Goal: Task Accomplishment & Management: Use online tool/utility

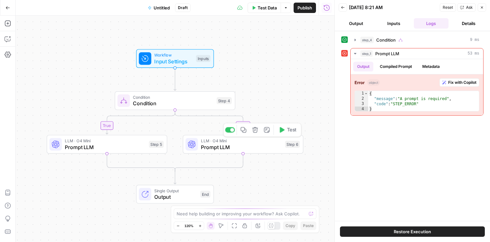
click at [259, 148] on span "Prompt LLM" at bounding box center [241, 147] width 81 height 8
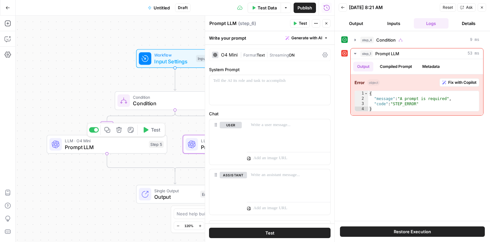
click at [106, 147] on span "Prompt LLM" at bounding box center [105, 147] width 81 height 8
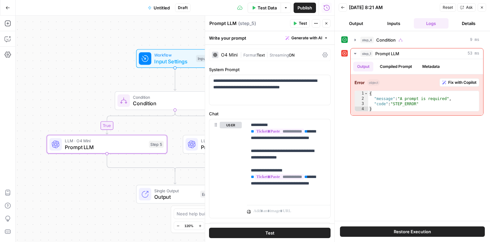
click at [366, 23] on button "Output" at bounding box center [356, 23] width 35 height 10
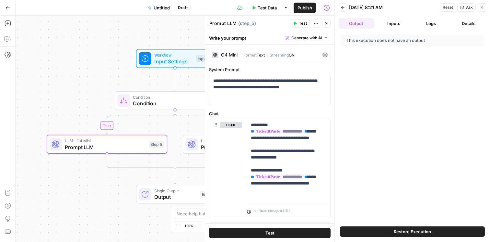
click at [390, 25] on button "Inputs" at bounding box center [394, 23] width 35 height 10
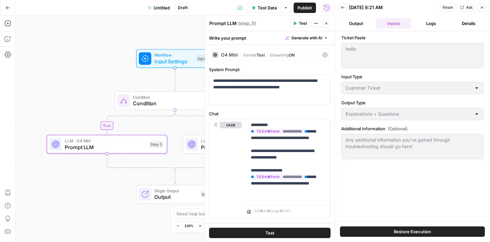
click at [421, 23] on button "Logs" at bounding box center [431, 23] width 35 height 10
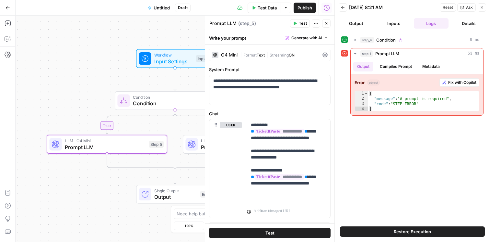
click at [380, 19] on button "Inputs" at bounding box center [394, 23] width 35 height 10
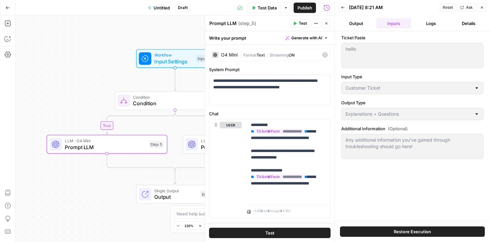
click at [324, 25] on button "Close" at bounding box center [326, 23] width 8 height 8
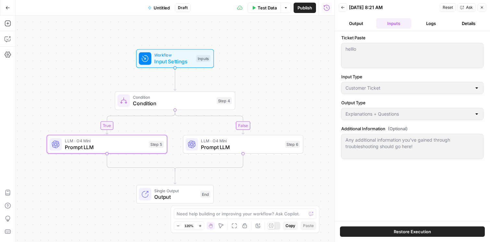
click at [479, 7] on button "Close" at bounding box center [482, 7] width 8 height 8
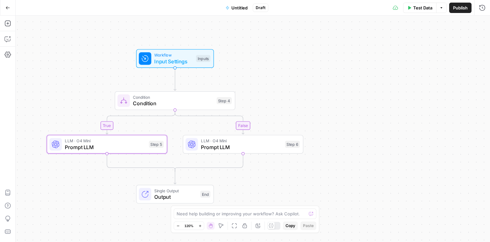
click at [100, 146] on span "Prompt LLM" at bounding box center [105, 147] width 81 height 8
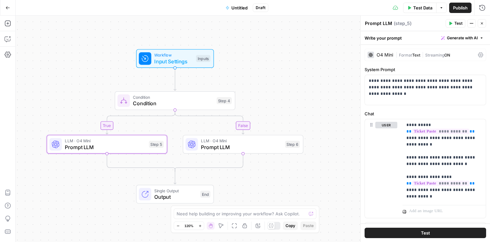
click at [202, 104] on span "Condition" at bounding box center [173, 103] width 80 height 8
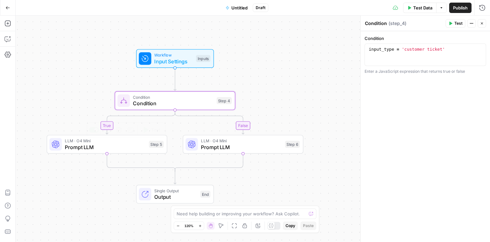
click at [120, 149] on span "Prompt LLM" at bounding box center [105, 147] width 81 height 8
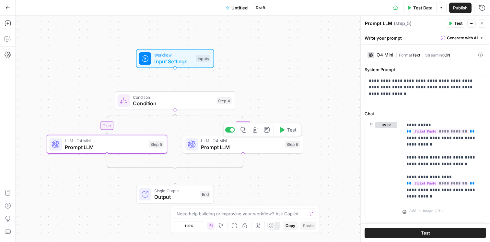
click at [233, 149] on span "Prompt LLM" at bounding box center [241, 147] width 81 height 8
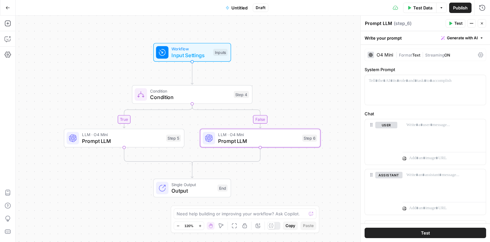
drag, startPoint x: 44, startPoint y: 103, endPoint x: 72, endPoint y: 91, distance: 30.4
click at [70, 91] on div "true false Workflow Input Settings Inputs Condition Condition Step 4 LLM · O4 M…" at bounding box center [253, 129] width 475 height 226
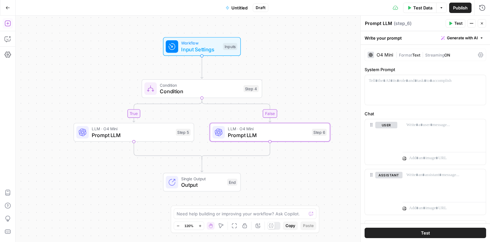
click at [8, 25] on icon "button" at bounding box center [8, 23] width 6 height 6
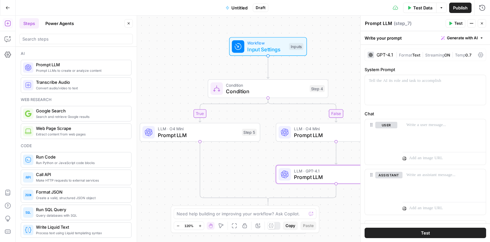
click at [246, 160] on div "true false Workflow Input Settings Inputs Condition Condition Step 4 LLM · O4 M…" at bounding box center [253, 129] width 475 height 226
drag, startPoint x: 208, startPoint y: 135, endPoint x: 189, endPoint y: 74, distance: 64.2
click at [189, 74] on div "true false Workflow Input Settings Inputs Condition Condition Step 4 LLM · O4 M…" at bounding box center [253, 129] width 475 height 226
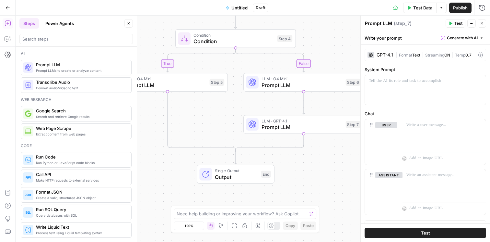
drag, startPoint x: 179, startPoint y: 75, endPoint x: 147, endPoint y: 26, distance: 58.8
click at [147, 26] on div "true false Workflow Input Settings Inputs Condition Condition Step 4 LLM · O4 M…" at bounding box center [253, 129] width 475 height 226
click at [172, 84] on span "Prompt LLM" at bounding box center [166, 85] width 81 height 8
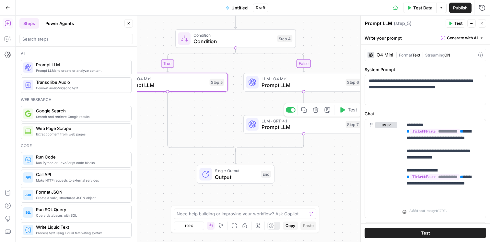
click at [297, 127] on span "Prompt LLM" at bounding box center [302, 127] width 81 height 8
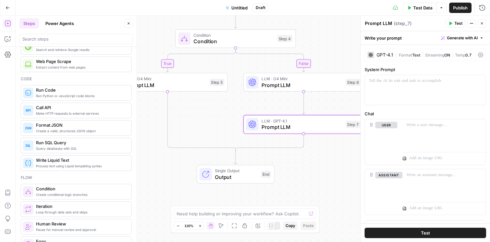
scroll to position [183, 0]
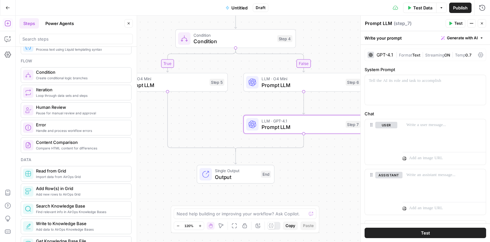
click at [68, 81] on div "Create conditional logic branches Condition" at bounding box center [76, 75] width 111 height 16
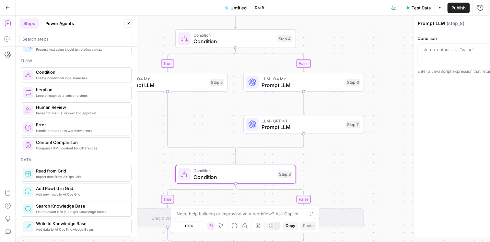
type textarea "Condition"
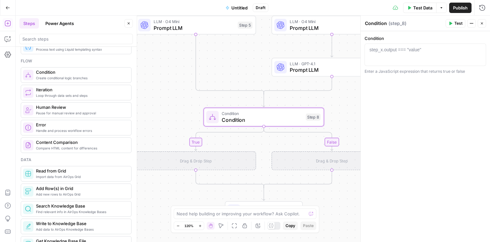
drag, startPoint x: 333, startPoint y: 178, endPoint x: 359, endPoint y: 120, distance: 63.3
click at [359, 120] on body "Klaviyo New Home Browse Insights Opportunities Your Data Recent Grids Cohort - …" at bounding box center [245, 121] width 490 height 242
drag, startPoint x: 248, startPoint y: 175, endPoint x: 242, endPoint y: 137, distance: 38.1
click at [242, 137] on div "true false true false Workflow Input Settings Inputs Condition Condition Step 4…" at bounding box center [253, 129] width 475 height 226
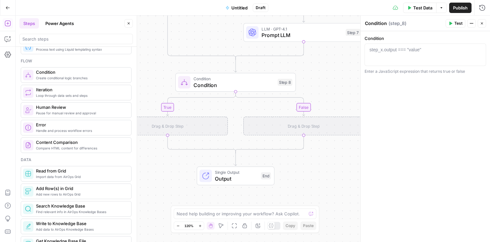
drag, startPoint x: 336, startPoint y: 204, endPoint x: 311, endPoint y: 170, distance: 42.2
click at [310, 170] on div "true false true false Workflow Input Settings Inputs Condition Condition Step 4…" at bounding box center [253, 129] width 475 height 226
click at [474, 25] on button "Actions" at bounding box center [472, 23] width 8 height 8
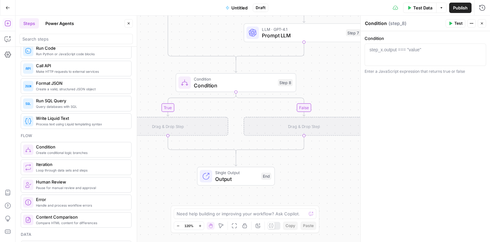
scroll to position [136, 0]
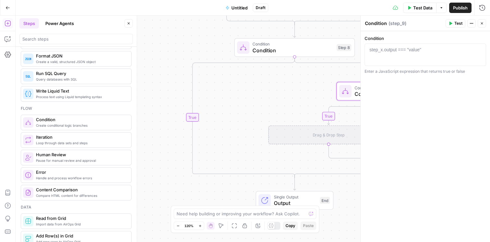
drag, startPoint x: 234, startPoint y: 136, endPoint x: 293, endPoint y: 101, distance: 68.7
click at [293, 101] on div "true false false true false true Workflow Input Settings Inputs Condition Condi…" at bounding box center [253, 129] width 475 height 226
drag, startPoint x: 266, startPoint y: 94, endPoint x: 271, endPoint y: 97, distance: 5.5
click at [271, 97] on div "true false false true false true Workflow Input Settings Inputs Condition Condi…" at bounding box center [253, 129] width 475 height 226
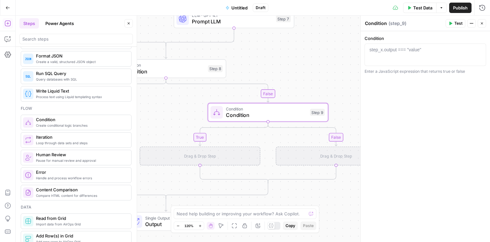
drag, startPoint x: 279, startPoint y: 95, endPoint x: 155, endPoint y: 112, distance: 125.0
click at [147, 112] on div "true false false true false true Workflow Input Settings Inputs Condition Condi…" at bounding box center [253, 129] width 475 height 226
click at [283, 100] on icon "button" at bounding box center [281, 98] width 6 height 6
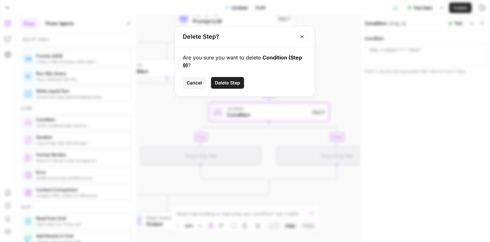
click at [234, 86] on button "Delete Step" at bounding box center [227, 83] width 33 height 12
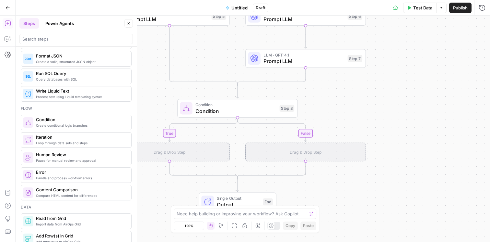
drag, startPoint x: 331, startPoint y: 114, endPoint x: 341, endPoint y: 115, distance: 10.1
click at [341, 115] on div "true false true false Workflow Input Settings Inputs Condition Condition Step 4…" at bounding box center [253, 129] width 475 height 226
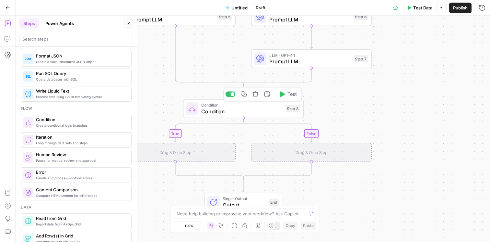
click at [255, 94] on div "true false true false Workflow Input Settings Inputs Condition Condition Step 4…" at bounding box center [253, 129] width 475 height 226
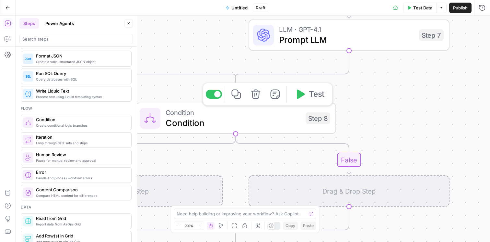
click at [256, 96] on icon "button" at bounding box center [256, 94] width 10 height 10
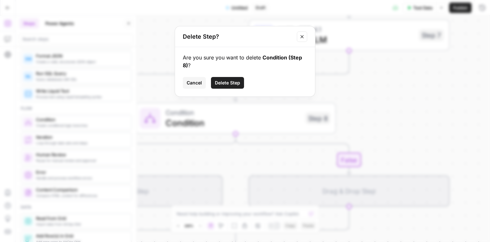
click at [232, 85] on span "Delete Step" at bounding box center [227, 82] width 25 height 6
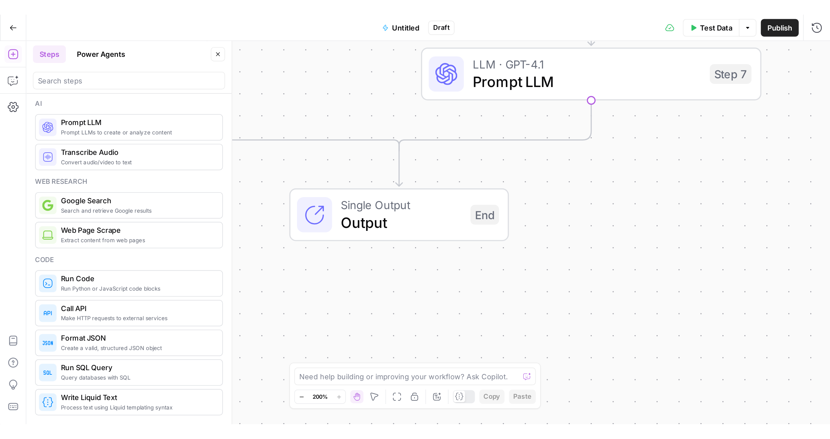
scroll to position [0, 0]
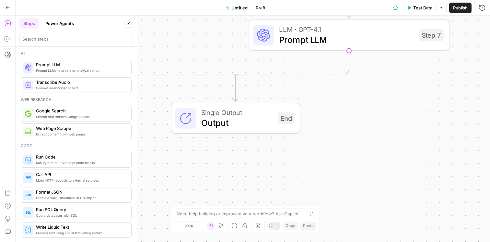
click at [78, 69] on span "Prompt LLMs to create or analyze content" at bounding box center [81, 70] width 90 height 5
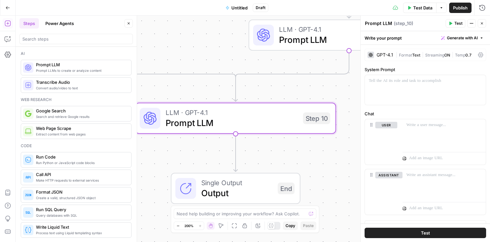
click at [484, 22] on icon "button" at bounding box center [482, 23] width 4 height 4
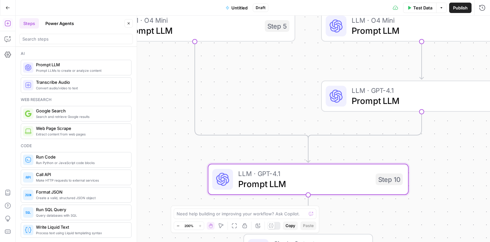
drag, startPoint x: 419, startPoint y: 132, endPoint x: 456, endPoint y: 135, distance: 36.4
click at [456, 135] on div "true false Workflow Input Settings Inputs Condition Condition Step 4 LLM · O4 M…" at bounding box center [253, 129] width 475 height 226
click at [448, 154] on div "true false Workflow Input Settings Inputs Condition Condition Step 4 LLM · O4 M…" at bounding box center [253, 129] width 475 height 226
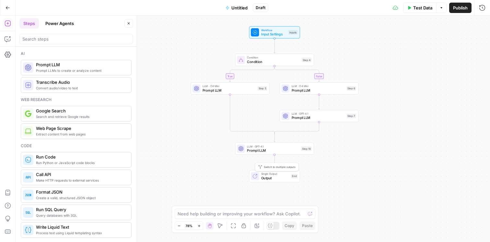
click at [270, 173] on span "Single Output" at bounding box center [275, 174] width 28 height 4
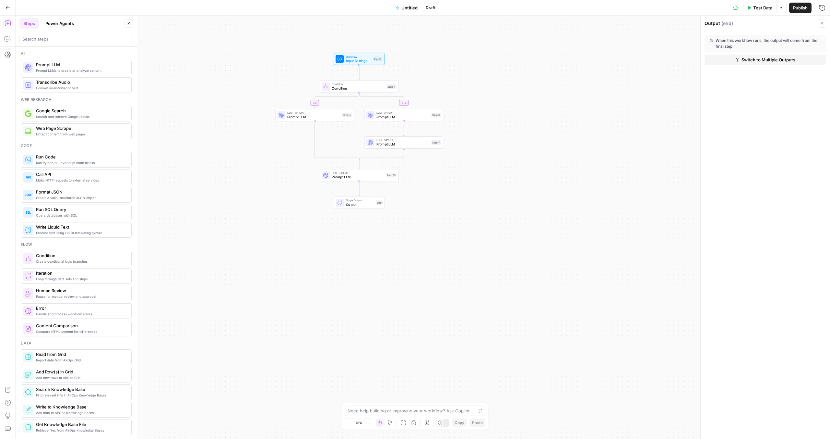
drag, startPoint x: 393, startPoint y: 218, endPoint x: 478, endPoint y: 245, distance: 88.7
click at [478, 236] on div "true false Workflow Input Settings Inputs Condition Condition Step 4 LLM · O4 M…" at bounding box center [423, 227] width 815 height 423
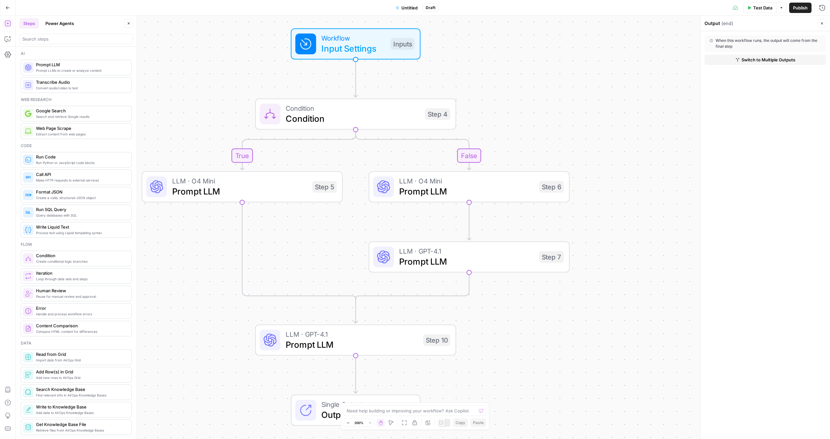
drag, startPoint x: 547, startPoint y: 103, endPoint x: 640, endPoint y: 348, distance: 261.8
click at [490, 236] on div "true false Workflow Input Settings Inputs Condition Condition Step 4 LLM · O4 M…" at bounding box center [423, 227] width 815 height 423
click at [289, 186] on span "Prompt LLM" at bounding box center [239, 191] width 135 height 13
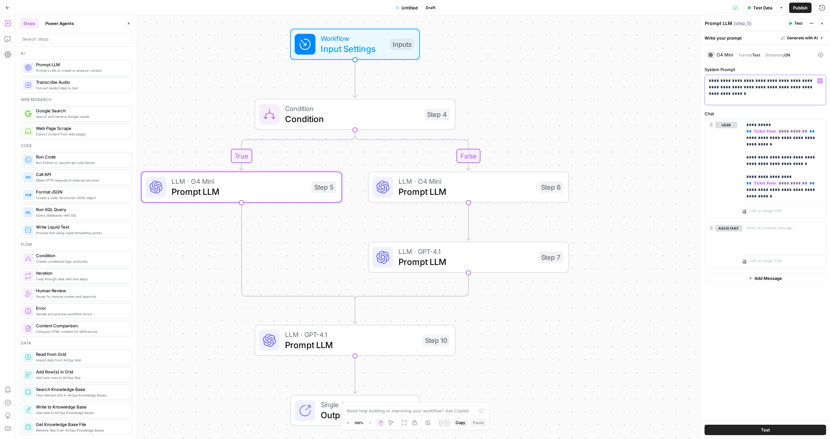
drag, startPoint x: 736, startPoint y: 96, endPoint x: 707, endPoint y: 77, distance: 34.6
click at [490, 77] on div "**********" at bounding box center [765, 90] width 121 height 30
copy p "**********"
click at [475, 236] on span "Prompt LLM" at bounding box center [466, 261] width 135 height 13
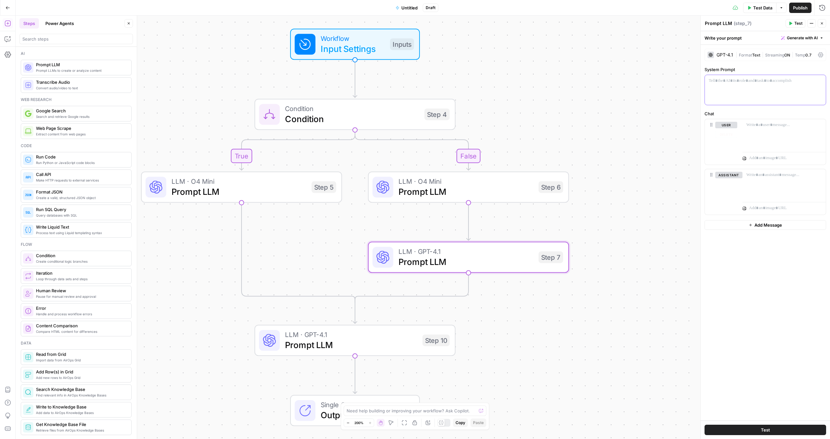
click at [490, 92] on div at bounding box center [765, 90] width 121 height 30
click at [490, 157] on div "true false Workflow Input Settings Inputs Condition Condition Step 4 LLM · O4 M…" at bounding box center [423, 227] width 815 height 423
drag, startPoint x: 737, startPoint y: 97, endPoint x: 657, endPoint y: 70, distance: 84.7
click at [490, 70] on body "Klaviyo New Home Browse Insights Opportunities Your Data Recent Grids Cohort - …" at bounding box center [415, 219] width 830 height 439
click at [490, 70] on div "true false Workflow Input Settings Inputs Condition Condition Step 4 LLM · O4 M…" at bounding box center [423, 227] width 815 height 423
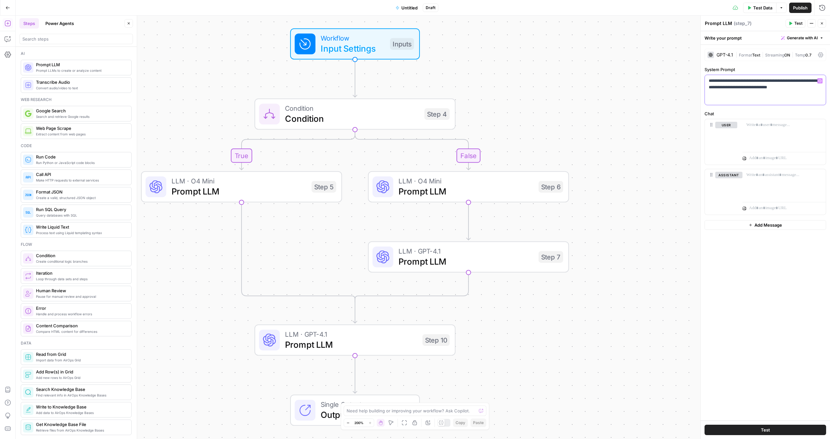
click at [490, 99] on div "**********" at bounding box center [765, 90] width 121 height 30
drag, startPoint x: 735, startPoint y: 94, endPoint x: 716, endPoint y: 75, distance: 27.8
click at [490, 75] on div "**********" at bounding box center [765, 90] width 121 height 30
copy p "**********"
click at [490, 187] on span "Prompt LLM" at bounding box center [466, 191] width 135 height 13
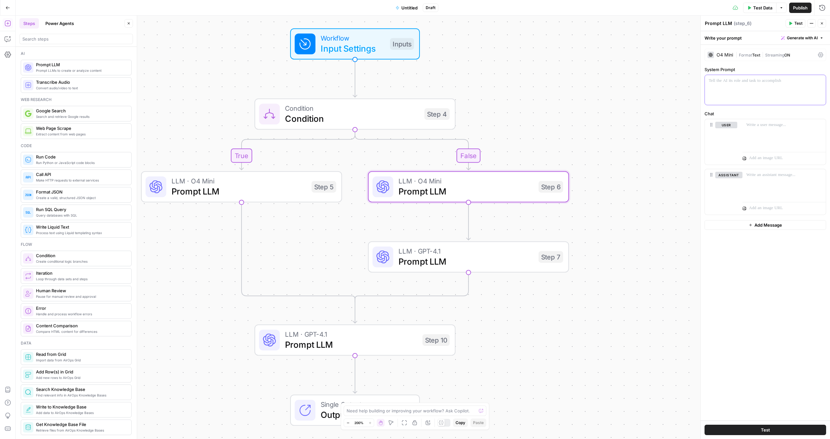
click at [490, 79] on p at bounding box center [765, 81] width 113 height 6
click at [490, 111] on div "true false Workflow Input Settings Inputs Condition Condition Step 4 LLM · O4 M…" at bounding box center [423, 227] width 815 height 423
click at [490, 129] on div at bounding box center [784, 134] width 83 height 30
click at [270, 185] on span "Prompt LLM" at bounding box center [239, 191] width 135 height 13
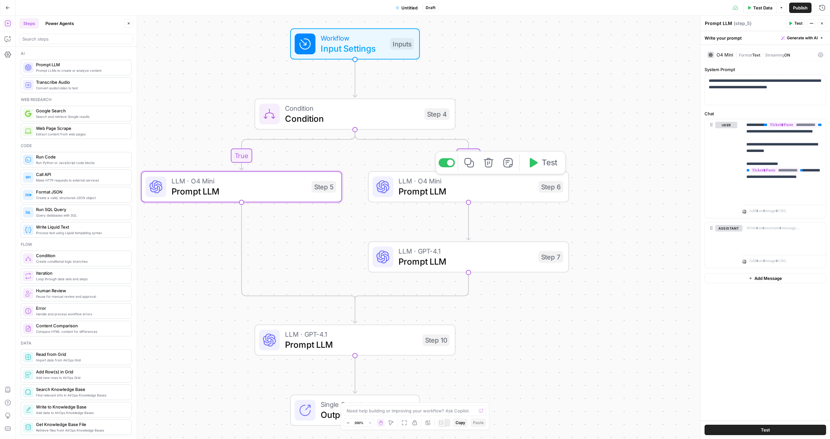
click at [472, 192] on span "Prompt LLM" at bounding box center [466, 191] width 135 height 13
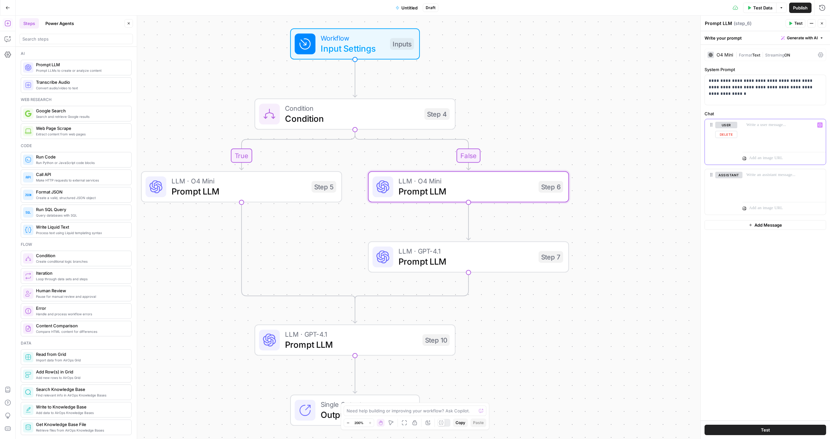
click at [490, 130] on div at bounding box center [784, 134] width 83 height 30
click at [490, 122] on p "******" at bounding box center [785, 125] width 76 height 6
click at [490, 153] on button "Select variable Ticket Paste" at bounding box center [554, 149] width 81 height 10
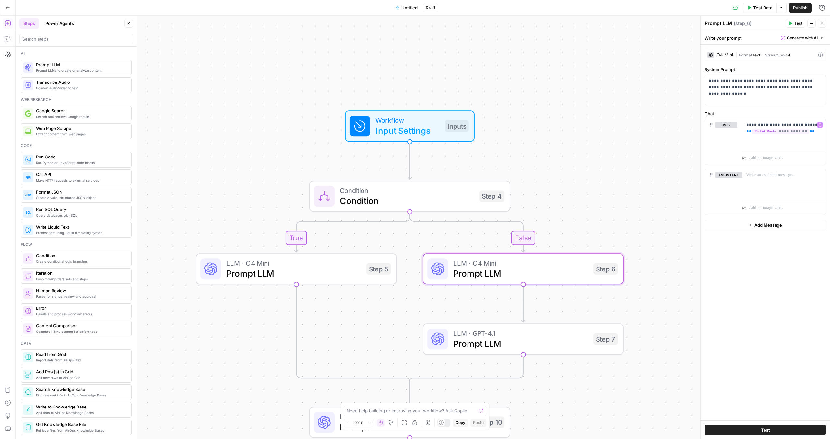
drag, startPoint x: 534, startPoint y: 151, endPoint x: 587, endPoint y: 186, distance: 64.0
click at [490, 186] on div "true false Workflow Input Settings Inputs Condition Condition Step 4 LLM · O4 M…" at bounding box center [423, 227] width 815 height 423
click at [490, 131] on div "**********" at bounding box center [784, 134] width 83 height 30
click at [323, 236] on span "Prompt LLM" at bounding box center [293, 273] width 135 height 13
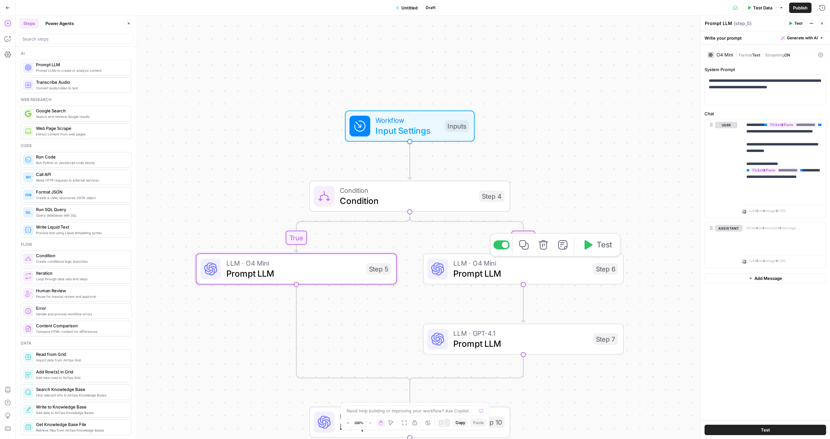
click at [490, 236] on span "Prompt LLM" at bounding box center [521, 273] width 135 height 13
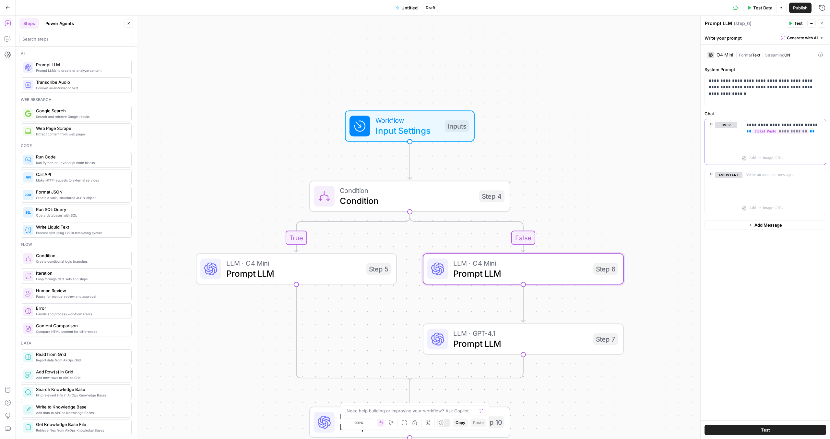
click at [490, 133] on p "**********" at bounding box center [785, 128] width 76 height 13
click at [331, 236] on span "Prompt LLM" at bounding box center [293, 273] width 135 height 13
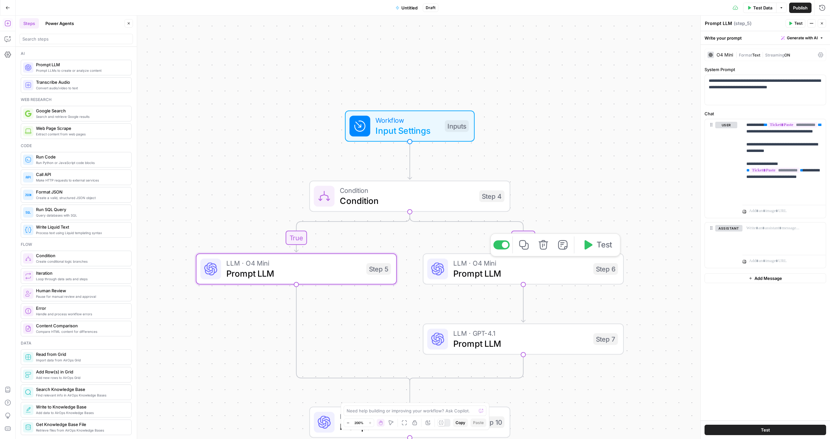
click at [467, 236] on span "Prompt LLM" at bounding box center [521, 273] width 135 height 13
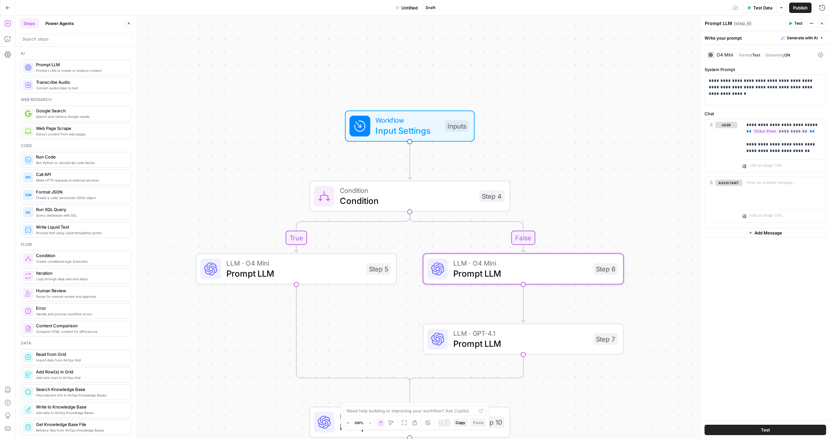
click at [489, 236] on span "Prompt LLM" at bounding box center [521, 343] width 135 height 13
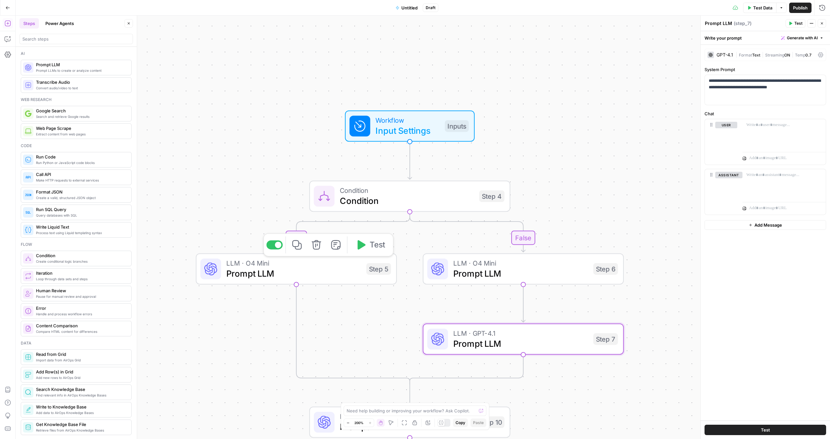
click at [292, 236] on span "Prompt LLM" at bounding box center [293, 273] width 135 height 13
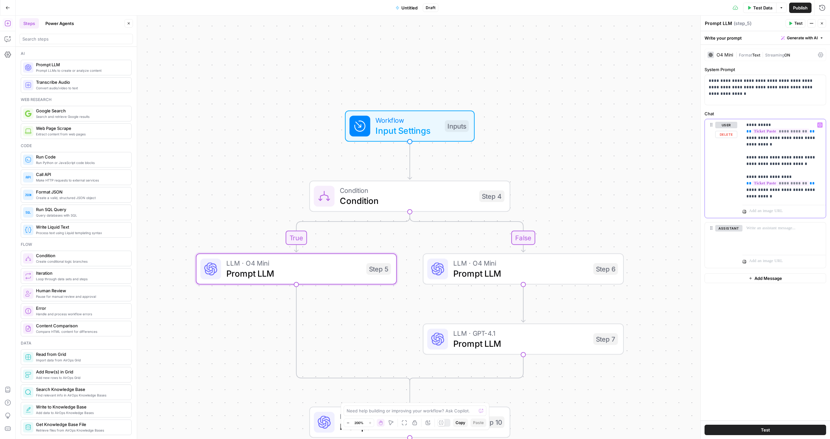
drag, startPoint x: 812, startPoint y: 193, endPoint x: 711, endPoint y: 93, distance: 141.8
click at [0, 0] on form "**********" at bounding box center [0, 0] width 0 height 0
copy p "**********"
click at [490, 236] on span "Prompt LLM" at bounding box center [521, 343] width 135 height 13
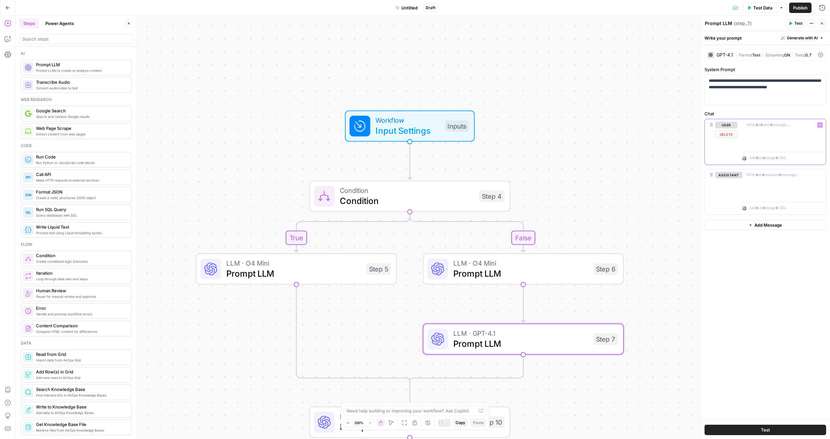
click at [490, 141] on div at bounding box center [784, 134] width 83 height 30
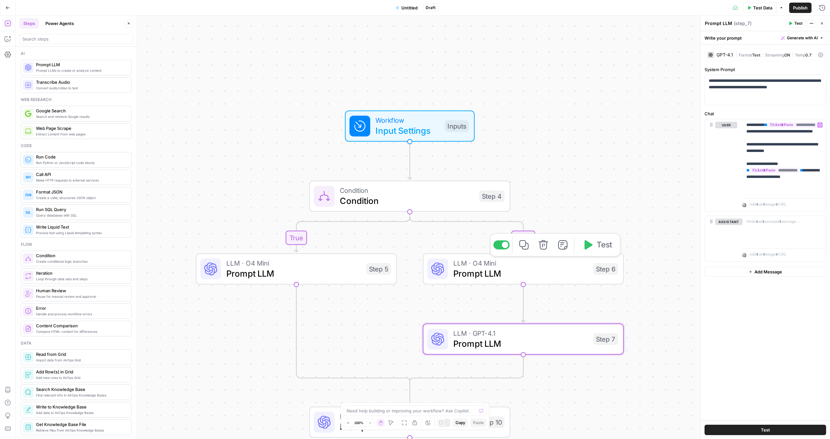
click at [314, 236] on span "Prompt LLM" at bounding box center [293, 273] width 135 height 13
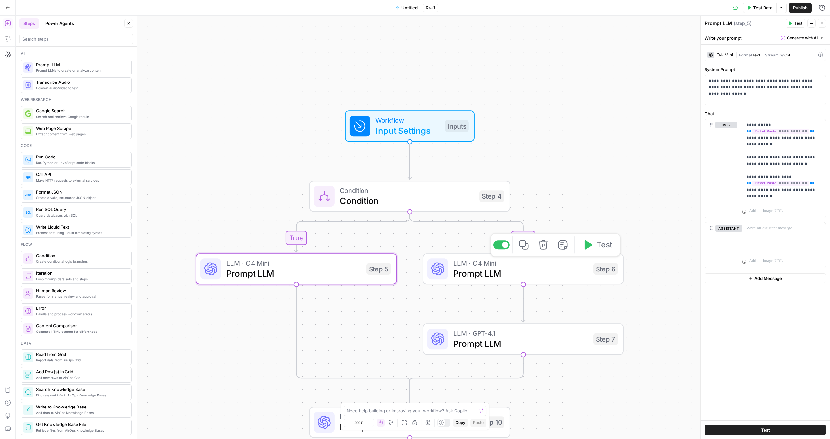
click at [490, 236] on span "Prompt LLM" at bounding box center [521, 273] width 135 height 13
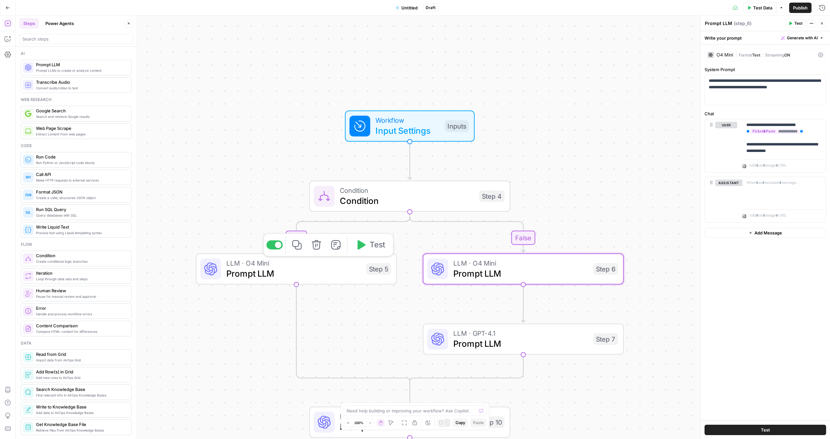
click at [296, 236] on span "Prompt LLM" at bounding box center [293, 273] width 135 height 13
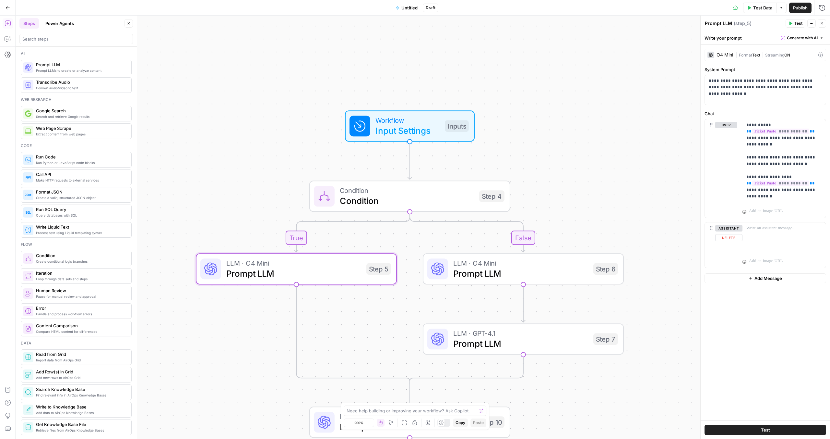
click at [490, 236] on div "assistant Delete" at bounding box center [729, 245] width 27 height 40
click at [490, 236] on span "Prompt LLM" at bounding box center [521, 273] width 135 height 13
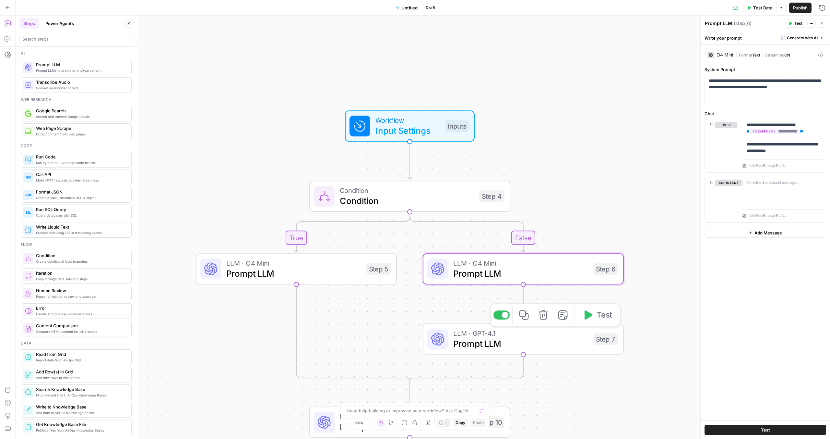
click at [490, 236] on span "Prompt LLM" at bounding box center [521, 343] width 135 height 13
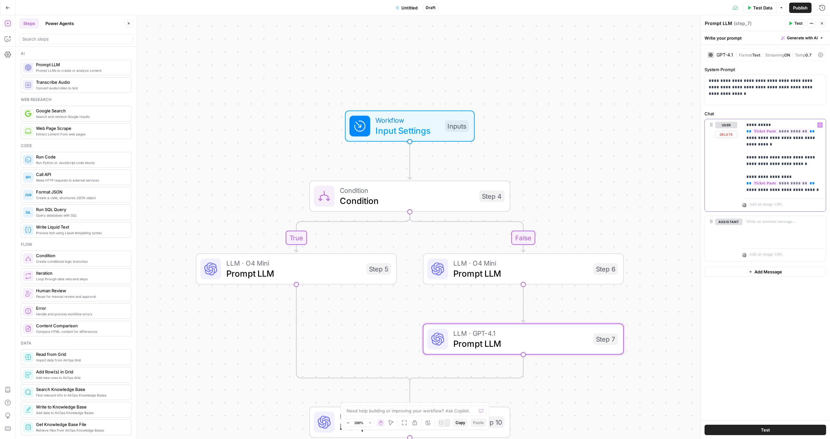
click at [490, 194] on div "**********" at bounding box center [784, 157] width 83 height 77
click at [346, 236] on span "Prompt LLM" at bounding box center [293, 273] width 135 height 13
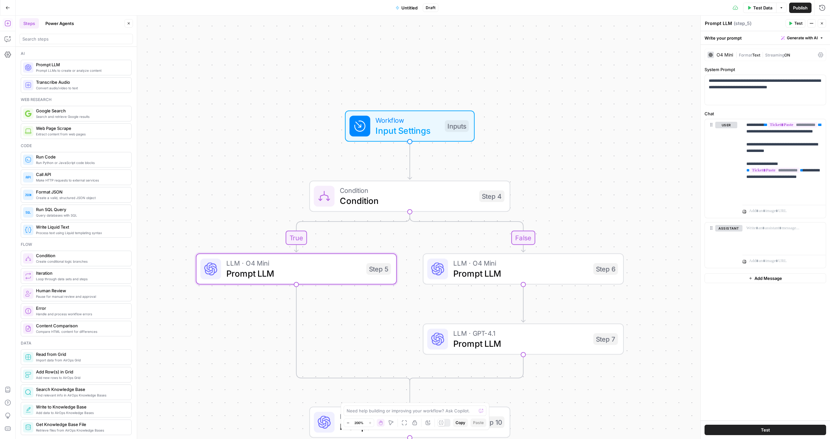
click at [490, 236] on div "LLM · O4 Mini Prompt LLM Step 6 Copy step Delete step Add Note Test" at bounding box center [523, 268] width 201 height 31
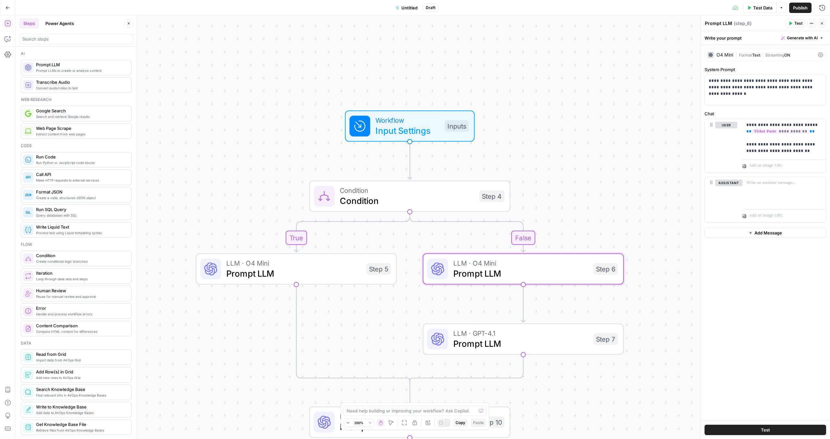
click at [490, 236] on div "Copy step Delete step Add Note Test" at bounding box center [555, 314] width 130 height 23
click at [490, 236] on span "Prompt LLM" at bounding box center [521, 343] width 135 height 13
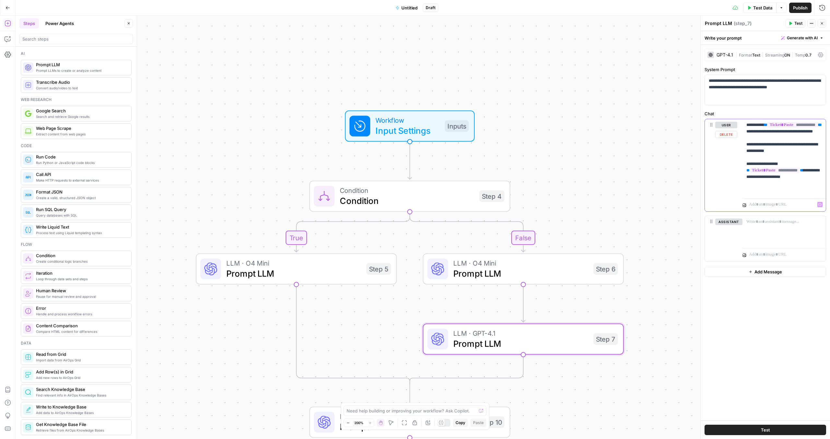
click at [490, 190] on p "**********" at bounding box center [785, 157] width 76 height 71
click at [490, 184] on p "**********" at bounding box center [785, 161] width 76 height 78
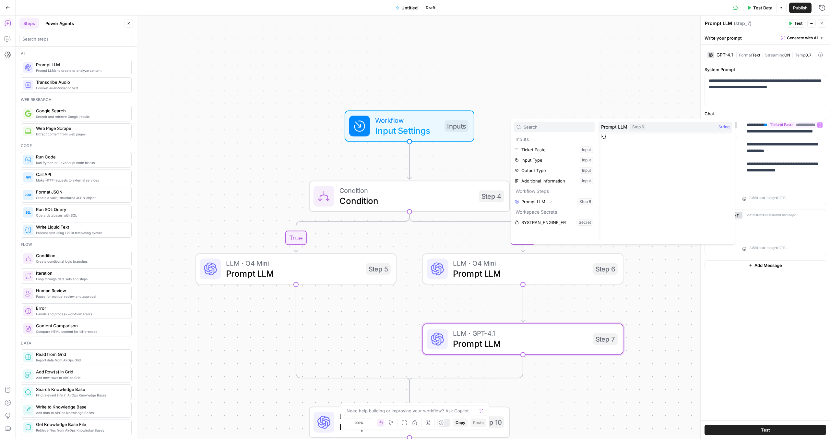
click at [490, 100] on div "true false Workflow Input Settings Inputs Condition Condition Step 4 LLM · O4 M…" at bounding box center [423, 227] width 815 height 423
click at [490, 236] on div "Copy step Delete step Add Note Test" at bounding box center [555, 245] width 130 height 23
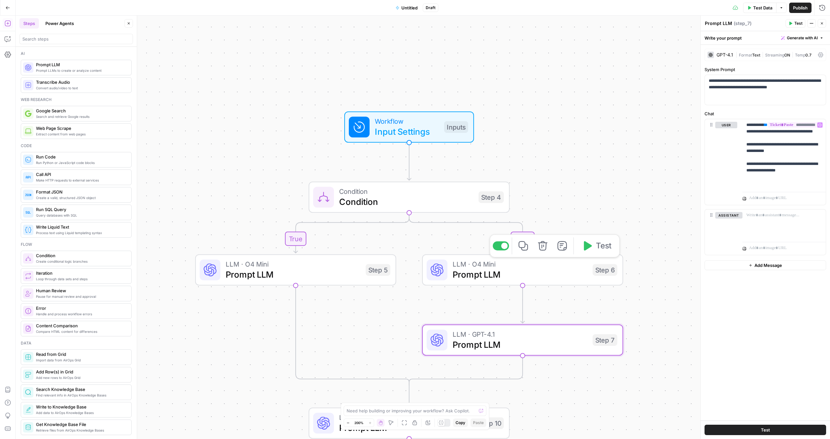
click at [490, 236] on span "LLM · O4 Mini" at bounding box center [520, 264] width 135 height 10
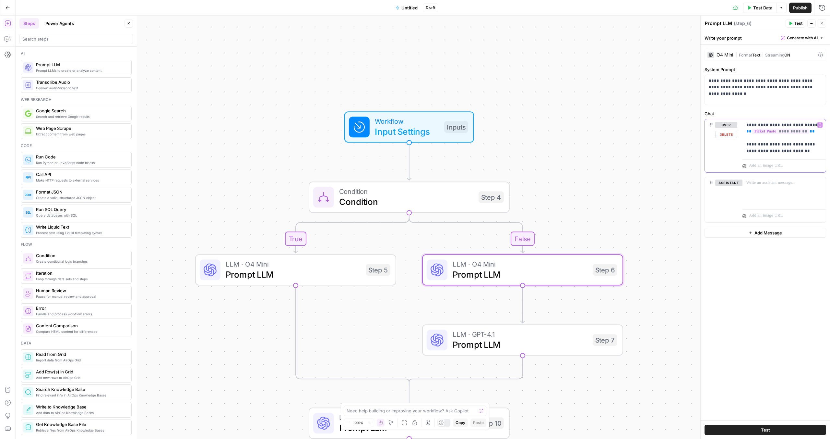
click at [490, 134] on p "**********" at bounding box center [785, 138] width 76 height 32
click at [490, 236] on span "Prompt LLM" at bounding box center [520, 344] width 135 height 13
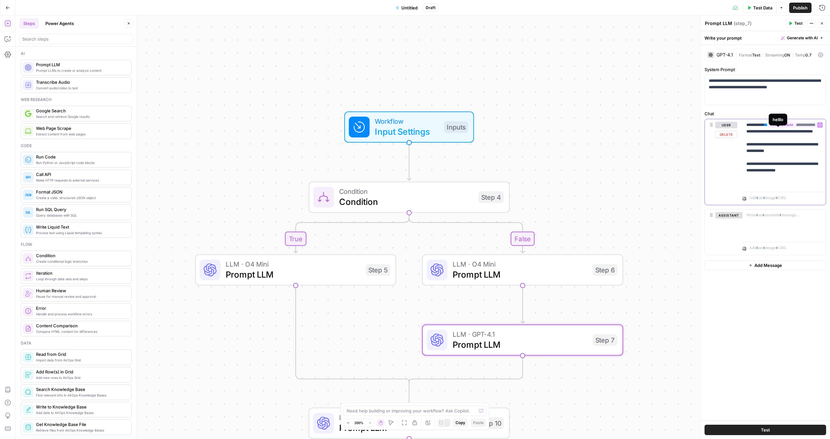
click at [490, 127] on span "**********" at bounding box center [793, 125] width 50 height 6
click at [490, 203] on button "Select variable Prompt LLM" at bounding box center [554, 201] width 81 height 10
click at [490, 162] on p "**********" at bounding box center [785, 154] width 76 height 65
click at [490, 183] on p "**********" at bounding box center [785, 154] width 76 height 65
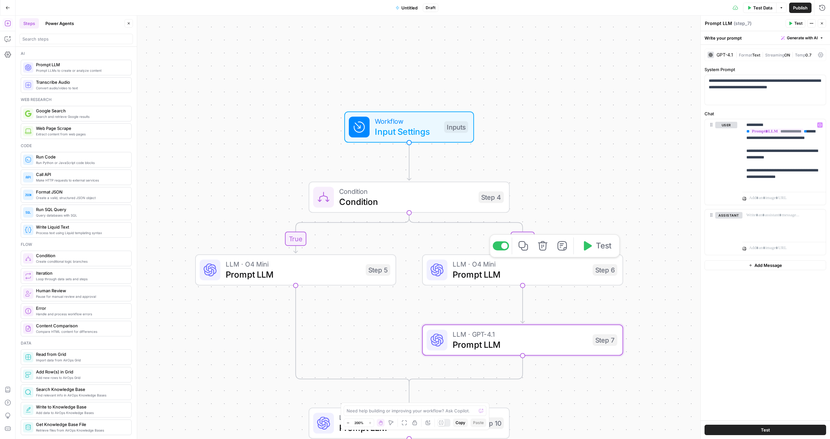
click at [490, 236] on span "Prompt LLM" at bounding box center [520, 274] width 135 height 13
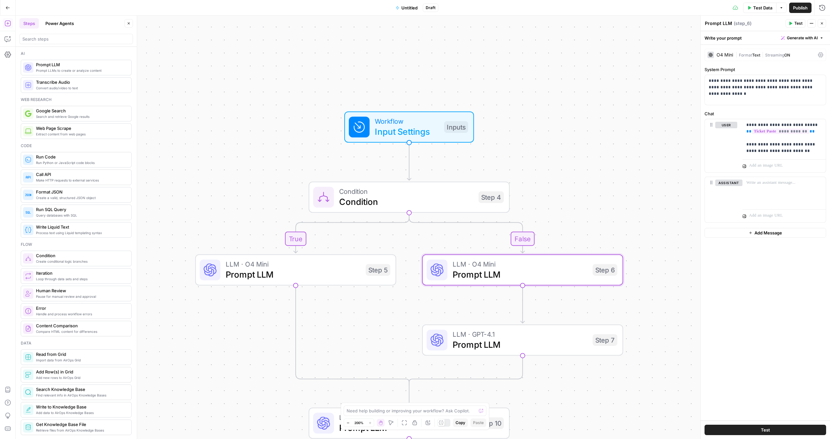
click at [490, 236] on span "Prompt LLM" at bounding box center [520, 344] width 135 height 13
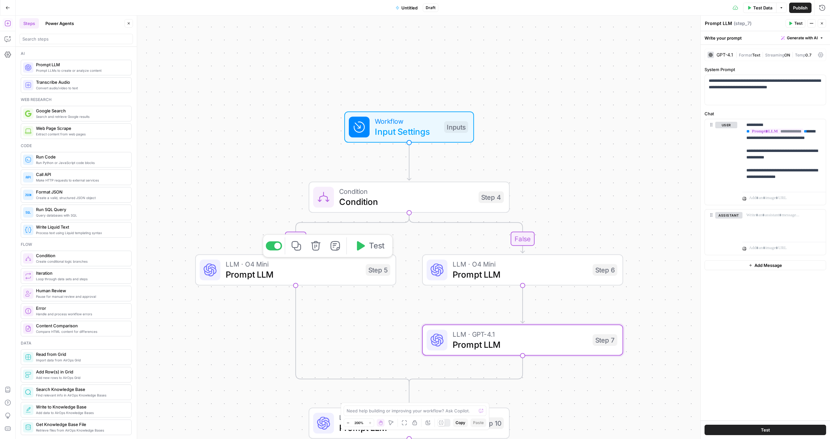
click at [319, 236] on span "Prompt LLM" at bounding box center [293, 274] width 135 height 13
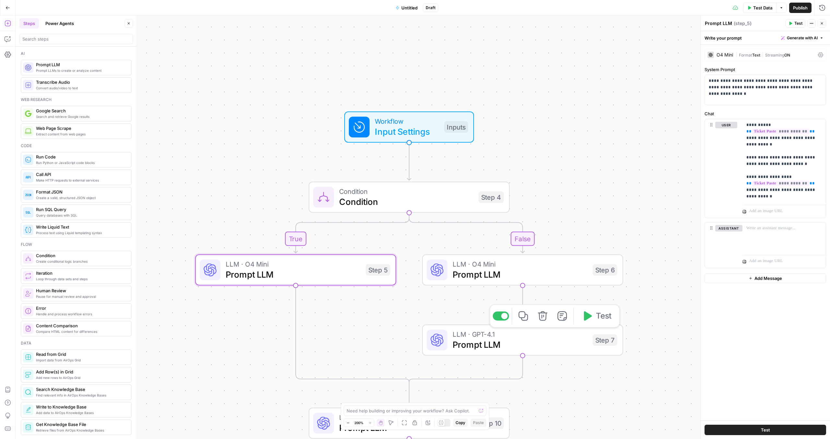
click at [490, 236] on span "Prompt LLM" at bounding box center [520, 344] width 135 height 13
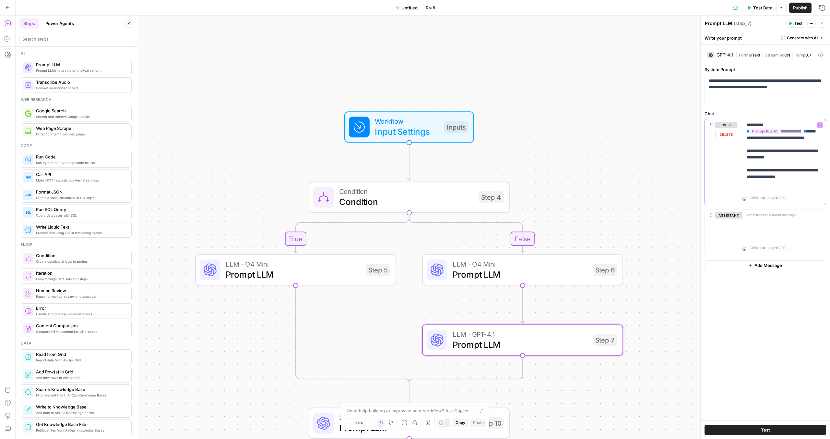
click at [490, 176] on p "**********" at bounding box center [785, 154] width 76 height 65
click at [490, 196] on p "Workflow Steps" at bounding box center [554, 191] width 81 height 10
click at [490, 199] on button "Select variable Prompt LLM" at bounding box center [554, 201] width 81 height 10
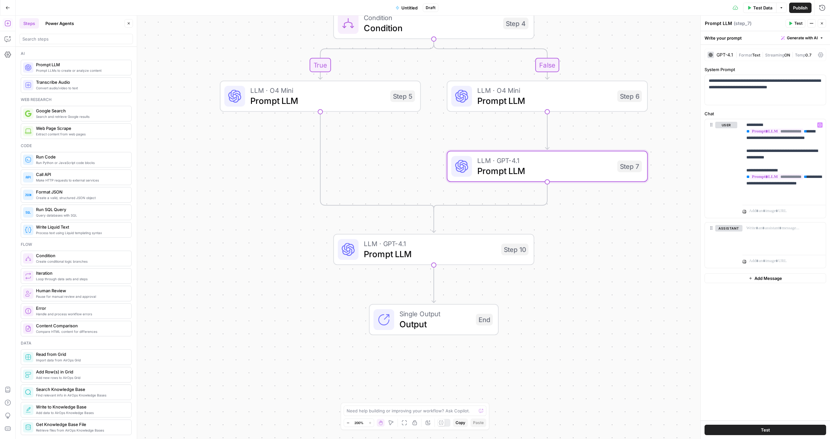
drag, startPoint x: 404, startPoint y: 329, endPoint x: 429, endPoint y: 137, distance: 194.0
click at [429, 137] on div "true false Workflow Input Settings Inputs Condition Condition Step 4 LLM · O4 M…" at bounding box center [423, 227] width 815 height 423
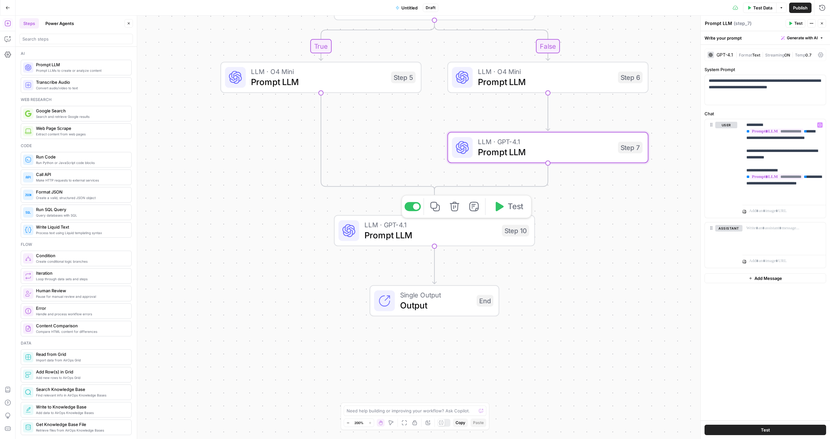
click at [438, 236] on span "Prompt LLM" at bounding box center [431, 234] width 132 height 13
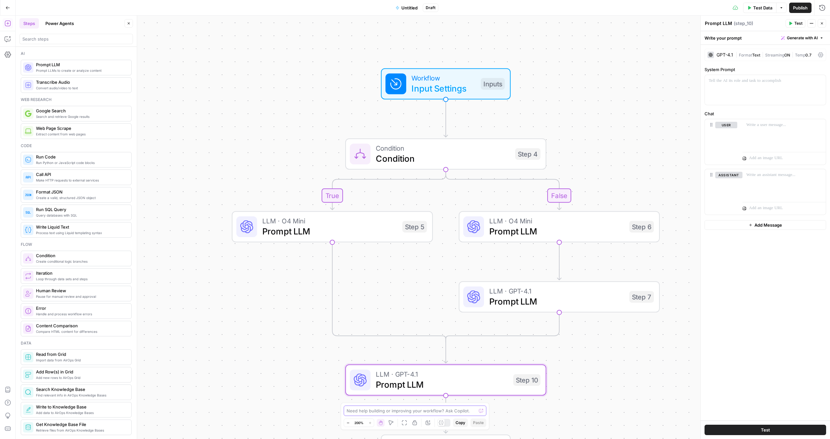
drag, startPoint x: 409, startPoint y: 128, endPoint x: 420, endPoint y: 277, distance: 149.7
click at [420, 236] on div "true false Workflow Input Settings Inputs Condition Condition Step 4 LLM · O4 M…" at bounding box center [423, 227] width 815 height 423
click at [490, 92] on div at bounding box center [765, 90] width 121 height 30
click at [490, 226] on span "Prompt LLM" at bounding box center [557, 230] width 135 height 13
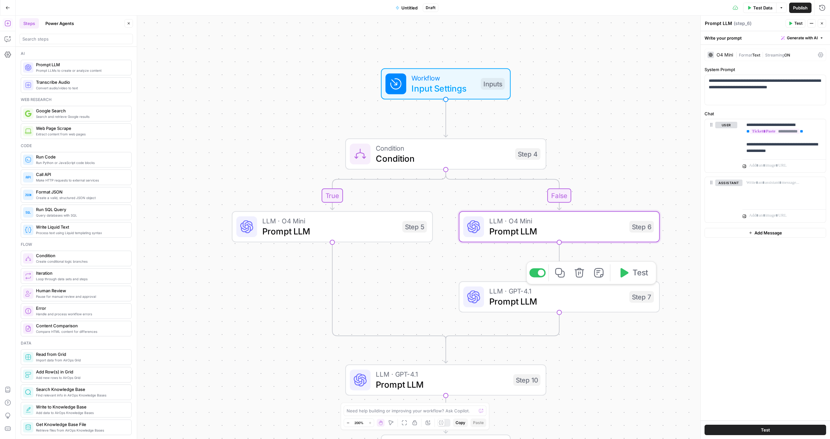
click at [490, 236] on span "LLM · GPT-4.1" at bounding box center [557, 290] width 135 height 10
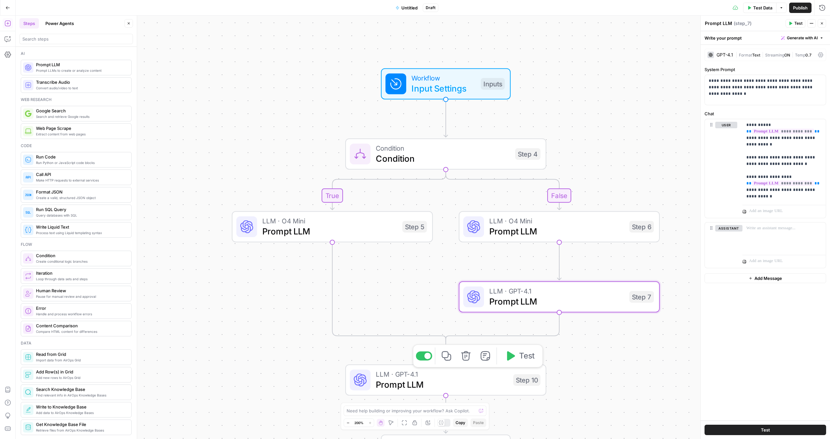
click at [473, 236] on span "LLM · GPT-4.1" at bounding box center [442, 374] width 132 height 10
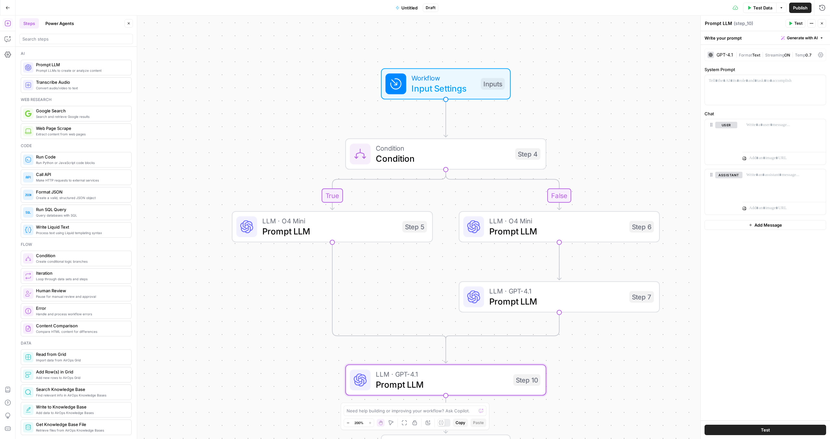
click at [416, 236] on div "true false Workflow Input Settings Inputs Condition Condition Step 4 LLM · O4 M…" at bounding box center [423, 227] width 815 height 423
click at [380, 236] on span "Prompt LLM" at bounding box center [329, 230] width 135 height 13
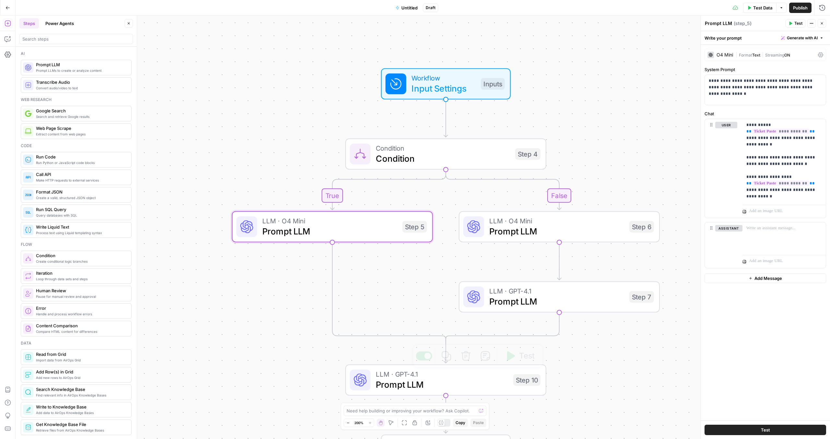
click at [473, 236] on span "Prompt LLM" at bounding box center [442, 384] width 132 height 13
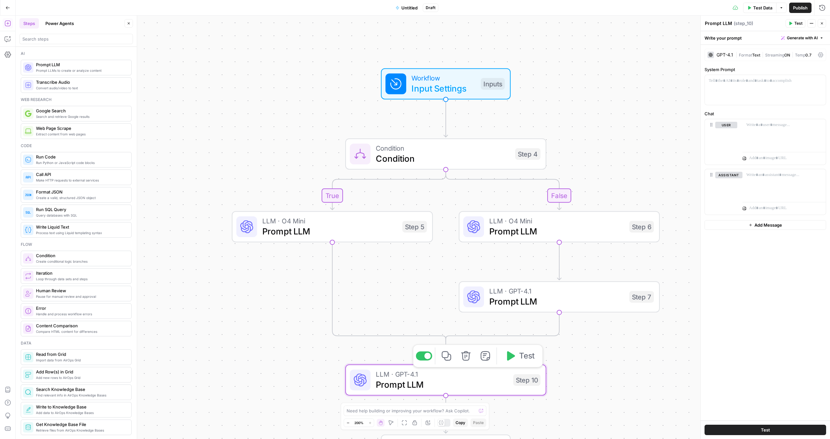
click at [459, 236] on span "LLM · GPT-4.1" at bounding box center [442, 374] width 132 height 10
click at [490, 55] on icon at bounding box center [820, 54] width 5 height 5
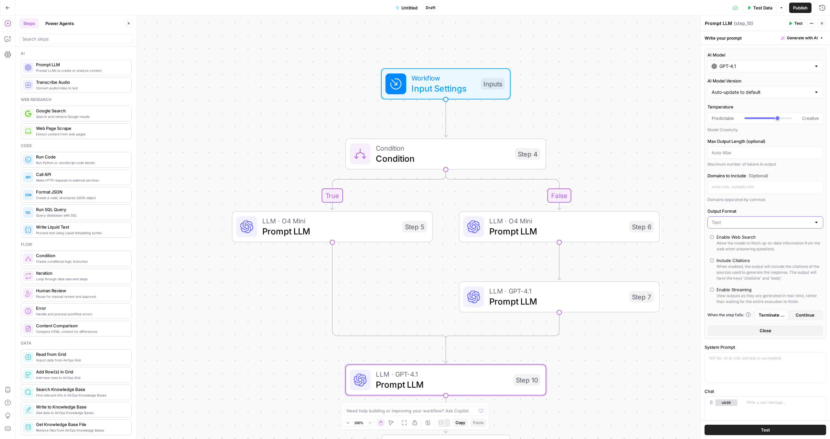
click at [490, 224] on input "Output Format" at bounding box center [762, 222] width 100 height 6
type input "Text"
click at [490, 208] on label "Output Format" at bounding box center [766, 211] width 116 height 6
click at [490, 219] on input "Text" at bounding box center [762, 222] width 100 height 6
click at [490, 236] on span "JSON" at bounding box center [761, 247] width 97 height 6
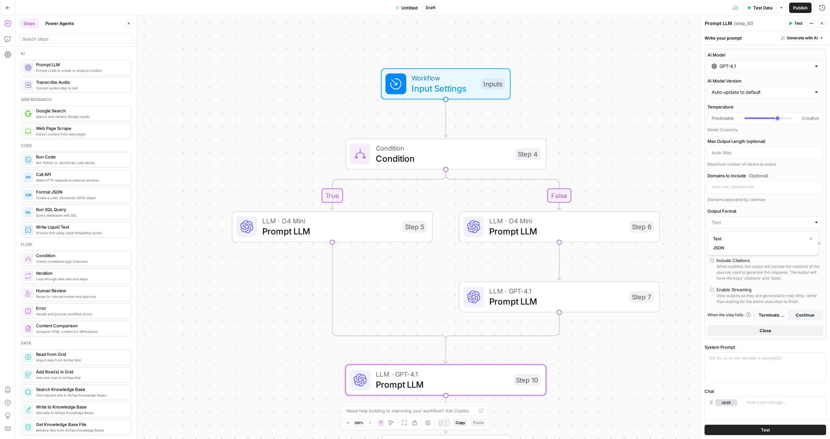
type input "JSON"
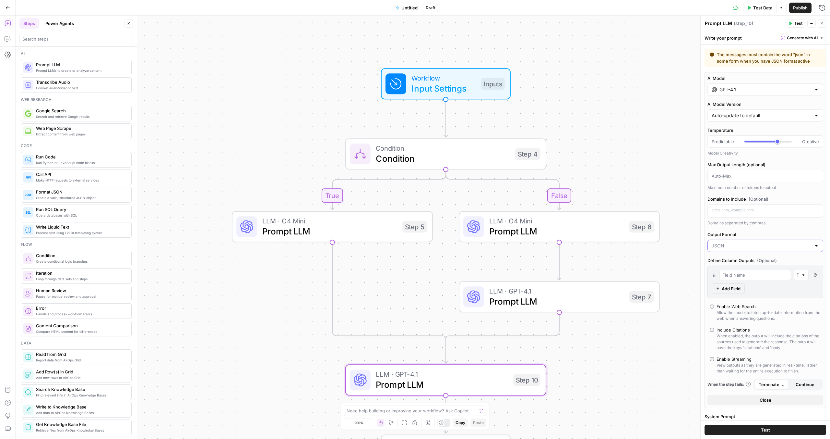
click at [490, 236] on input "Output Format" at bounding box center [762, 245] width 100 height 6
click at [490, 236] on span "Text" at bounding box center [761, 262] width 97 height 6
type input "Text"
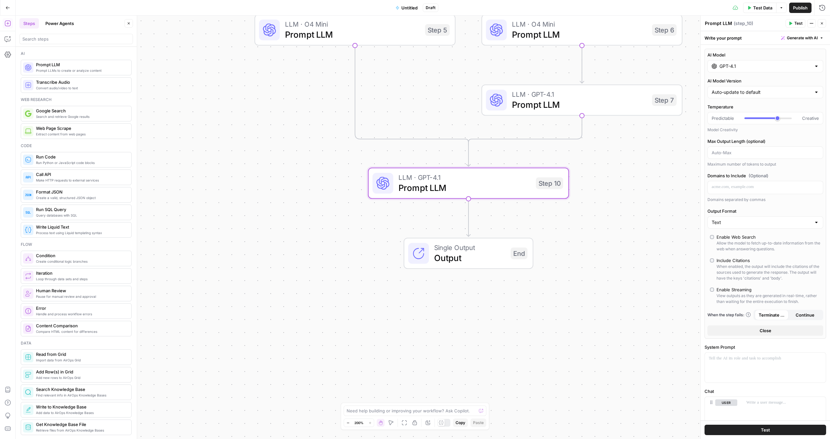
drag, startPoint x: 208, startPoint y: 339, endPoint x: 229, endPoint y: 145, distance: 195.8
click at [229, 145] on div "true false Workflow Input Settings Inputs Condition Condition Step 4 LLM · O4 M…" at bounding box center [423, 227] width 815 height 423
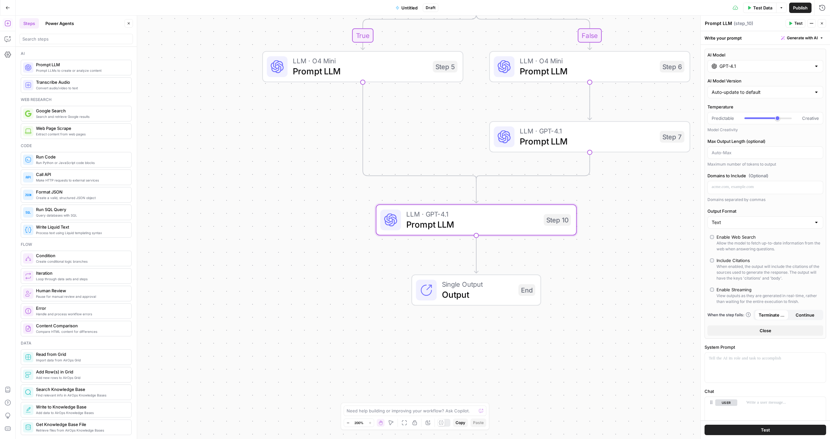
drag, startPoint x: 255, startPoint y: 187, endPoint x: 260, endPoint y: 198, distance: 11.8
click at [260, 198] on div "true false Workflow Input Settings Inputs Condition Condition Step 4 LLM · O4 M…" at bounding box center [423, 227] width 815 height 423
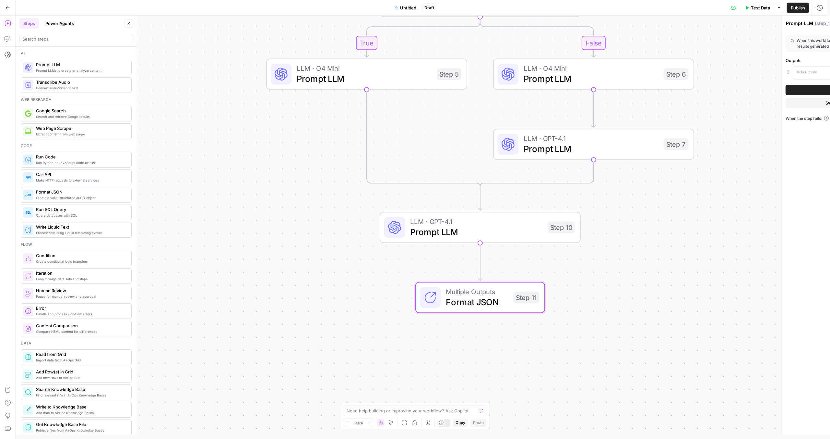
type textarea "Format JSON"
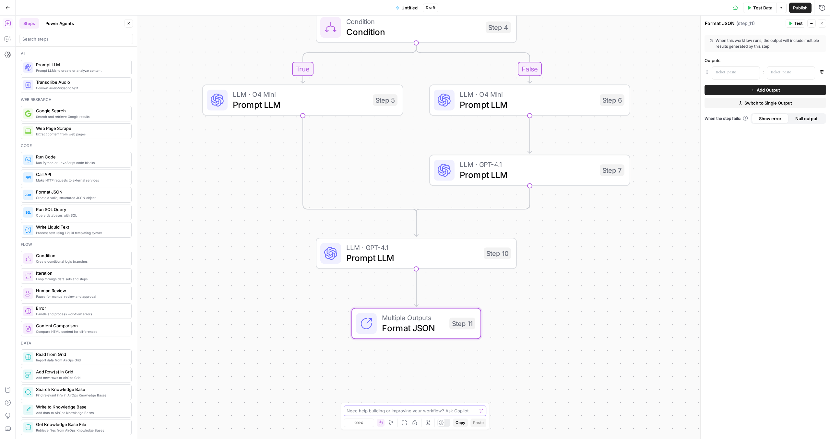
drag, startPoint x: 458, startPoint y: 363, endPoint x: 391, endPoint y: 410, distance: 82.7
click at [390, 236] on body "Klaviyo New Home Browse Insights Opportunities Your Data Recent Grids Cohort - …" at bounding box center [415, 219] width 830 height 439
click at [490, 105] on span "Switch to Single Output" at bounding box center [769, 103] width 48 height 6
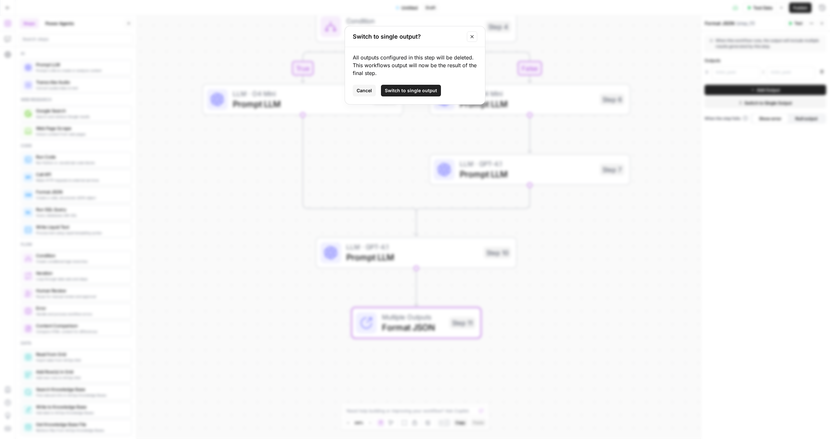
drag, startPoint x: 367, startPoint y: 90, endPoint x: 365, endPoint y: 94, distance: 4.5
click at [367, 90] on span "Cancel" at bounding box center [364, 90] width 15 height 6
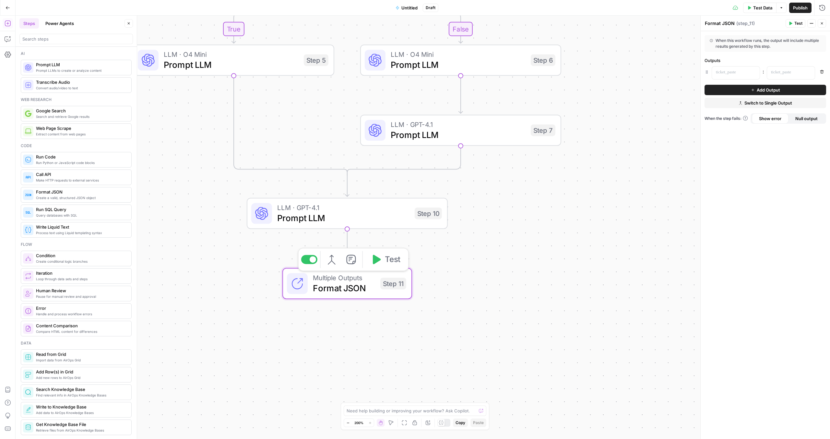
drag, startPoint x: 410, startPoint y: 327, endPoint x: 341, endPoint y: 287, distance: 79.3
click at [341, 236] on span "Format JSON" at bounding box center [344, 287] width 62 height 13
click at [343, 236] on span "Format JSON" at bounding box center [344, 287] width 62 height 13
click at [334, 236] on span "Format JSON" at bounding box center [344, 287] width 62 height 13
click at [336, 236] on span "Format JSON" at bounding box center [344, 287] width 62 height 13
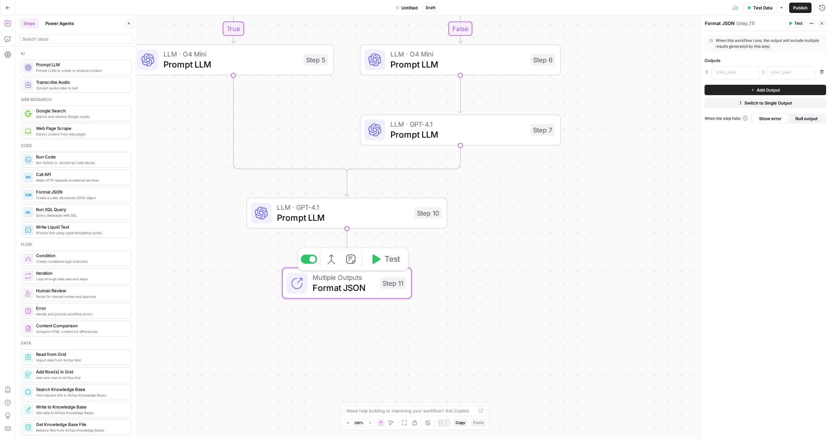
click at [338, 236] on span "Format JSON" at bounding box center [344, 287] width 62 height 13
click at [490, 22] on icon "button" at bounding box center [822, 23] width 4 height 4
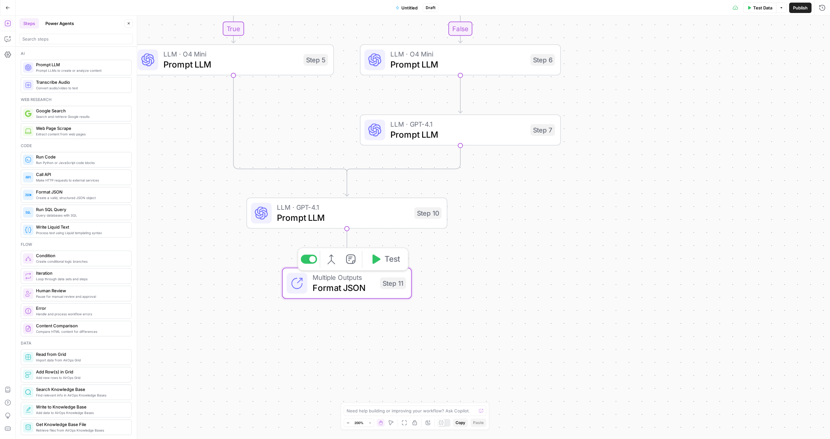
click at [365, 236] on span "Format JSON" at bounding box center [344, 287] width 62 height 13
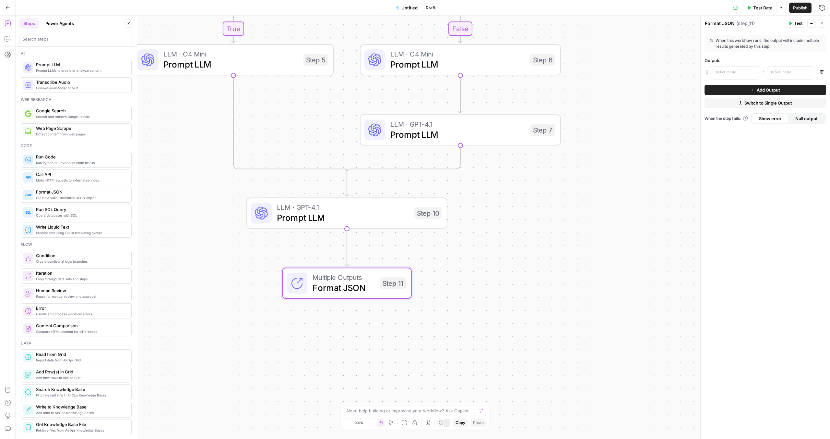
click at [490, 71] on button "Remove" at bounding box center [822, 71] width 8 height 8
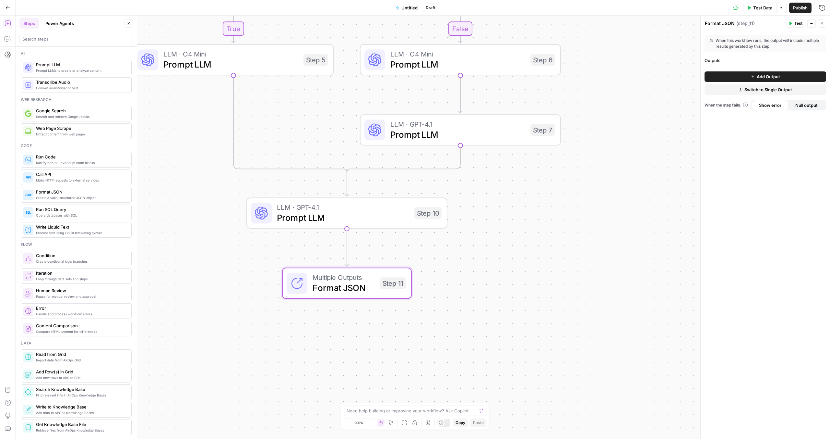
click at [490, 21] on icon "button" at bounding box center [812, 23] width 4 height 4
click at [490, 52] on span "Delete Step" at bounding box center [792, 52] width 31 height 6
click at [406, 84] on span "Delete Step" at bounding box center [397, 82] width 25 height 6
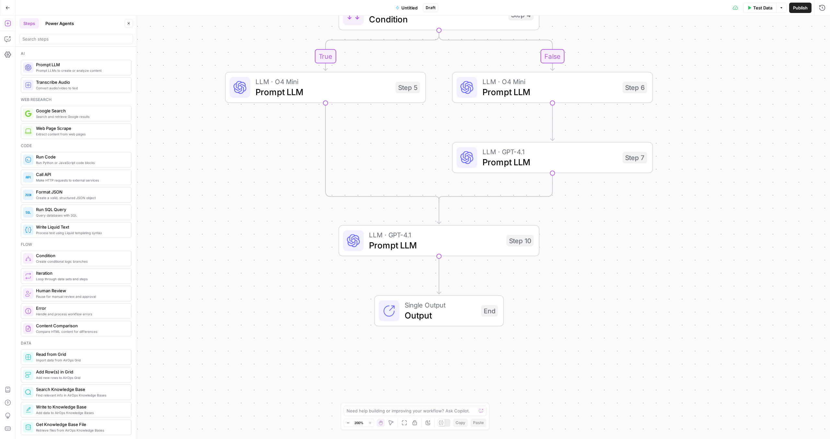
drag, startPoint x: 202, startPoint y: 276, endPoint x: 292, endPoint y: 293, distance: 91.5
click at [292, 236] on div "true false Workflow Input Settings Inputs Condition Condition Step 4 LLM · O4 M…" at bounding box center [423, 227] width 815 height 423
click at [490, 236] on div "LLM · GPT-4.1 Prompt LLM Step 10 Copy step Delete step Add Note Test" at bounding box center [439, 240] width 201 height 31
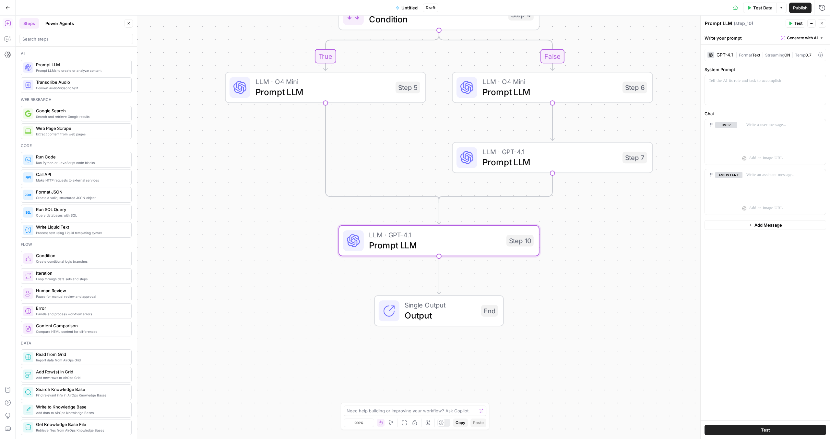
click at [9, 11] on button "Go Back" at bounding box center [8, 8] width 12 height 12
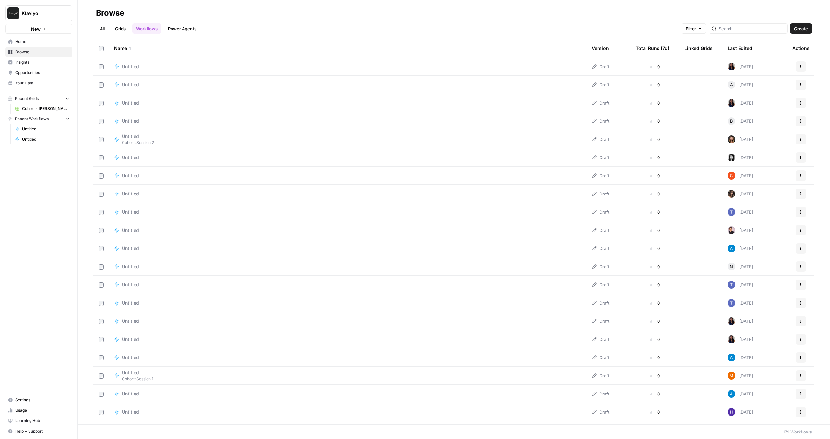
click at [137, 30] on link "Workflows" at bounding box center [146, 28] width 29 height 10
click at [30, 45] on link "Home" at bounding box center [38, 41] width 67 height 10
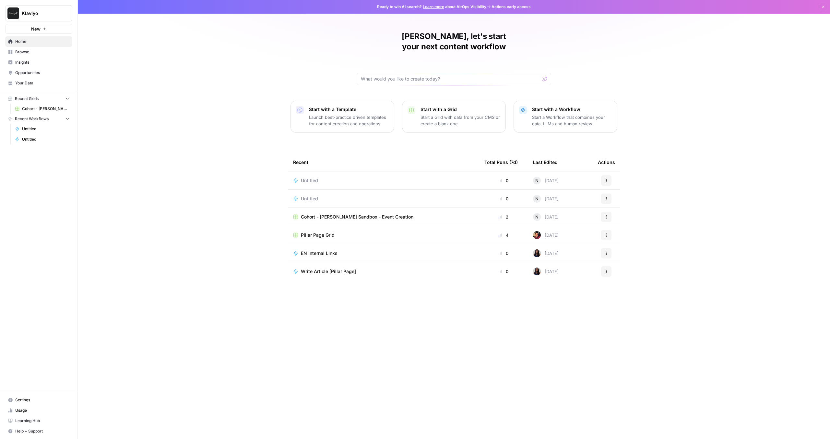
click at [385, 177] on div "Untitled" at bounding box center [383, 180] width 181 height 6
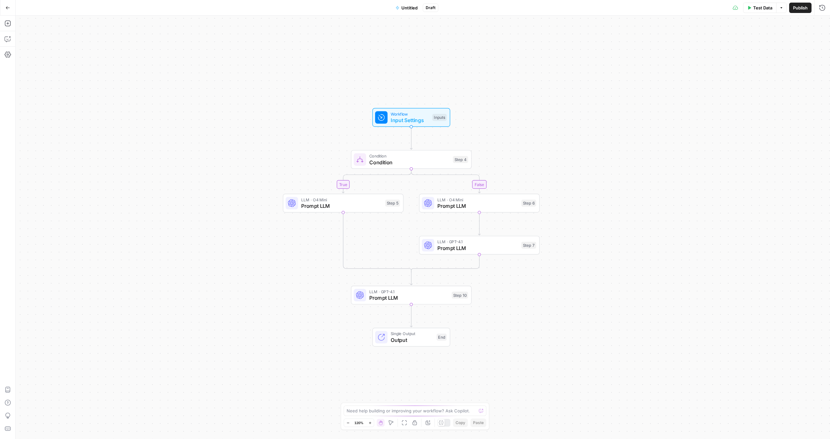
click at [402, 7] on span "Untitled" at bounding box center [410, 8] width 16 height 6
click at [82, 51] on input "Name" at bounding box center [76, 48] width 108 height 6
type input "TroubleScout"
drag, startPoint x: 72, startPoint y: 57, endPoint x: 72, endPoint y: 63, distance: 6.5
click at [72, 59] on form "Name TroubleScout Color Blue Description (Optional) Readme (Optional) Write an …" at bounding box center [76, 102] width 121 height 142
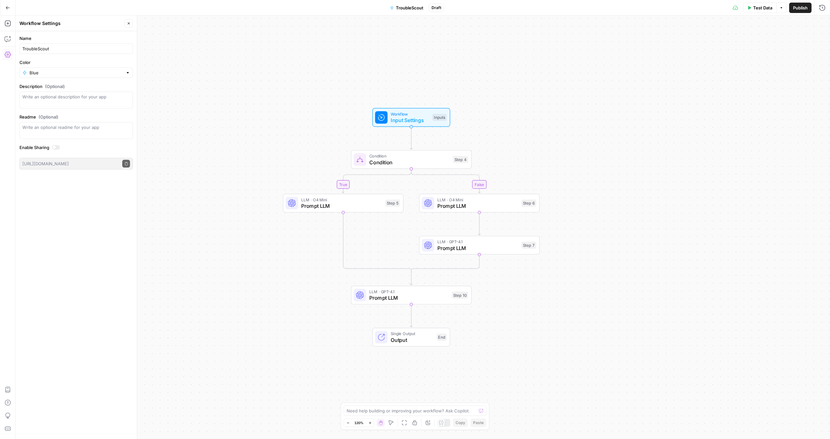
click at [87, 67] on div "Blue" at bounding box center [76, 72] width 114 height 10
click at [56, 164] on button "Red" at bounding box center [76, 160] width 108 height 9
type input "Red"
click at [57, 69] on input "Color" at bounding box center [76, 72] width 93 height 6
click at [53, 119] on button "Teal" at bounding box center [76, 115] width 108 height 9
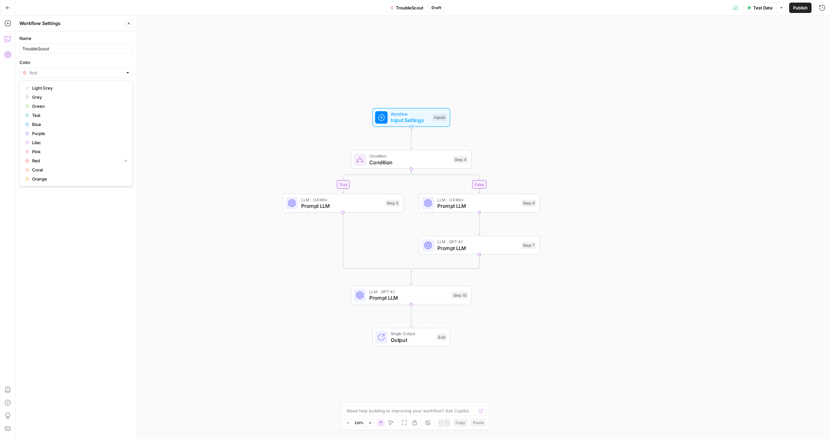
type input "Teal"
click at [129, 22] on icon "button" at bounding box center [129, 23] width 4 height 4
click at [468, 231] on div at bounding box center [469, 231] width 4 height 4
click at [468, 231] on div at bounding box center [467, 231] width 10 height 6
click at [419, 229] on div "true false Workflow Input Settings Inputs Condition Condition Step 4 LLM · O4 M…" at bounding box center [423, 227] width 815 height 423
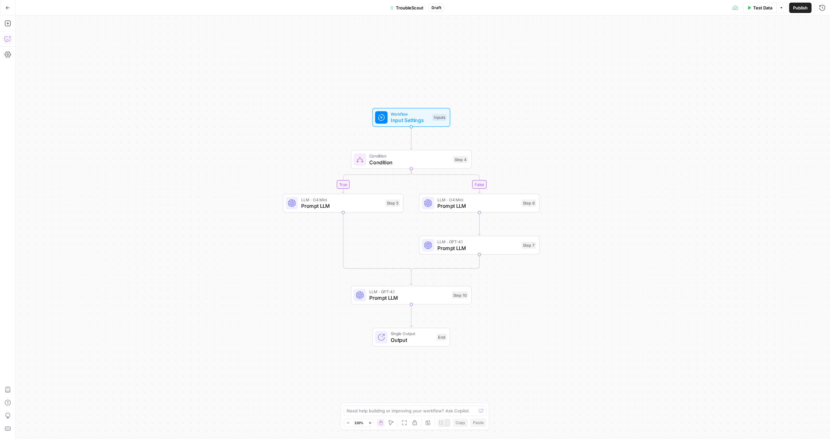
click at [432, 236] on div "LLM · GPT-4.1 Prompt LLM Step 10 Copy step Delete step Add Note Test" at bounding box center [411, 294] width 121 height 19
click at [477, 236] on span "Prompt LLM" at bounding box center [478, 248] width 81 height 8
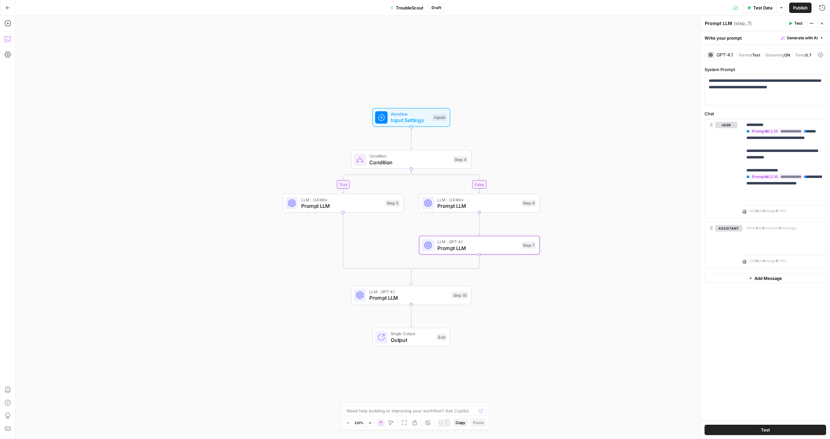
click at [442, 204] on span "Prompt LLM" at bounding box center [478, 206] width 81 height 8
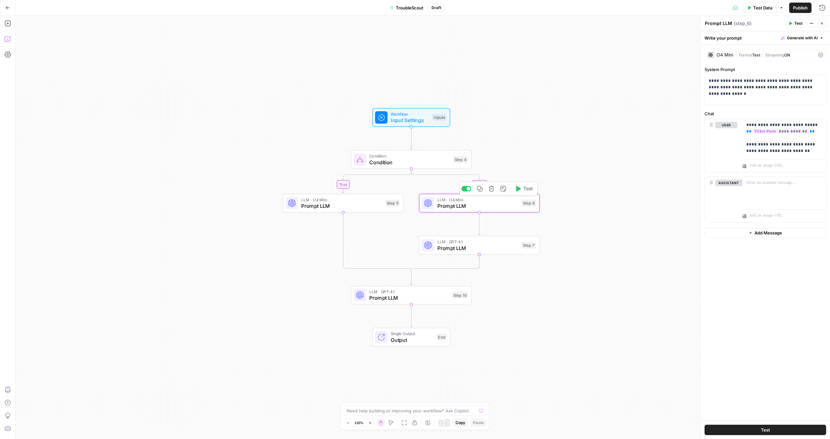
click at [324, 208] on span "Prompt LLM" at bounding box center [341, 206] width 81 height 8
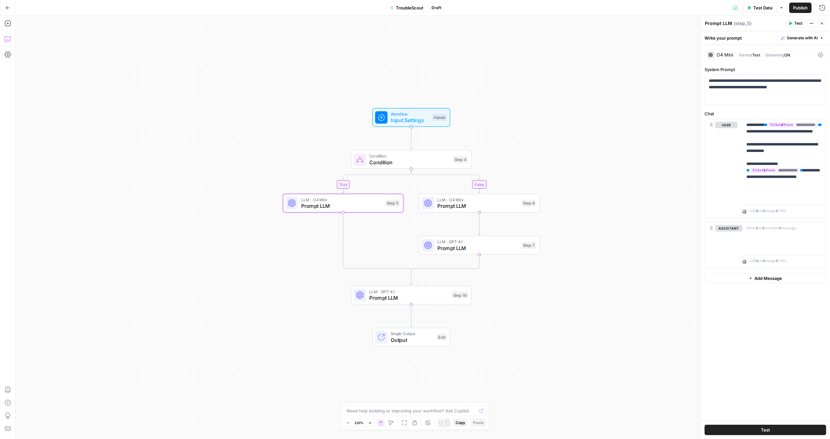
click at [413, 236] on span "LLM · GPT-4.1" at bounding box center [408, 291] width 79 height 6
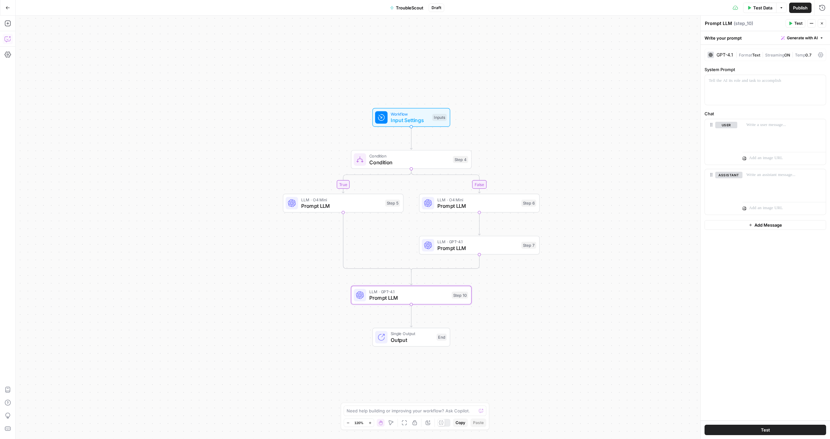
click at [490, 58] on div "GPT-4.1 | Format Text | Streaming ON | Temp 0.7" at bounding box center [766, 55] width 122 height 12
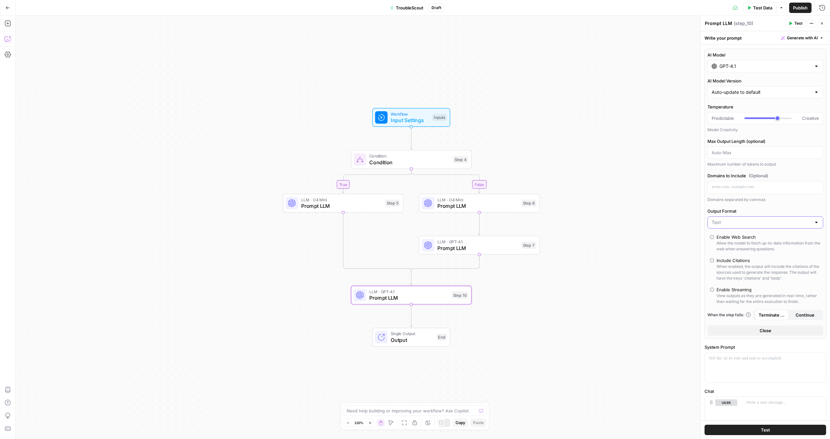
click at [490, 222] on input "Output Format" at bounding box center [762, 222] width 100 height 6
click at [490, 236] on span "JSON" at bounding box center [761, 247] width 97 height 6
type input "JSON"
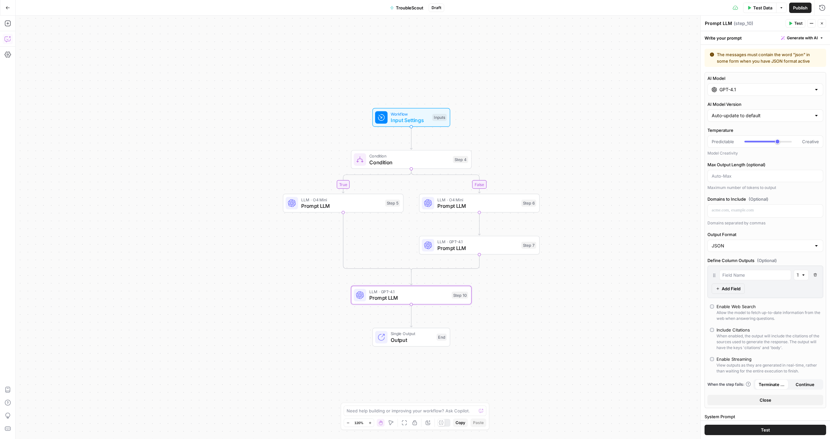
scroll to position [160, 0]
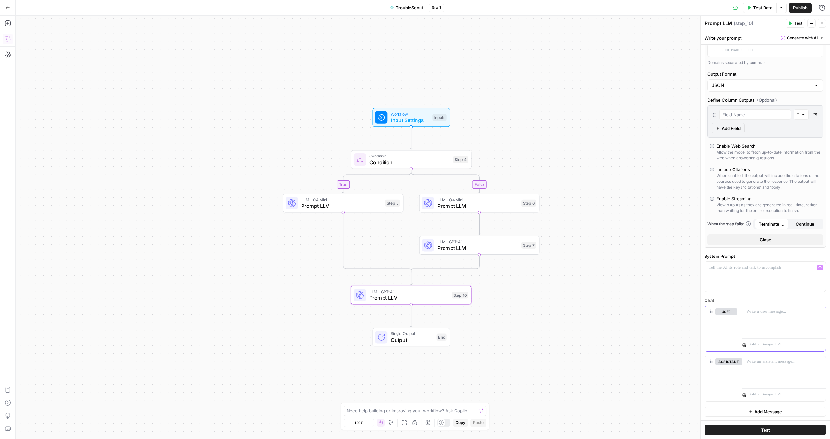
click at [490, 236] on div at bounding box center [784, 321] width 83 height 30
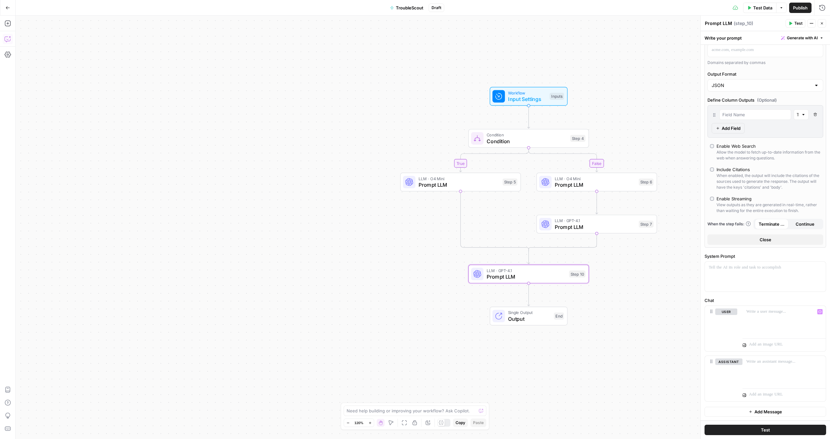
drag, startPoint x: 225, startPoint y: 119, endPoint x: 228, endPoint y: 118, distance: 3.7
click at [228, 118] on div "true false Workflow Input Settings Inputs Condition Condition Step 4 LLM · O4 M…" at bounding box center [423, 227] width 815 height 423
click at [10, 23] on icon "button" at bounding box center [8, 23] width 6 height 6
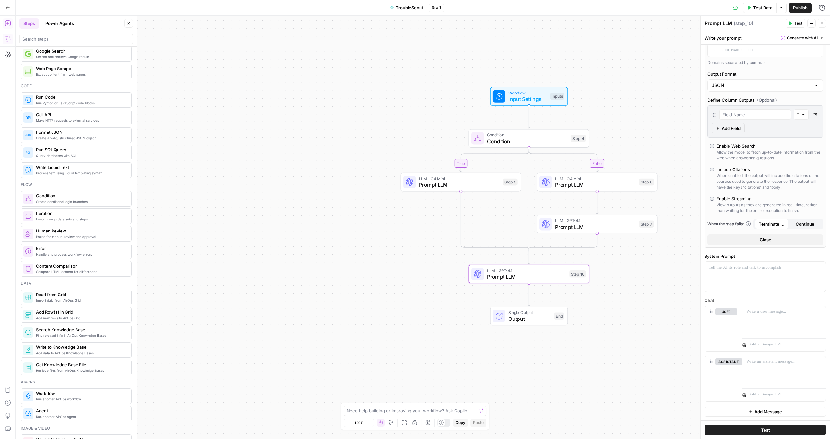
scroll to position [113, 0]
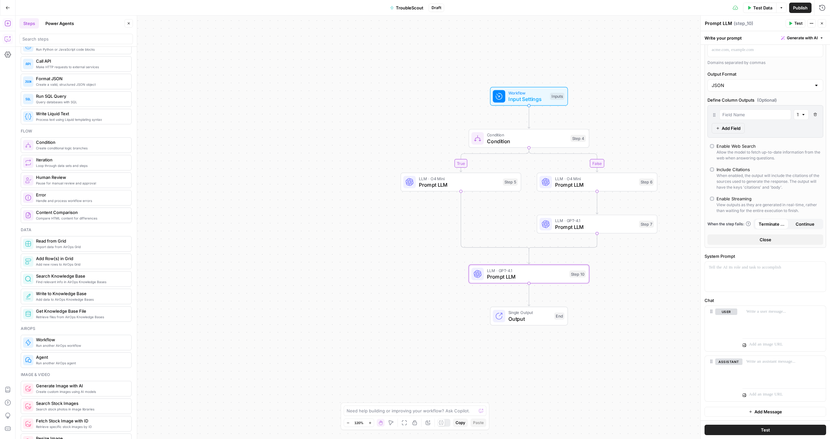
click at [110, 236] on span "Find relevant info in AirOps Knowledge Bases" at bounding box center [81, 281] width 90 height 5
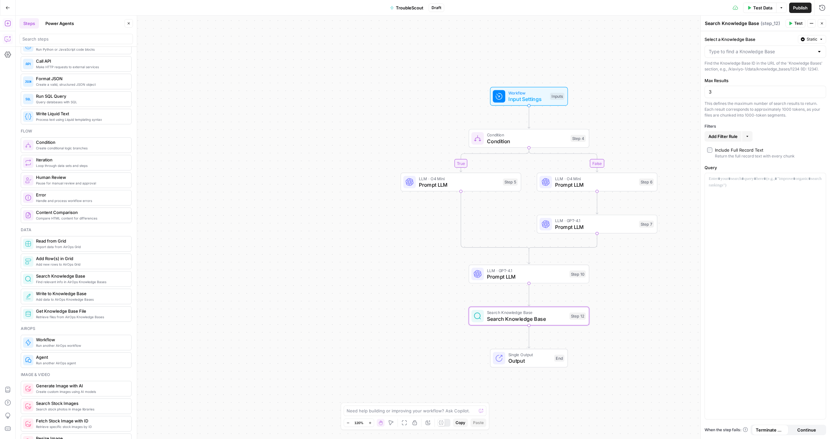
click at [490, 98] on div "3" at bounding box center [766, 92] width 122 height 12
type input "5"
click at [338, 236] on div "true false Workflow Input Settings Inputs Condition Condition Step 4 LLM · O4 M…" at bounding box center [423, 227] width 815 height 423
click at [7, 9] on icon "button" at bounding box center [8, 8] width 5 height 5
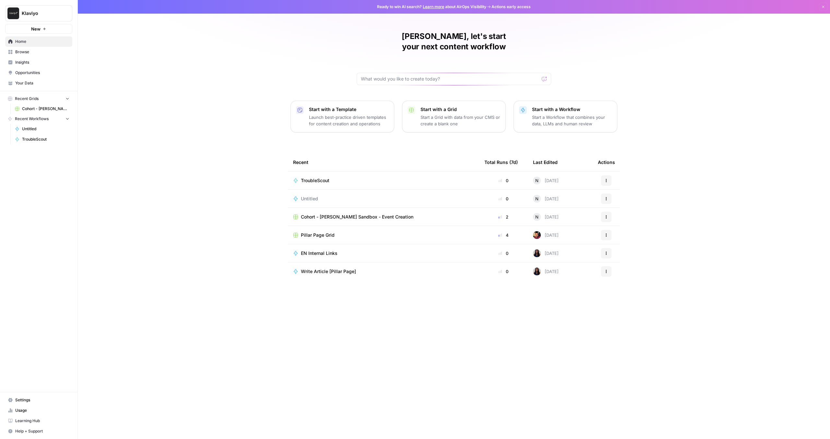
click at [21, 41] on span "Home" at bounding box center [42, 42] width 54 height 6
click at [32, 236] on span "Learning Hub" at bounding box center [42, 421] width 54 height 6
click at [325, 177] on span "TroubleScout" at bounding box center [315, 180] width 29 height 6
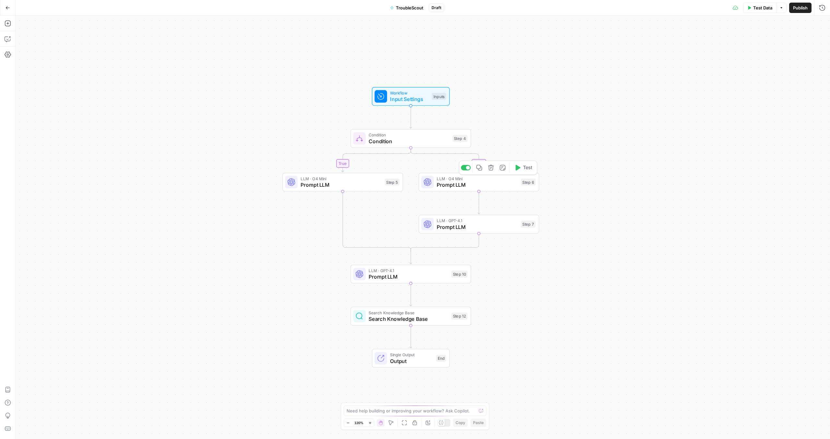
click at [471, 186] on span "Prompt LLM" at bounding box center [477, 185] width 81 height 8
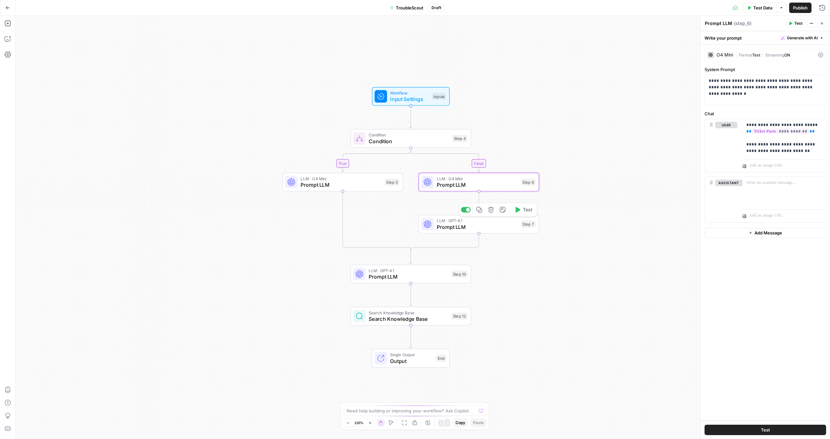
click at [472, 224] on span "Prompt LLM" at bounding box center [477, 227] width 81 height 8
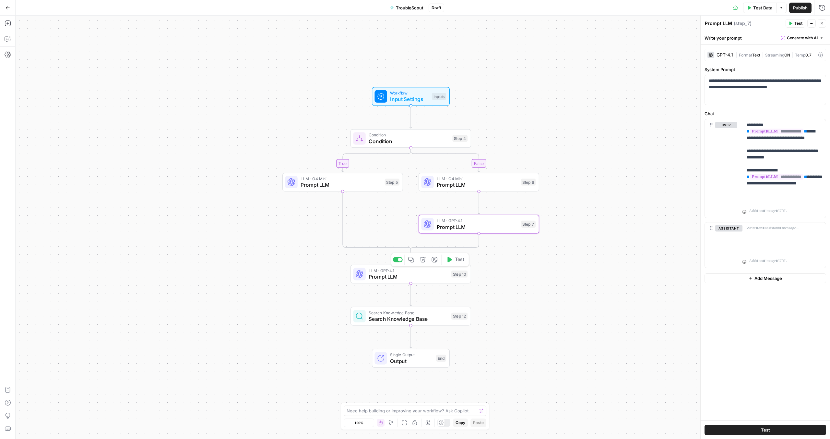
click at [420, 236] on span "LLM · GPT-4.1" at bounding box center [408, 270] width 79 height 6
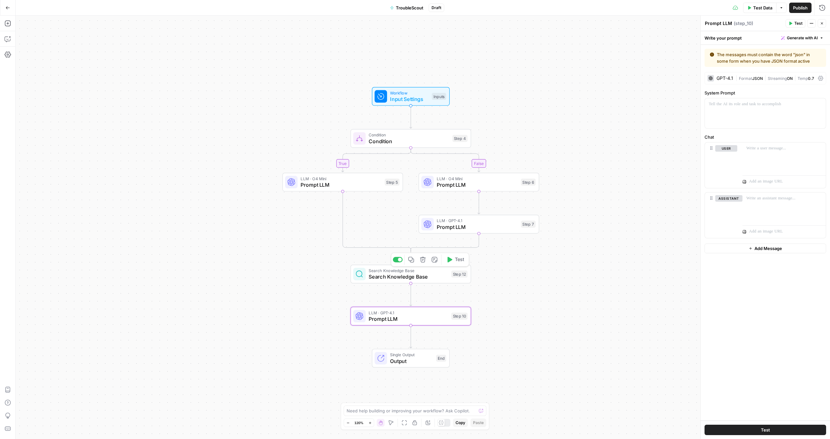
click at [418, 236] on span "Search Knowledge Base" at bounding box center [408, 276] width 79 height 8
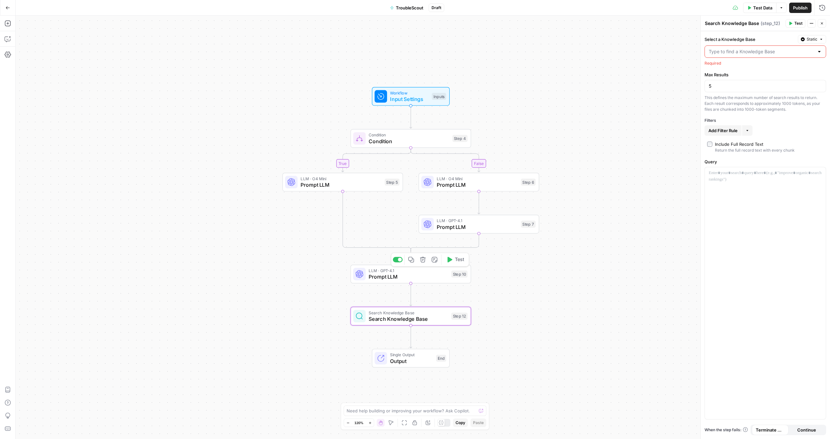
click at [419, 236] on span "Prompt LLM" at bounding box center [408, 276] width 79 height 8
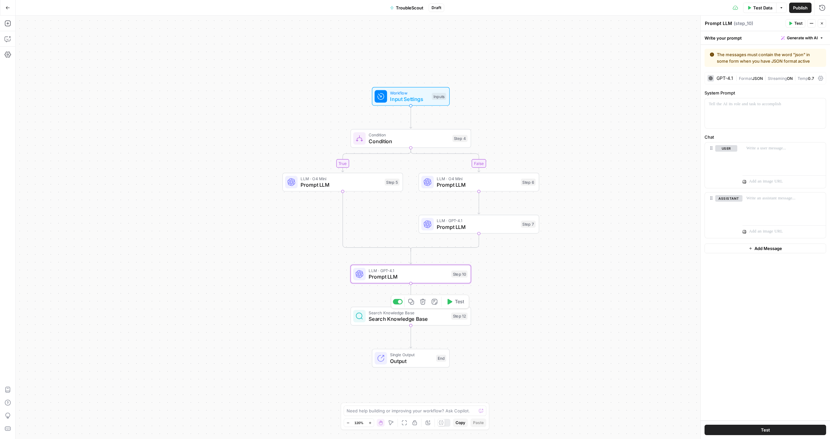
click at [397, 236] on span "Search Knowledge Base" at bounding box center [408, 319] width 79 height 8
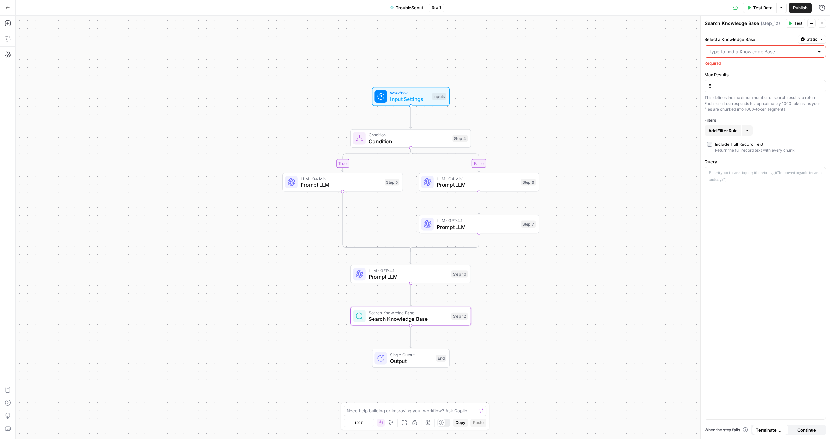
click at [490, 51] on input "Select a Knowledge Base" at bounding box center [761, 51] width 105 height 6
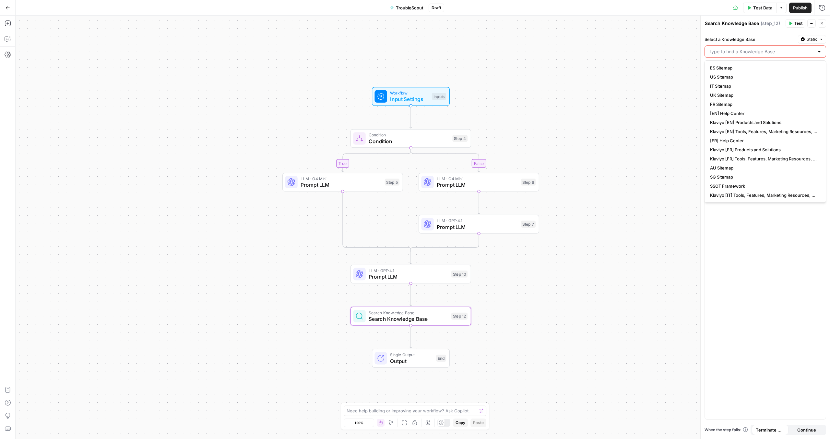
click at [490, 120] on div "true false Workflow Input Settings Inputs Condition Condition Step 4 LLM · O4 M…" at bounding box center [423, 227] width 815 height 423
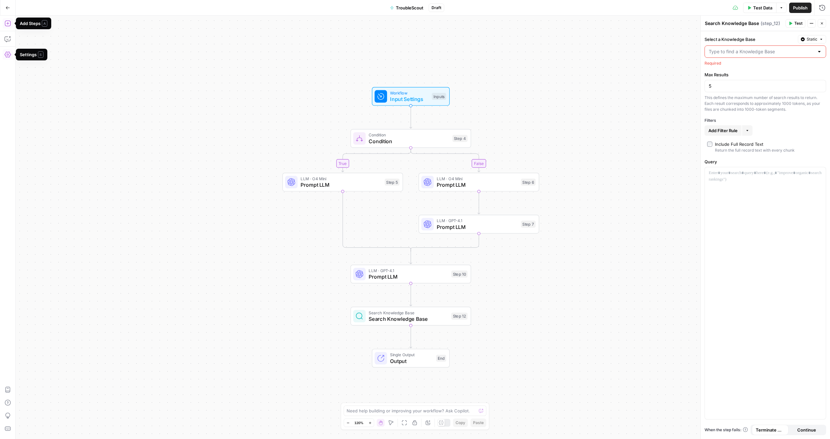
click at [7, 27] on button "Add Steps" at bounding box center [8, 23] width 10 height 10
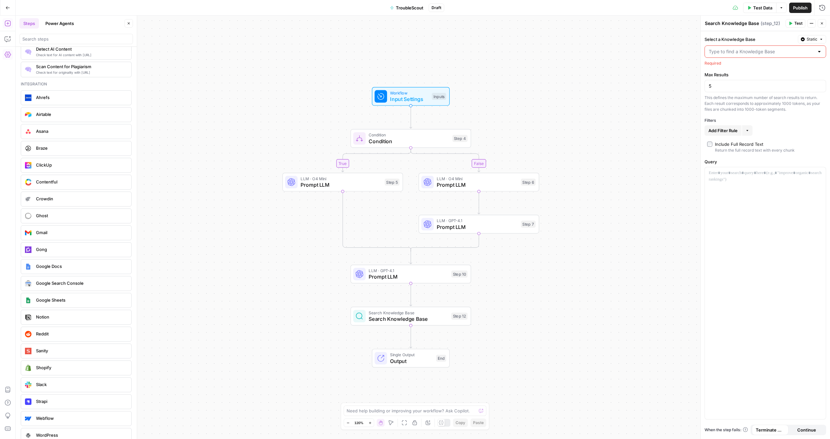
scroll to position [1193, 0]
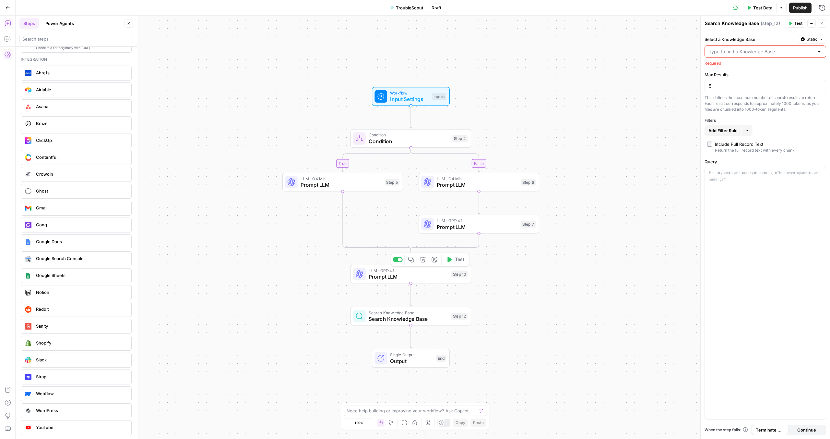
click at [403, 236] on span "Prompt LLM" at bounding box center [408, 276] width 79 height 8
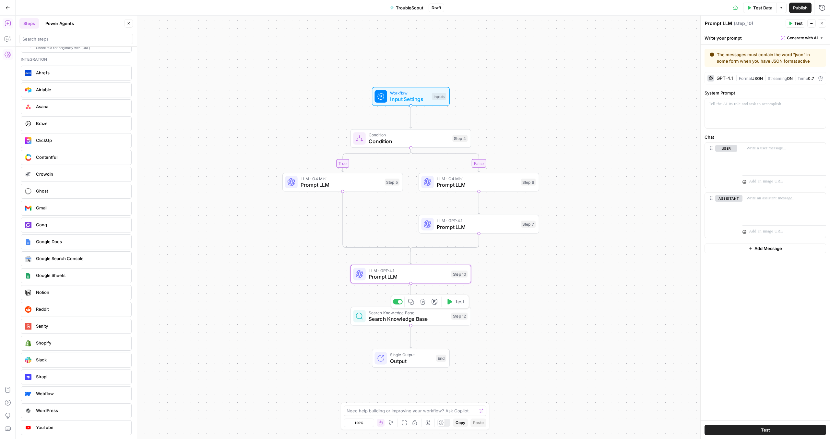
click at [398, 236] on span "Search Knowledge Base" at bounding box center [408, 319] width 79 height 8
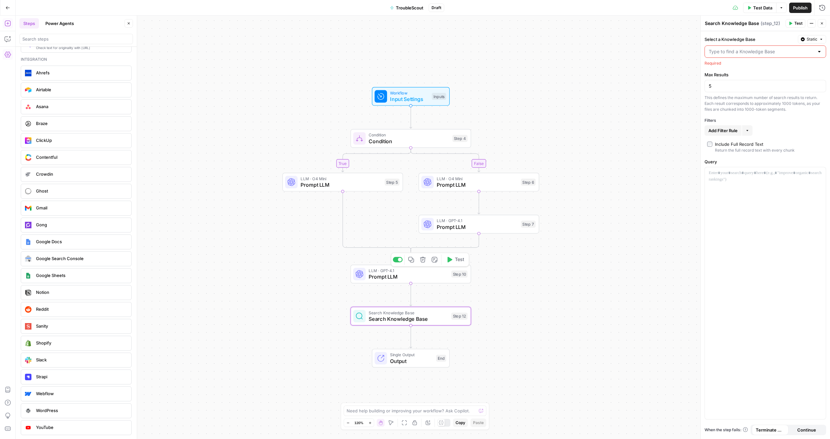
click at [413, 236] on span "Prompt LLM" at bounding box center [408, 276] width 79 height 8
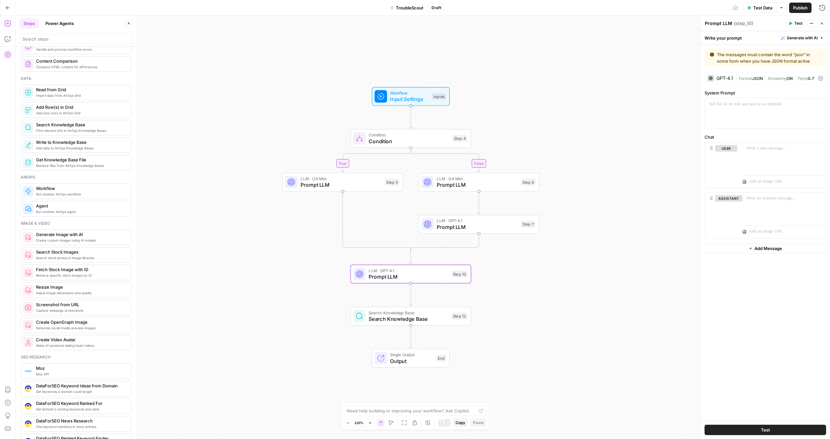
scroll to position [235, 0]
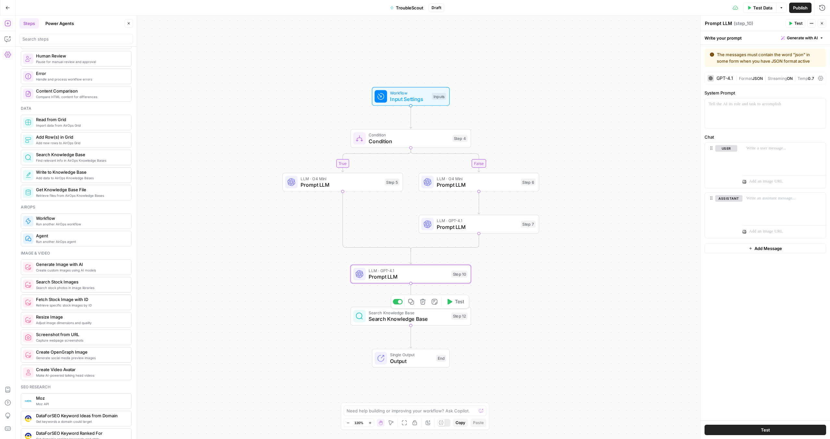
click at [403, 236] on span "Search Knowledge Base" at bounding box center [408, 319] width 79 height 8
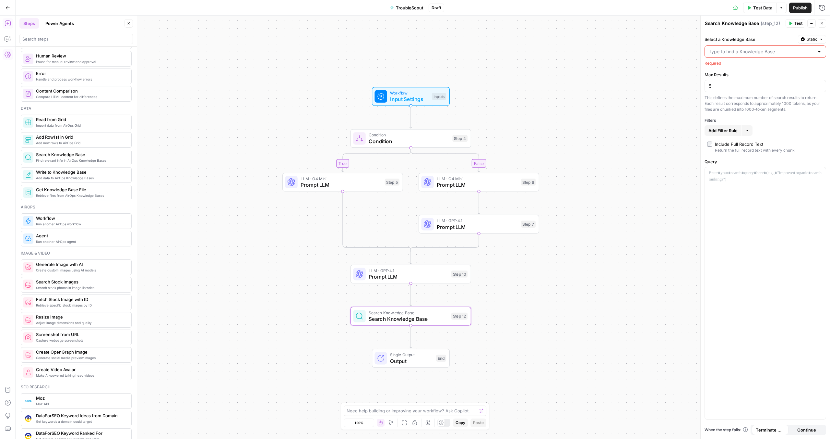
click at [490, 37] on span "Static" at bounding box center [812, 39] width 11 height 6
click at [490, 73] on div "Set value with Liquid" at bounding box center [797, 74] width 46 height 6
click at [490, 56] on div at bounding box center [760, 52] width 111 height 13
click at [490, 53] on p at bounding box center [760, 51] width 103 height 6
click at [490, 195] on div at bounding box center [765, 293] width 121 height 251
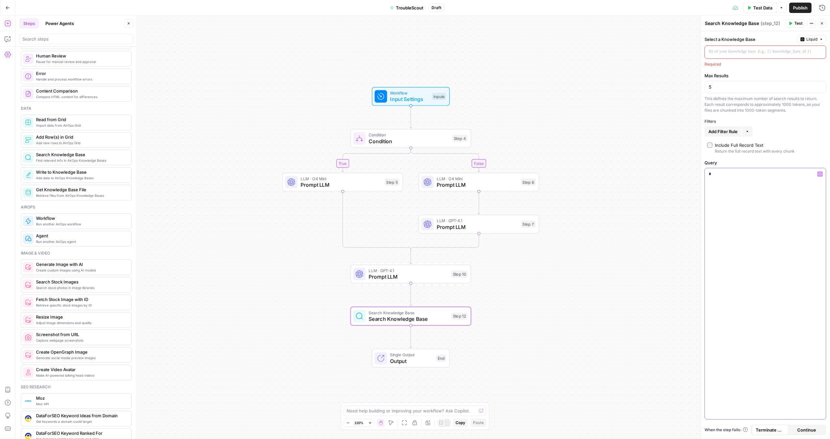
click at [490, 187] on div "*" at bounding box center [765, 293] width 121 height 251
click at [490, 133] on div "Add Filter Rule More" at bounding box center [766, 131] width 122 height 10
click at [490, 132] on icon "button" at bounding box center [748, 131] width 4 height 4
click at [490, 128] on div "Add Filter Rule More" at bounding box center [766, 131] width 122 height 10
click at [490, 52] on p at bounding box center [760, 51] width 103 height 6
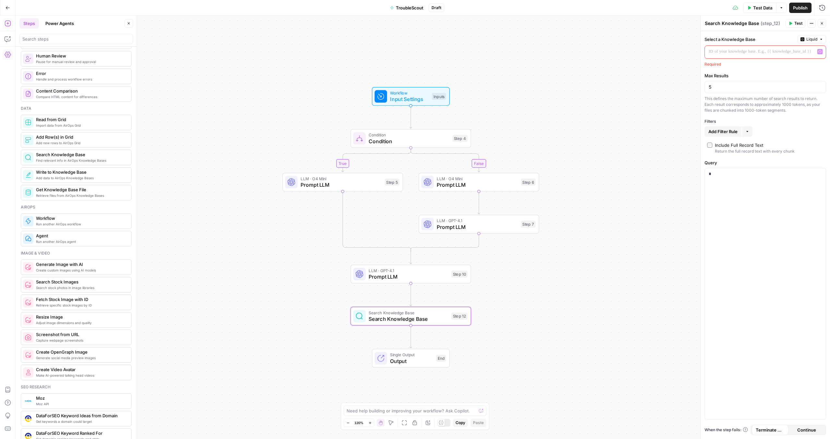
click at [490, 38] on span "Liquid" at bounding box center [812, 39] width 11 height 6
click at [448, 236] on textarea at bounding box center [412, 410] width 130 height 6
type textarea "can I select multiple knowledge bases in a "search knowledge base" step?"
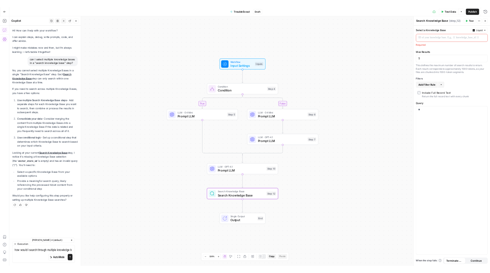
scroll to position [0, 0]
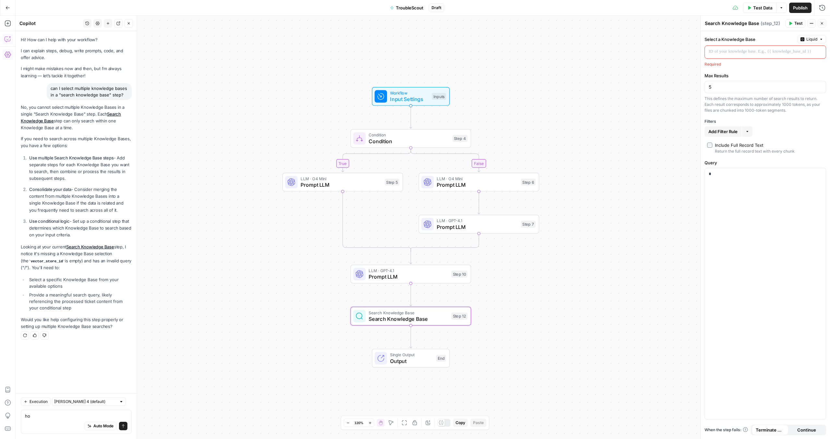
type textarea "h"
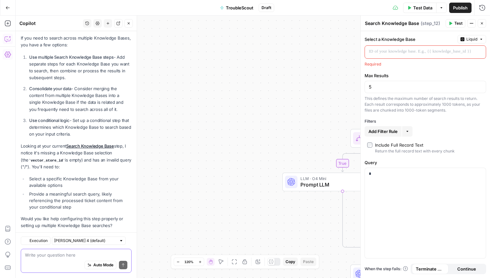
scroll to position [113, 0]
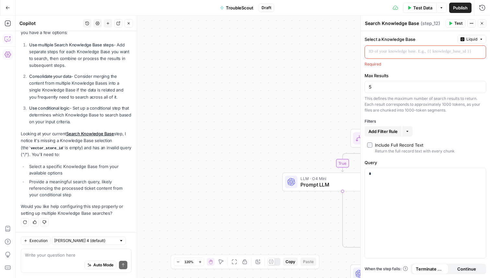
click at [401, 53] on p at bounding box center [420, 51] width 103 height 6
click at [419, 55] on div at bounding box center [420, 52] width 111 height 13
click at [467, 41] on span "Liquid" at bounding box center [472, 39] width 11 height 6
click at [453, 55] on span "Static" at bounding box center [457, 53] width 41 height 6
click at [416, 50] on input "Select a Knowledge Base" at bounding box center [421, 51] width 105 height 6
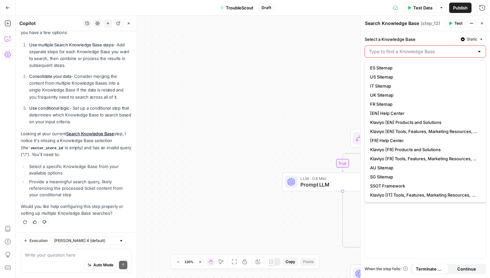
click at [208, 41] on div "true false Workflow Input Settings Inputs Condition Condition Step 4 LLM · O4 M…" at bounding box center [253, 147] width 475 height 262
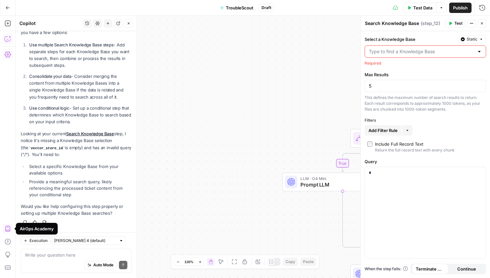
click at [7, 226] on icon "button" at bounding box center [8, 228] width 6 height 6
click at [9, 11] on button "Go Back" at bounding box center [8, 8] width 12 height 12
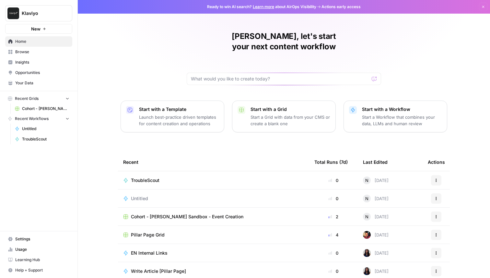
click at [27, 80] on span "Your Data" at bounding box center [42, 83] width 54 height 6
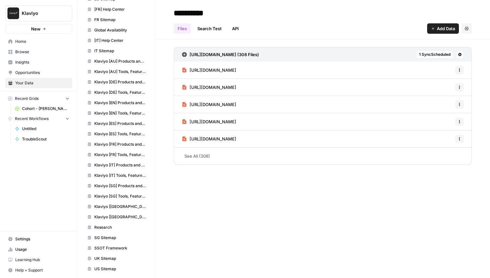
scroll to position [237, 0]
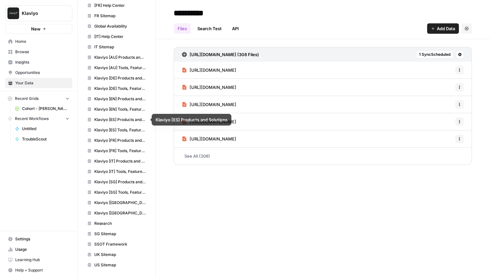
click at [118, 111] on span "Klaviyo [EN] Tools, Features, Marketing Resources, Glossary, Blogs" at bounding box center [120, 109] width 52 height 6
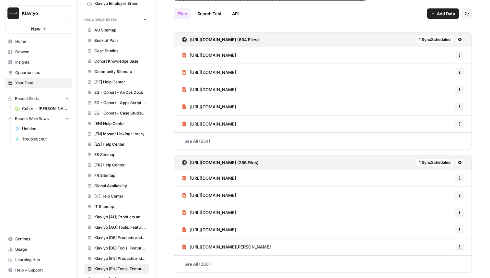
scroll to position [77, 0]
click at [120, 64] on span "Cohort Knowledge Base" at bounding box center [120, 62] width 52 height 6
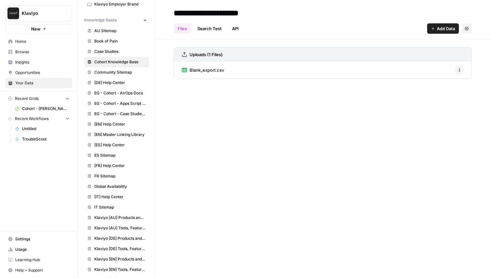
click at [199, 70] on span "Blank_export.csv" at bounding box center [207, 70] width 34 height 6
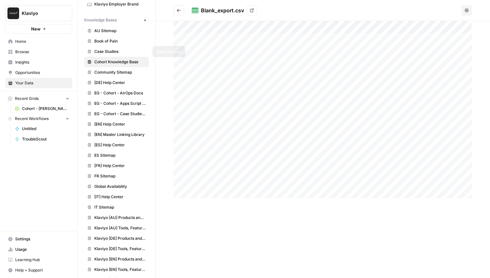
click at [119, 54] on span "Case Studies" at bounding box center [120, 52] width 52 height 6
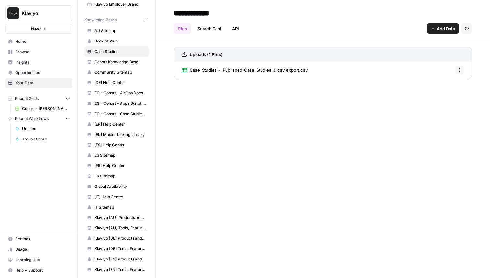
click at [110, 41] on span "Book of Pain" at bounding box center [120, 41] width 52 height 6
click at [110, 30] on span "AU Sitemap" at bounding box center [120, 31] width 52 height 6
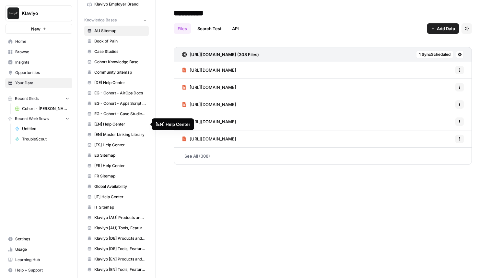
click at [128, 127] on link "[EN] Help Center" at bounding box center [116, 124] width 65 height 10
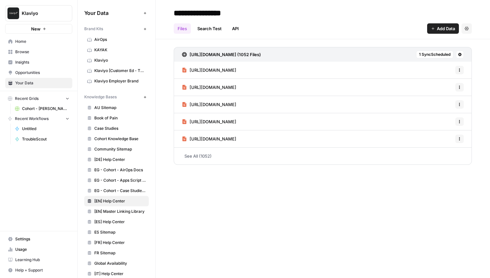
click at [145, 96] on icon "button" at bounding box center [145, 97] width 2 height 2
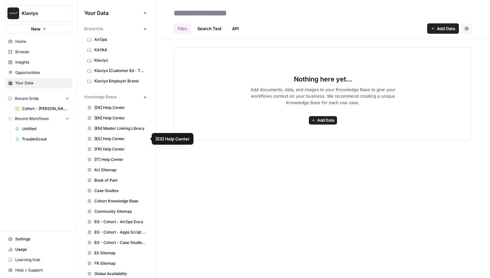
click at [124, 119] on span "[EN] Help Center" at bounding box center [120, 118] width 52 height 6
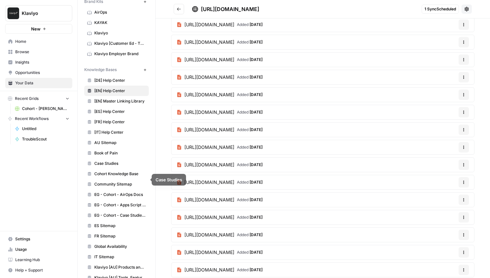
scroll to position [29, 0]
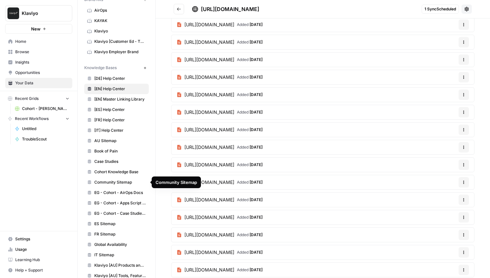
click at [124, 179] on span "Community Sitemap" at bounding box center [120, 182] width 52 height 6
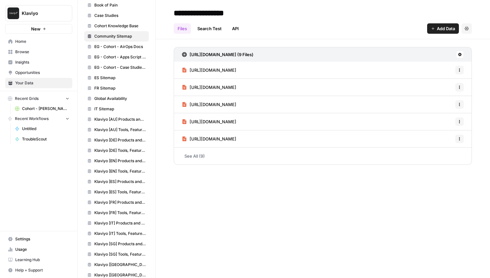
scroll to position [176, 0]
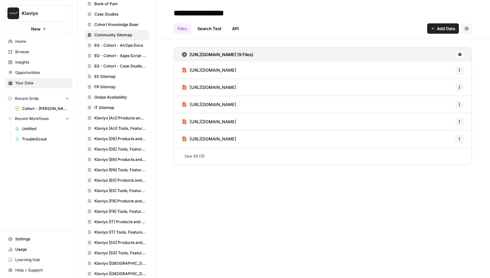
click at [121, 166] on link "Klaviyo [EN] Tools, Features, Marketing Resources, Glossary, Blogs" at bounding box center [116, 170] width 65 height 10
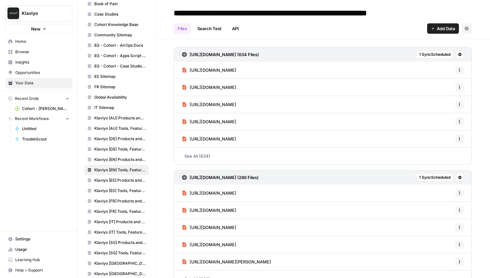
scroll to position [15, 0]
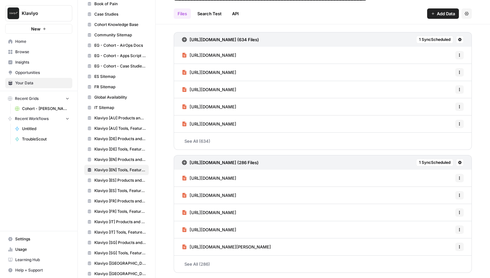
click at [236, 213] on span "[URL][DOMAIN_NAME]" at bounding box center [213, 212] width 47 height 6
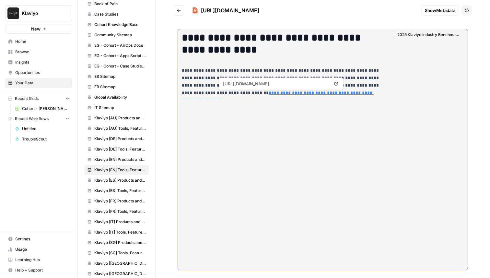
click at [262, 93] on link "**********" at bounding box center [278, 97] width 192 height 12
click at [113, 161] on span "Klaviyo [EN] Products and Solutions" at bounding box center [120, 160] width 52 height 6
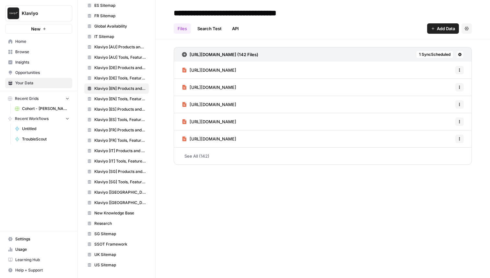
scroll to position [196, 0]
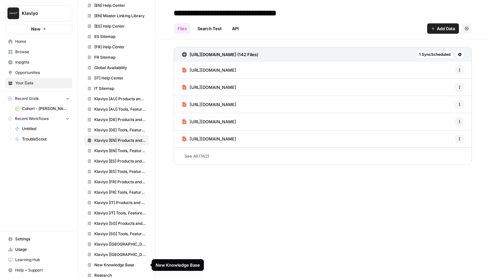
click at [130, 217] on link "Klaviyo [IT] Tools, Features, Marketing Resources, Glossary, Blogs" at bounding box center [116, 213] width 65 height 10
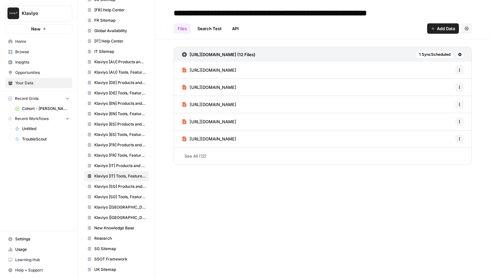
scroll to position [248, 0]
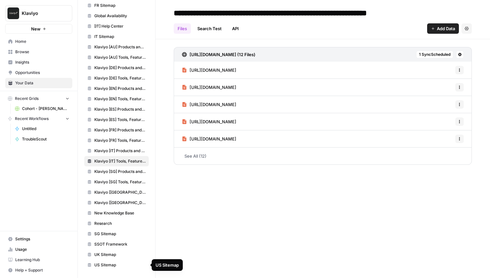
click at [108, 261] on link "US Sitemap" at bounding box center [116, 265] width 65 height 10
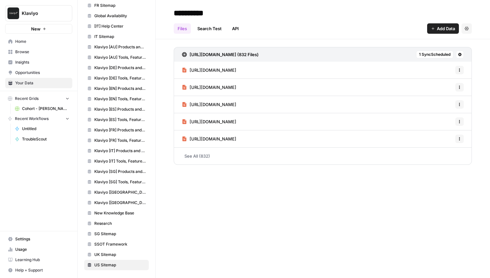
click at [209, 155] on link "See All (832)" at bounding box center [323, 156] width 298 height 17
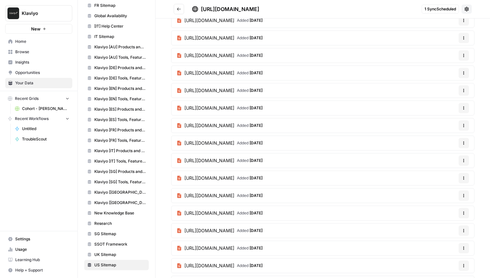
scroll to position [489, 0]
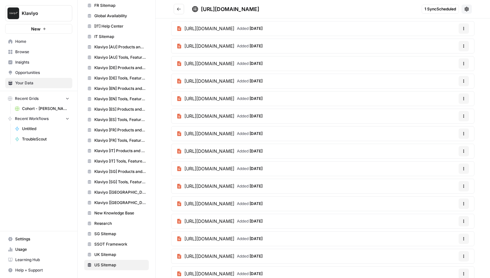
click at [215, 168] on span "[URL][DOMAIN_NAME]" at bounding box center [210, 168] width 50 height 6
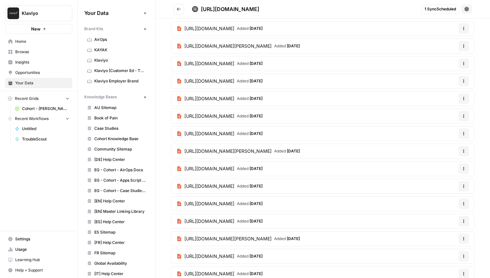
click at [30, 38] on link "Home" at bounding box center [38, 41] width 67 height 10
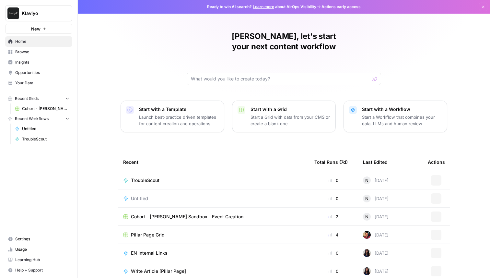
click at [154, 177] on span "TroubleScout" at bounding box center [145, 180] width 29 height 6
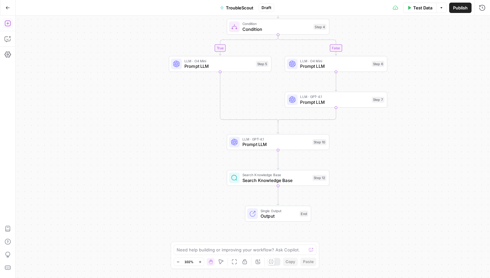
click at [7, 25] on icon "button" at bounding box center [8, 23] width 6 height 6
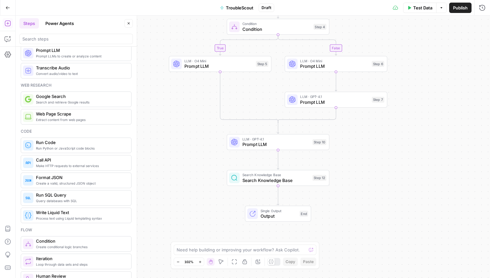
scroll to position [21, 0]
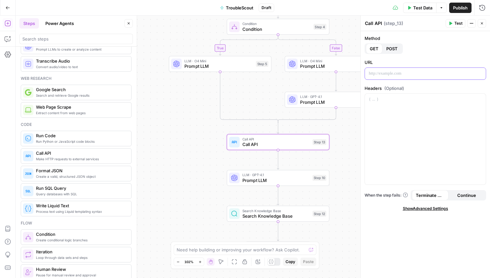
click at [383, 75] on p at bounding box center [425, 73] width 113 height 6
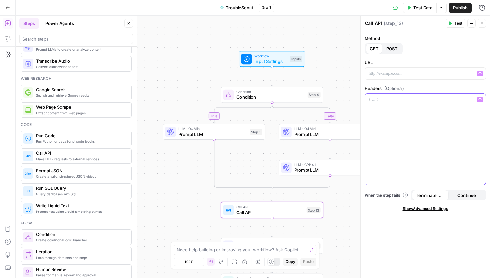
click at [401, 103] on div at bounding box center [425, 139] width 121 height 91
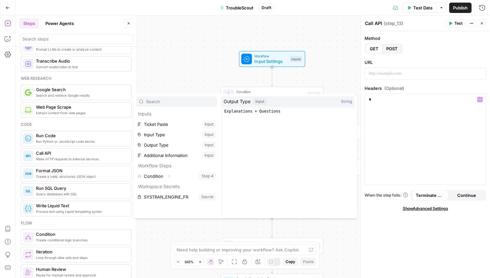
click at [185, 59] on div "true false Workflow Input Settings Inputs Condition Condition Step 4 LLM · O4 M…" at bounding box center [253, 147] width 475 height 262
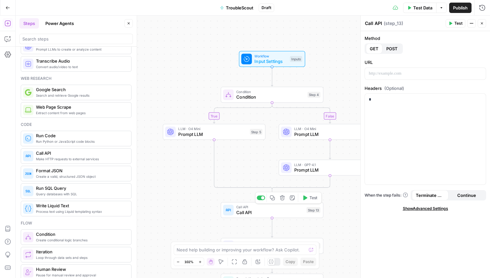
click at [279, 216] on div "Call API Call API Step 13 Copy step Delete step Add Note Test" at bounding box center [272, 210] width 103 height 16
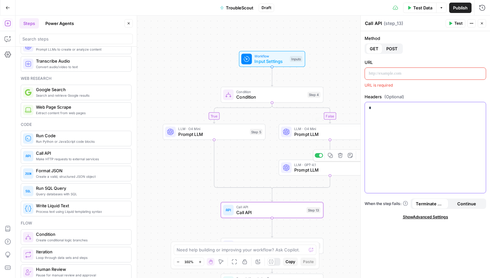
click at [393, 115] on div "*" at bounding box center [425, 147] width 121 height 91
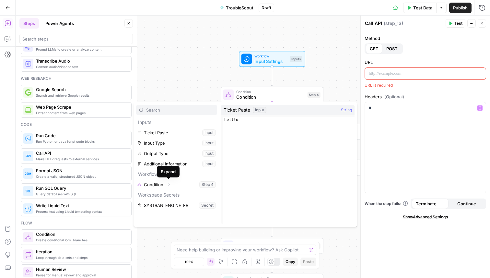
click at [159, 77] on div "true false Workflow Input Settings Inputs Condition Condition Step 4 LLM · O4 M…" at bounding box center [253, 147] width 475 height 262
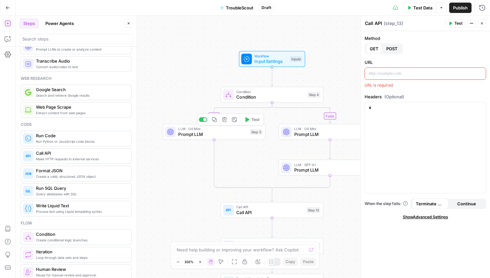
click at [195, 137] on span "Prompt LLM" at bounding box center [212, 134] width 69 height 6
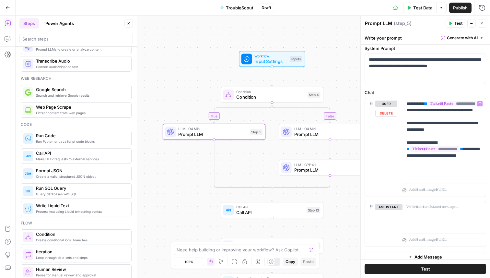
scroll to position [27, 0]
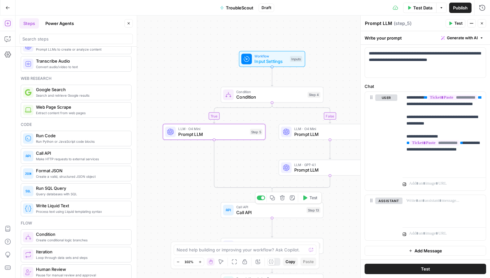
click at [260, 209] on span "Call API" at bounding box center [269, 212] width 67 height 6
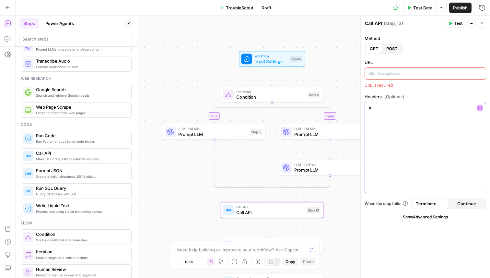
click at [384, 121] on div "*" at bounding box center [425, 147] width 121 height 91
click at [390, 46] on span "POST" at bounding box center [392, 48] width 11 height 6
click at [381, 113] on div "*" at bounding box center [425, 147] width 121 height 91
click at [171, 88] on div "true false Workflow Input Settings Inputs Condition Condition Step 4 LLM · O4 M…" at bounding box center [253, 147] width 475 height 262
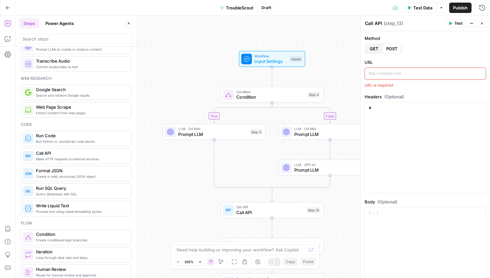
click at [312, 165] on span "LLM · GPT-4.1" at bounding box center [329, 164] width 69 height 5
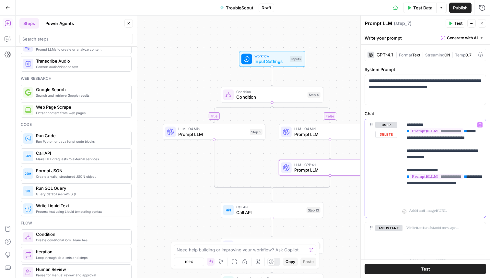
click at [411, 128] on p "**********" at bounding box center [445, 161] width 76 height 78
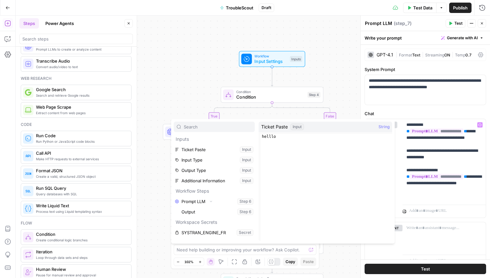
click at [186, 96] on div "true false Workflow Input Settings Inputs Condition Condition Step 4 LLM · O4 M…" at bounding box center [253, 147] width 475 height 262
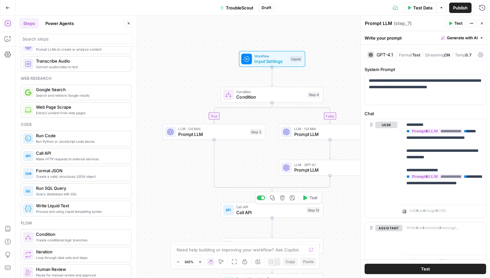
click at [268, 215] on span "Call API" at bounding box center [269, 212] width 67 height 6
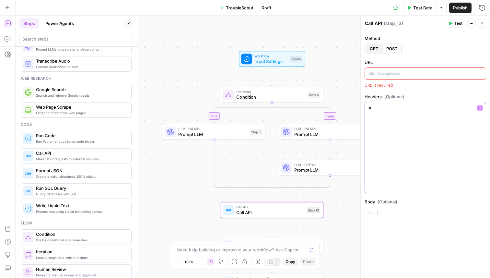
click at [393, 114] on div "*" at bounding box center [425, 147] width 121 height 91
type textarea "Format JSON"
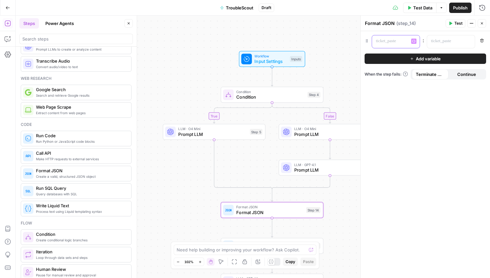
click at [382, 41] on p at bounding box center [391, 41] width 30 height 6
click at [392, 58] on button "Add variable" at bounding box center [426, 59] width 122 height 10
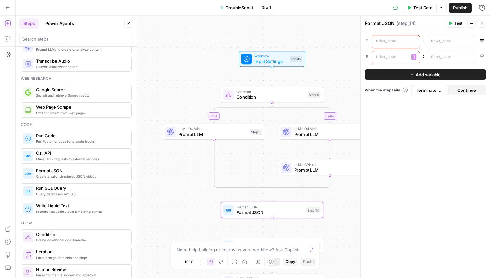
click at [389, 73] on button "Add variable" at bounding box center [426, 74] width 122 height 10
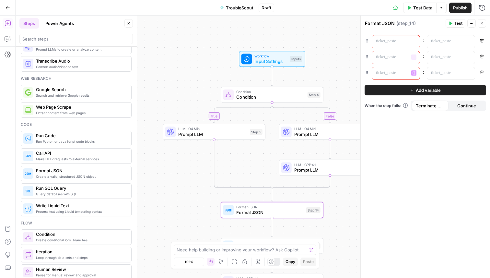
click at [389, 38] on p at bounding box center [391, 41] width 30 height 6
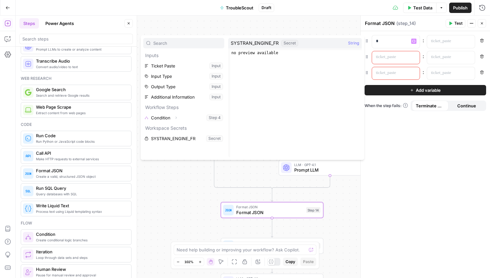
click at [156, 190] on div "true false Workflow Input Settings Inputs Condition Condition Step 4 LLM · O4 M…" at bounding box center [253, 147] width 475 height 262
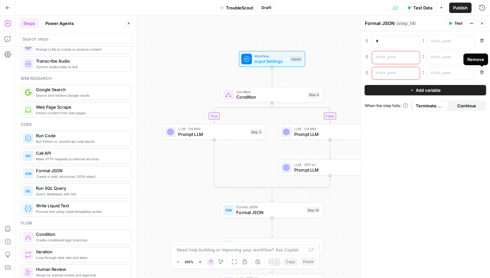
click at [484, 70] on button "Remove" at bounding box center [482, 72] width 8 height 8
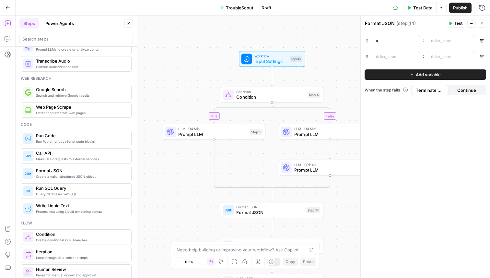
click at [484, 55] on icon "button" at bounding box center [482, 56] width 4 height 4
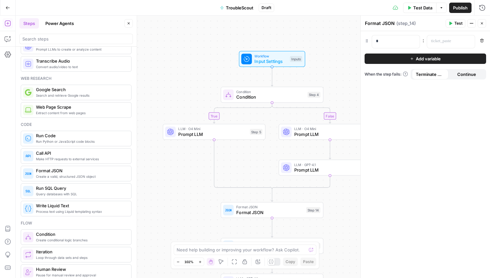
click at [484, 37] on button "Remove" at bounding box center [482, 40] width 8 height 8
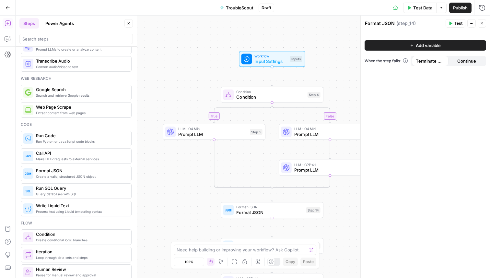
click at [210, 134] on span "Prompt LLM" at bounding box center [212, 134] width 69 height 6
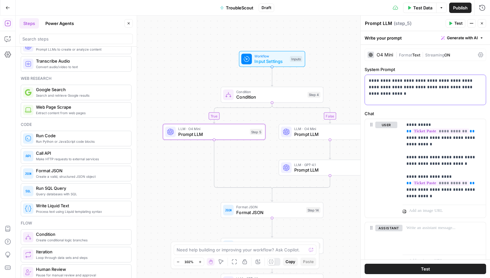
click at [418, 96] on p "**********" at bounding box center [425, 87] width 113 height 19
drag, startPoint x: 431, startPoint y: 199, endPoint x: 397, endPoint y: 114, distance: 91.3
click at [397, 114] on div "**********" at bounding box center [426, 189] width 122 height 158
click at [305, 170] on span "Prompt LLM" at bounding box center [329, 170] width 69 height 6
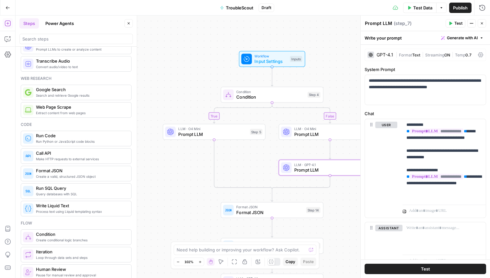
click at [233, 138] on div "LLM · O4 Mini Prompt LLM Step 5 Copy step Delete step Add Note Test" at bounding box center [214, 132] width 103 height 16
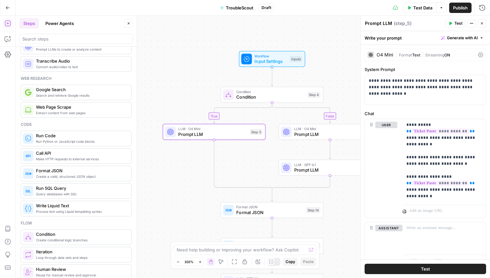
click at [414, 57] on span "Text" at bounding box center [417, 55] width 8 height 5
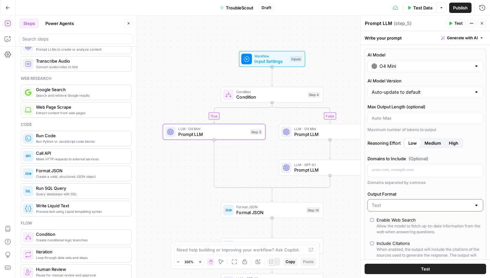
click at [392, 204] on input "Output Format" at bounding box center [422, 205] width 100 height 6
click at [387, 230] on span "JSON" at bounding box center [424, 230] width 102 height 6
type input "JSON"
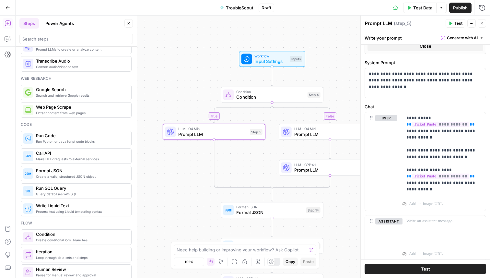
scroll to position [375, 0]
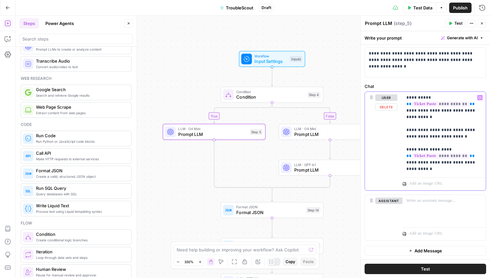
drag, startPoint x: 431, startPoint y: 174, endPoint x: 401, endPoint y: 90, distance: 89.3
click at [401, 90] on div "**********" at bounding box center [426, 162] width 122 height 158
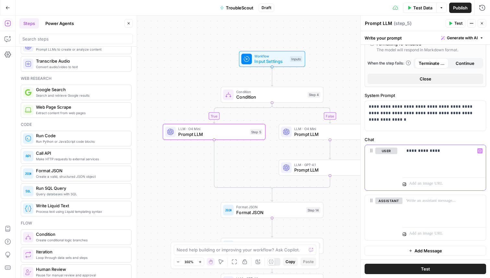
scroll to position [298, 0]
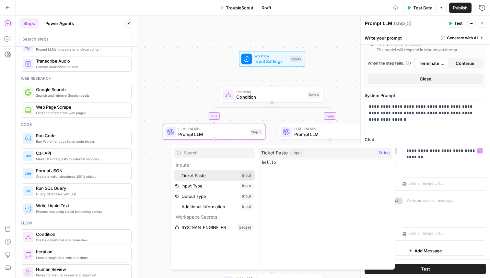
click at [206, 176] on button "Select variable Ticket Paste" at bounding box center [214, 175] width 81 height 10
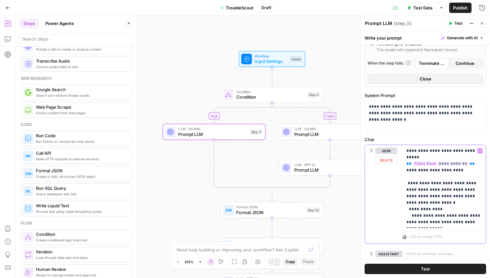
click at [406, 176] on div "**********" at bounding box center [444, 186] width 83 height 83
click at [444, 186] on p "**********" at bounding box center [445, 187] width 76 height 78
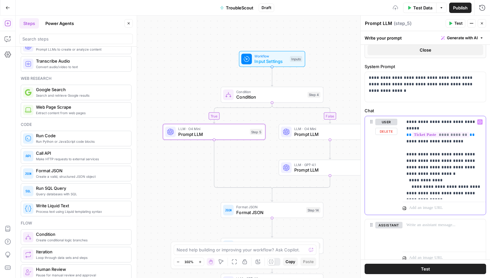
scroll to position [336, 0]
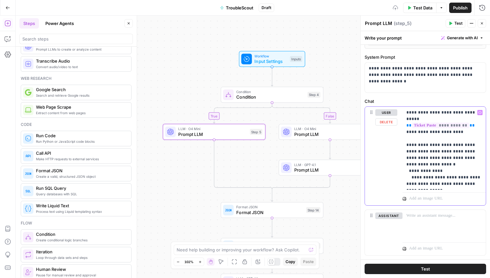
click at [421, 143] on p "**********" at bounding box center [445, 148] width 76 height 78
click at [421, 133] on p "**********" at bounding box center [445, 148] width 76 height 78
click at [420, 137] on p "**********" at bounding box center [445, 148] width 76 height 78
drag, startPoint x: 433, startPoint y: 138, endPoint x: 402, endPoint y: 140, distance: 31.3
click at [402, 140] on div "**********" at bounding box center [425, 156] width 121 height 99
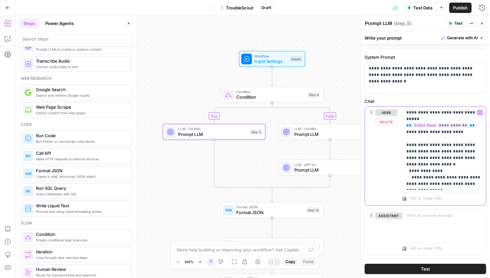
scroll to position [351, 0]
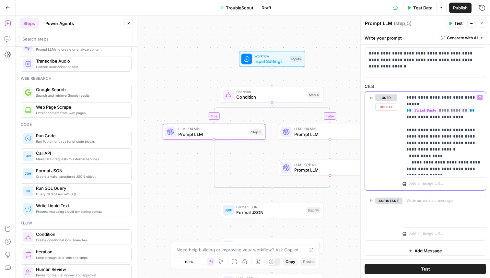
drag, startPoint x: 441, startPoint y: 151, endPoint x: 402, endPoint y: 152, distance: 39.3
click at [402, 152] on div "**********" at bounding box center [425, 141] width 121 height 99
click at [408, 118] on p "**********" at bounding box center [445, 133] width 76 height 78
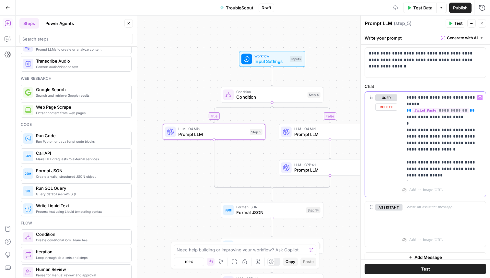
click at [427, 169] on p "**********" at bounding box center [445, 136] width 76 height 84
click at [415, 123] on p "**********" at bounding box center [445, 136] width 76 height 84
click at [415, 120] on p "**********" at bounding box center [445, 136] width 76 height 84
click at [414, 113] on p "**********" at bounding box center [445, 136] width 76 height 84
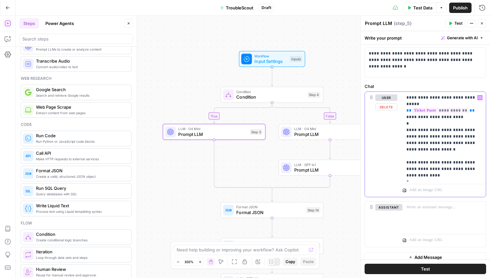
click at [414, 114] on p "**********" at bounding box center [445, 136] width 76 height 84
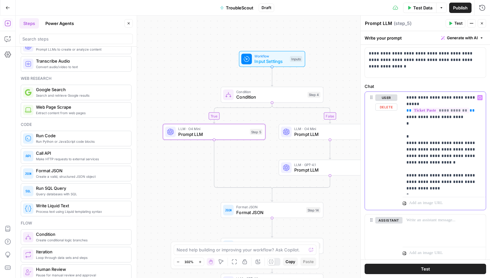
click at [410, 129] on p "**********" at bounding box center [445, 142] width 76 height 97
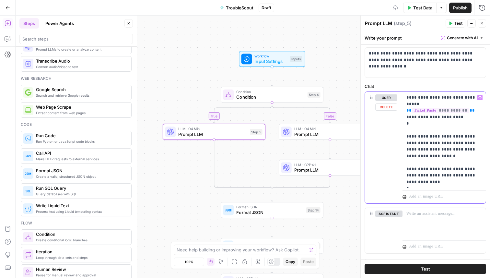
click at [424, 177] on p "**********" at bounding box center [445, 139] width 76 height 91
click at [455, 111] on p "**********" at bounding box center [445, 142] width 76 height 97
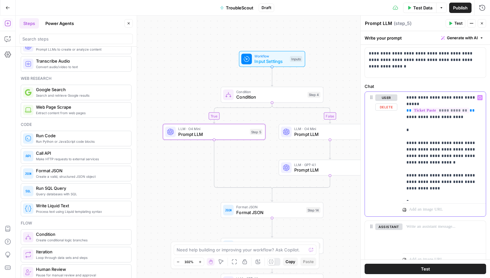
click at [409, 135] on p "**********" at bounding box center [445, 146] width 76 height 104
click at [403, 129] on div "**********" at bounding box center [444, 146] width 83 height 109
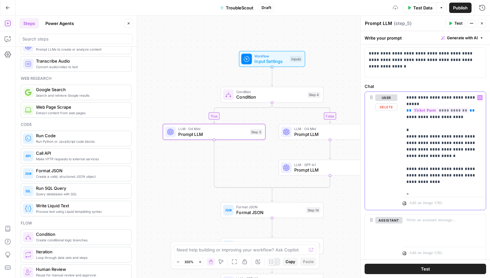
click at [412, 181] on p "**********" at bounding box center [445, 142] width 76 height 97
drag, startPoint x: 436, startPoint y: 152, endPoint x: 438, endPoint y: 129, distance: 22.5
click at [438, 129] on p "**********" at bounding box center [445, 139] width 76 height 91
click at [415, 153] on p "**********" at bounding box center [445, 139] width 76 height 91
drag, startPoint x: 438, startPoint y: 129, endPoint x: 419, endPoint y: 147, distance: 26.4
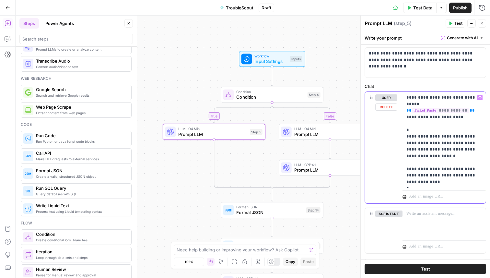
click at [419, 147] on p "**********" at bounding box center [445, 139] width 76 height 91
click at [424, 160] on p "**********" at bounding box center [445, 139] width 76 height 91
drag, startPoint x: 406, startPoint y: 98, endPoint x: 460, endPoint y: 99, distance: 53.2
click at [460, 99] on div "**********" at bounding box center [444, 140] width 83 height 96
copy p "**********"
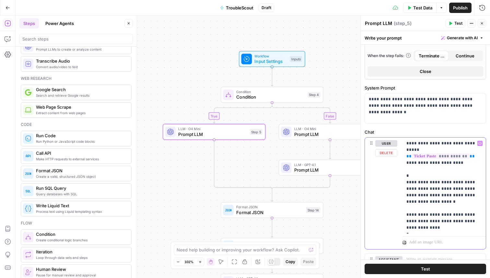
scroll to position [305, 0]
drag, startPoint x: 408, startPoint y: 114, endPoint x: 351, endPoint y: 84, distance: 64.7
click at [351, 84] on body "Klaviyo New Home Browse Insights Opportunities Your Data Recent Grids Cohort - …" at bounding box center [245, 139] width 490 height 278
click at [393, 115] on p "**********" at bounding box center [425, 105] width 113 height 19
drag, startPoint x: 393, startPoint y: 115, endPoint x: 366, endPoint y: 99, distance: 30.8
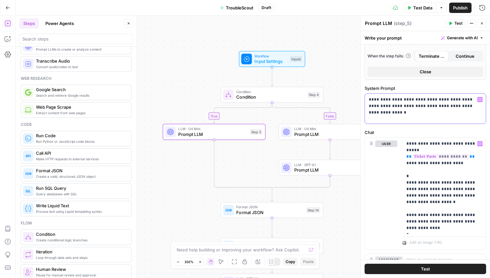
click at [366, 99] on div "**********" at bounding box center [425, 109] width 121 height 30
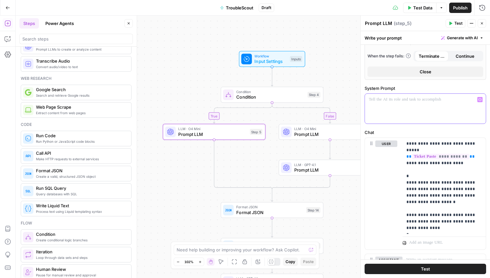
paste div
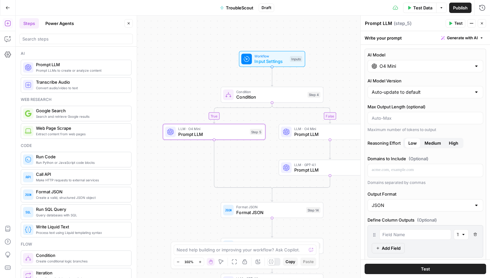
scroll to position [305, 0]
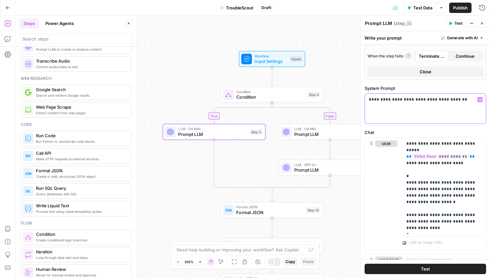
click at [369, 99] on p "**********" at bounding box center [425, 105] width 113 height 19
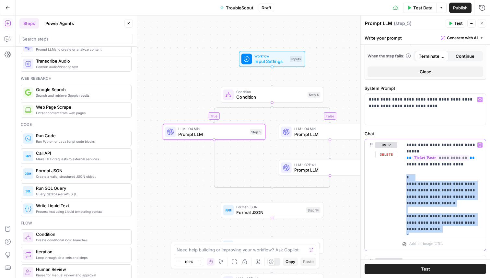
drag, startPoint x: 406, startPoint y: 168, endPoint x: 420, endPoint y: 233, distance: 66.6
click at [420, 233] on div "**********" at bounding box center [444, 187] width 83 height 96
copy p "**********"
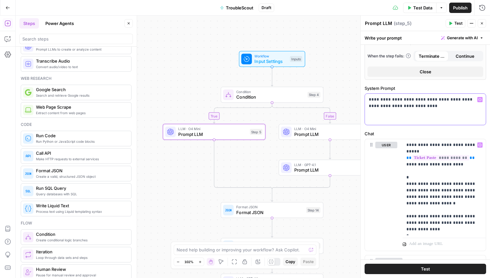
click at [423, 109] on p "**********" at bounding box center [425, 109] width 113 height 26
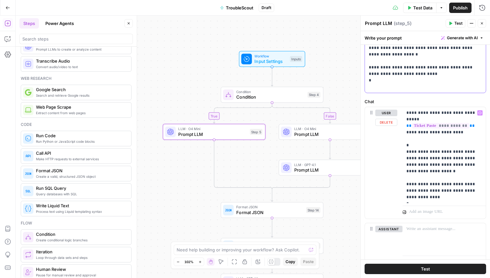
scroll to position [417, 0]
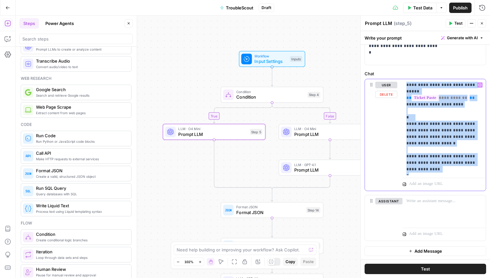
drag, startPoint x: 432, startPoint y: 170, endPoint x: 402, endPoint y: 82, distance: 92.5
click at [402, 82] on div "**********" at bounding box center [425, 135] width 121 height 112
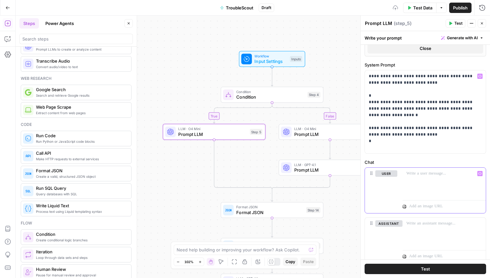
scroll to position [326, 0]
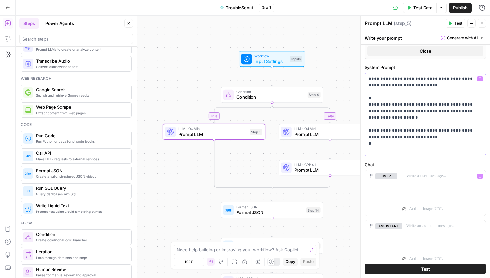
click at [435, 79] on p "**********" at bounding box center [425, 115] width 113 height 78
click at [418, 180] on div at bounding box center [444, 185] width 83 height 30
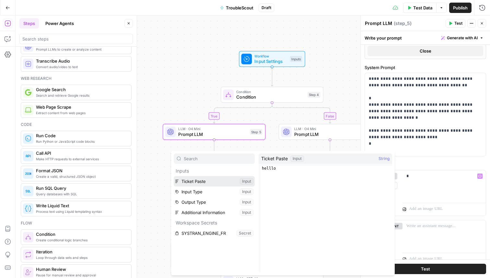
click at [214, 184] on button "Select variable Ticket Paste" at bounding box center [214, 181] width 81 height 10
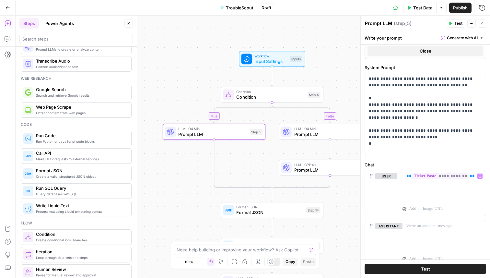
click at [455, 22] on span "Test" at bounding box center [459, 23] width 8 height 6
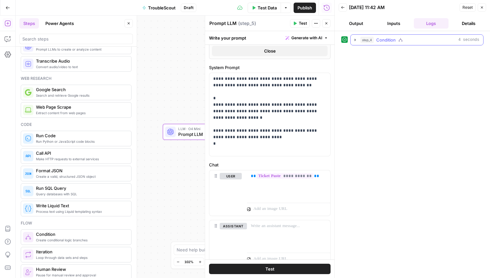
click at [355, 41] on icon "button" at bounding box center [355, 40] width 1 height 2
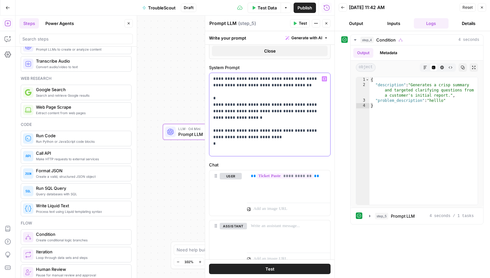
click at [315, 111] on p "**********" at bounding box center [269, 115] width 113 height 78
click at [264, 105] on p "**********" at bounding box center [269, 115] width 113 height 78
click at [382, 18] on header "Back 10/09/25 at 11:42 AM Reset Close Output Inputs Logs Details" at bounding box center [412, 15] width 155 height 31
click at [383, 19] on button "Inputs" at bounding box center [394, 23] width 35 height 10
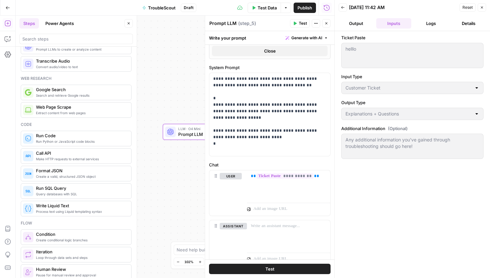
click at [468, 7] on span "Reset" at bounding box center [468, 8] width 10 height 6
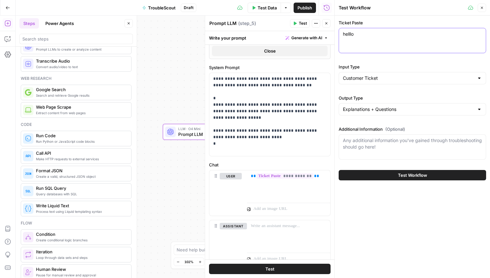
click at [360, 36] on textarea "helllo" at bounding box center [412, 34] width 139 height 6
drag, startPoint x: 360, startPoint y: 36, endPoint x: 332, endPoint y: 36, distance: 27.6
click at [335, 36] on div "Test Workflow Close Ticket Paste helllo helllo Input Type Customer Ticket Outpu…" at bounding box center [413, 139] width 156 height 278
type textarea "i"
type textarea "c"
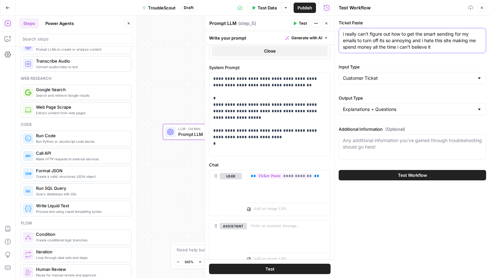
type textarea "i really can't figure out how to get the smart sending for my emails to turn of…"
click at [361, 174] on button "Test Workflow" at bounding box center [413, 175] width 148 height 10
click at [359, 176] on button "Test Workflow" at bounding box center [413, 175] width 148 height 10
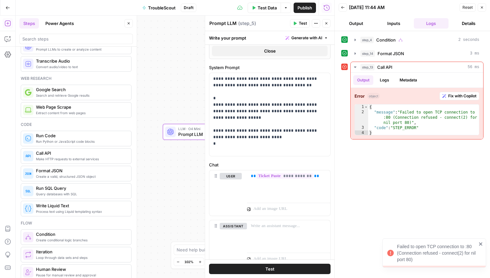
click at [347, 114] on div "step_13 Call API 56 ms Output Logs Metadata Error object Fix with Copilot 1 2 3…" at bounding box center [413, 101] width 142 height 78
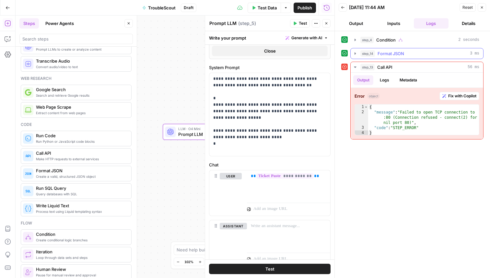
click at [357, 54] on icon "button" at bounding box center [355, 53] width 5 height 5
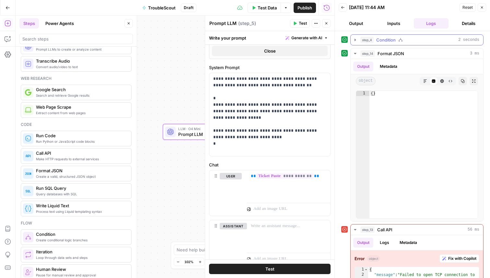
click at [357, 41] on icon "button" at bounding box center [355, 39] width 5 height 5
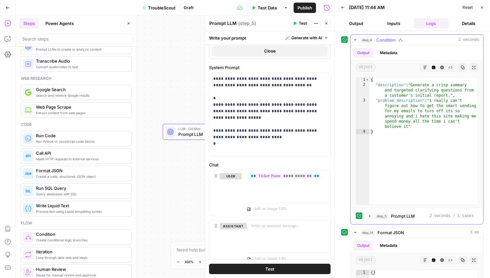
click at [356, 39] on icon "button" at bounding box center [355, 39] width 5 height 5
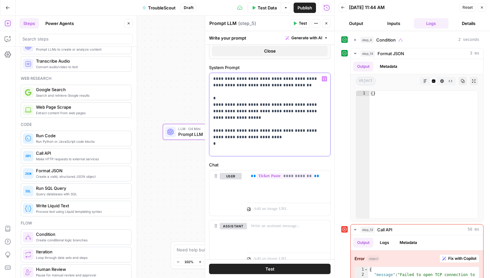
click at [289, 110] on p "**********" at bounding box center [269, 115] width 113 height 78
click at [277, 85] on p "**********" at bounding box center [269, 115] width 113 height 78
click at [298, 79] on p "**********" at bounding box center [269, 115] width 113 height 78
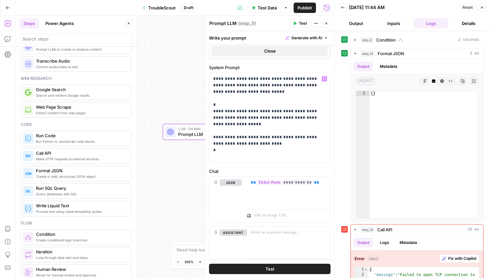
click at [469, 6] on span "Reset" at bounding box center [468, 8] width 10 height 6
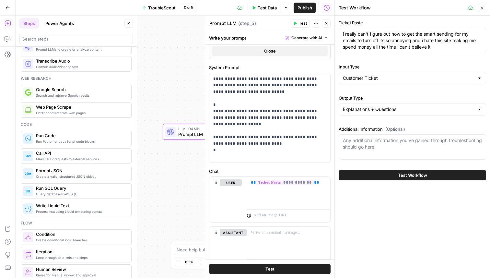
click at [409, 173] on span "Test Workflow" at bounding box center [412, 175] width 29 height 6
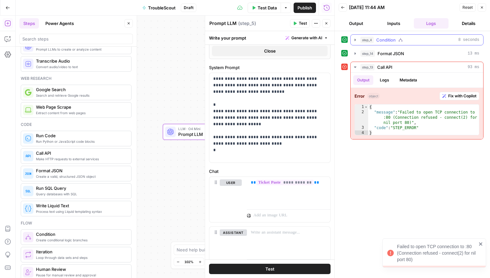
click at [352, 40] on button "step_4 Condition 8 seconds" at bounding box center [417, 40] width 133 height 10
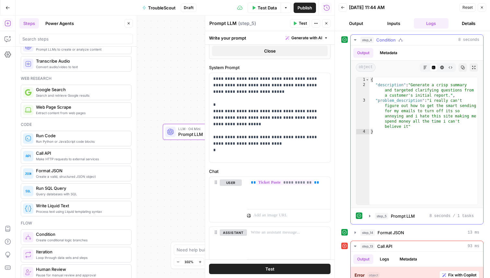
click at [352, 40] on button "step_4 Condition 8 seconds" at bounding box center [417, 40] width 133 height 10
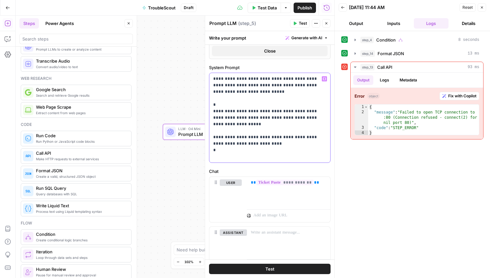
drag, startPoint x: 316, startPoint y: 117, endPoint x: 243, endPoint y: 112, distance: 72.9
click at [243, 112] on p "**********" at bounding box center [269, 118] width 113 height 84
click at [249, 113] on p "**********" at bounding box center [269, 118] width 113 height 84
drag, startPoint x: 245, startPoint y: 113, endPoint x: 314, endPoint y: 119, distance: 69.8
click at [314, 119] on p "**********" at bounding box center [269, 118] width 113 height 84
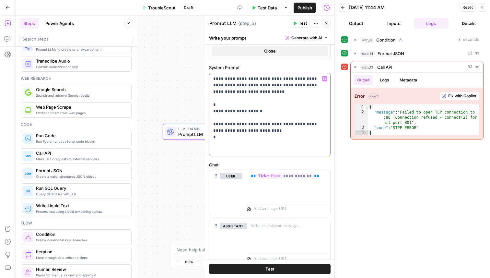
click at [269, 111] on p "**********" at bounding box center [269, 115] width 113 height 78
click at [467, 7] on span "Reset" at bounding box center [468, 8] width 10 height 6
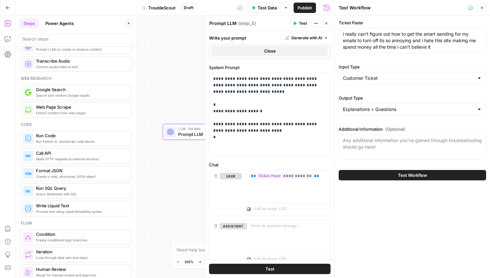
click at [389, 174] on button "Test Workflow" at bounding box center [413, 175] width 148 height 10
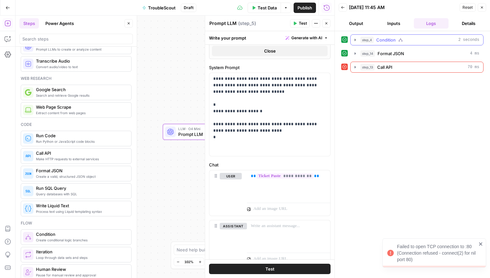
click at [354, 38] on icon "button" at bounding box center [355, 39] width 5 height 5
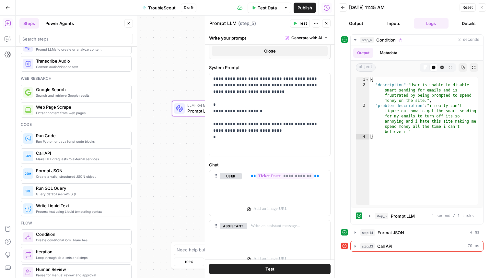
drag, startPoint x: 186, startPoint y: 88, endPoint x: 195, endPoint y: 64, distance: 25.1
click at [195, 64] on div "true false Workflow Input Settings Inputs Condition Condition Step 4 LLM · O4 M…" at bounding box center [175, 147] width 319 height 262
drag, startPoint x: 271, startPoint y: 147, endPoint x: 205, endPoint y: 54, distance: 113.8
click at [205, 54] on div "**********" at bounding box center [270, 147] width 130 height 262
copy p "**********"
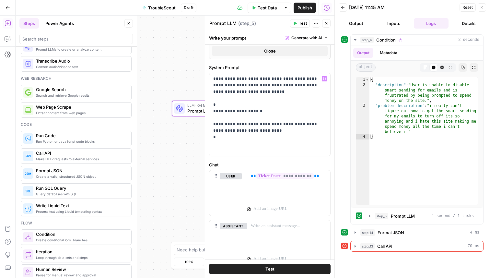
click at [182, 83] on div "true false Workflow Input Settings Inputs Condition Condition Step 4 LLM · O4 M…" at bounding box center [175, 147] width 319 height 262
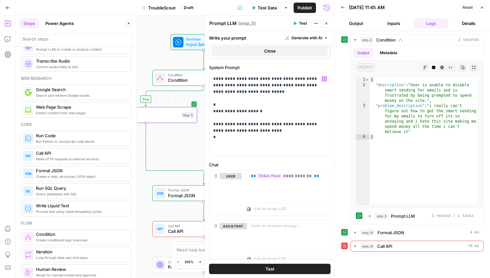
drag, startPoint x: 164, startPoint y: 100, endPoint x: 81, endPoint y: 108, distance: 83.2
click at [81, 108] on body "Klaviyo New Home Browse Insights Opportunities Your Data Recent Grids Cohort - …" at bounding box center [245, 139] width 490 height 278
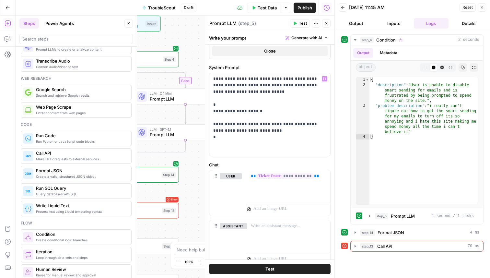
drag, startPoint x: 182, startPoint y: 138, endPoint x: 111, endPoint y: 118, distance: 73.2
click at [110, 118] on body "Klaviyo New Home Browse Insights Opportunities Your Data Recent Grids Cohort - …" at bounding box center [245, 139] width 490 height 278
click at [167, 137] on span "Prompt LLM" at bounding box center [184, 134] width 69 height 6
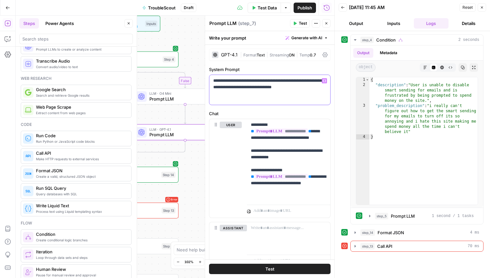
drag, startPoint x: 244, startPoint y: 94, endPoint x: 192, endPoint y: 72, distance: 56.1
click at [192, 72] on body "Klaviyo New Home Browse Insights Opportunities Your Data Recent Grids Cohort - …" at bounding box center [245, 139] width 490 height 278
click at [244, 97] on div "**********" at bounding box center [270, 90] width 121 height 30
drag, startPoint x: 244, startPoint y: 97, endPoint x: 208, endPoint y: 80, distance: 39.9
click at [208, 80] on div "**********" at bounding box center [270, 147] width 130 height 262
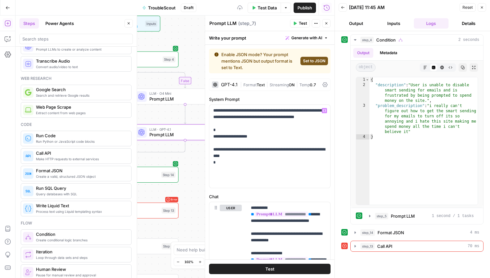
click at [306, 59] on span "Set to JSON" at bounding box center [314, 61] width 22 height 6
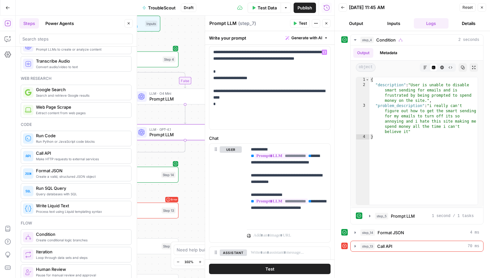
scroll to position [38, 0]
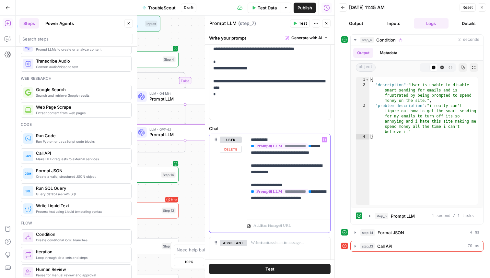
drag, startPoint x: 290, startPoint y: 217, endPoint x: 242, endPoint y: 134, distance: 95.2
click at [242, 134] on div "**********" at bounding box center [270, 183] width 121 height 99
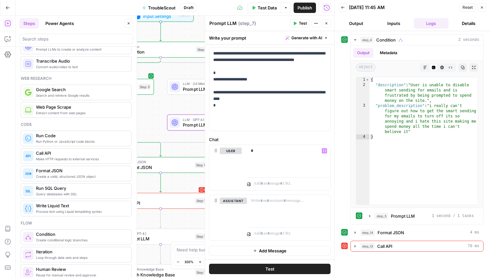
drag, startPoint x: 163, startPoint y: 116, endPoint x: 199, endPoint y: 105, distance: 37.6
click at [199, 105] on div "true false Workflow Input Settings Inputs Condition Condition Step 4 LLM · O4 M…" at bounding box center [175, 147] width 319 height 262
click at [259, 156] on div "*" at bounding box center [288, 160] width 83 height 30
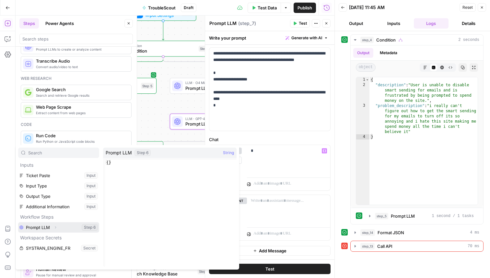
click at [73, 227] on button "Select variable Prompt LLM" at bounding box center [58, 227] width 81 height 10
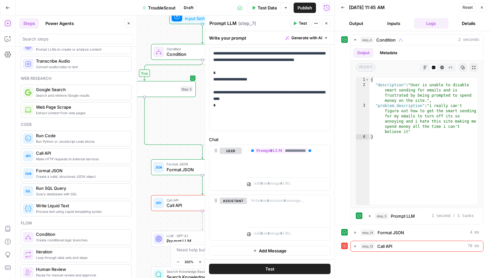
drag, startPoint x: 161, startPoint y: 111, endPoint x: 201, endPoint y: 115, distance: 39.7
click at [201, 115] on div "true false Workflow Input Settings Inputs Condition Condition Step 4 LLM · O4 M…" at bounding box center [175, 147] width 319 height 262
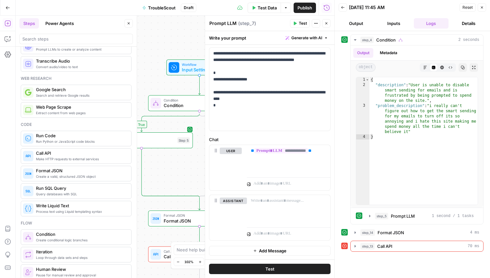
drag, startPoint x: 188, startPoint y: 123, endPoint x: 175, endPoint y: 175, distance: 53.3
click at [175, 175] on div "true false Workflow Input Settings Inputs Condition Condition Step 4 LLM · O4 M…" at bounding box center [175, 147] width 319 height 262
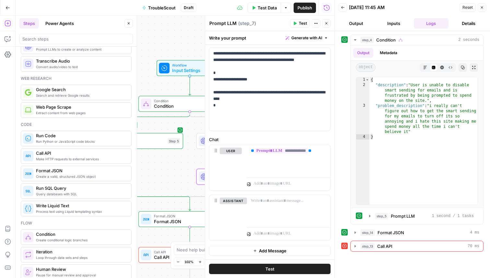
click at [469, 6] on span "Reset" at bounding box center [468, 8] width 10 height 6
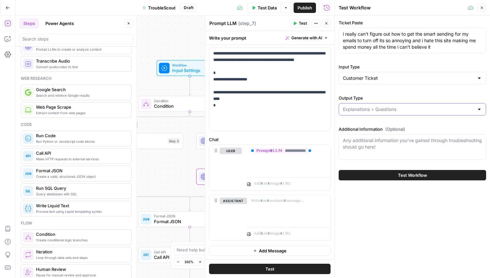
click at [372, 110] on input "Output Type" at bounding box center [408, 109] width 131 height 6
type input "Explanations + Questions"
click at [367, 77] on input "Input Type" at bounding box center [408, 78] width 131 height 6
click at [366, 103] on span "Whole Ticket" at bounding box center [412, 103] width 134 height 6
type input "Whole Ticket"
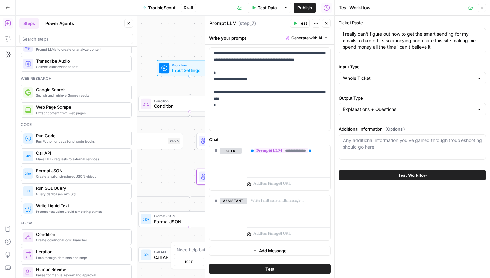
click at [371, 175] on button "Test Workflow" at bounding box center [413, 175] width 148 height 10
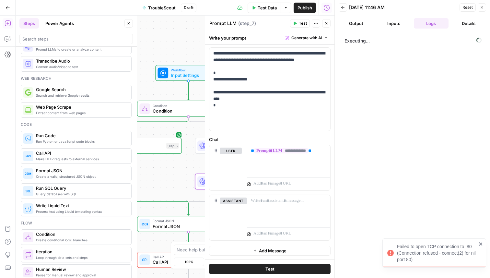
drag, startPoint x: 177, startPoint y: 160, endPoint x: 175, endPoint y: 164, distance: 5.2
click at [175, 164] on div "true false Workflow Input Settings Inputs Condition Condition Step 4 LLM · O4 M…" at bounding box center [175, 147] width 319 height 262
click at [177, 115] on div "Condition Condition Step 4 Copy step Delete step Add Note Test" at bounding box center [188, 109] width 103 height 16
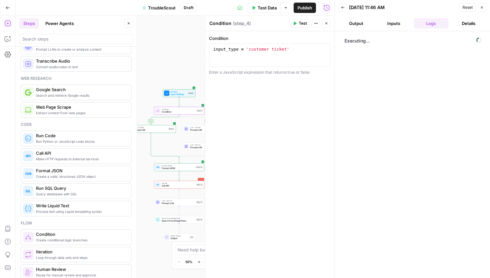
drag, startPoint x: 176, startPoint y: 180, endPoint x: 174, endPoint y: 146, distance: 34.5
click at [174, 146] on div "true false Workflow Input Settings Inputs Condition Condition Step 4 LLM · O4 M…" at bounding box center [175, 147] width 319 height 262
click at [465, 24] on button "Details" at bounding box center [469, 23] width 35 height 10
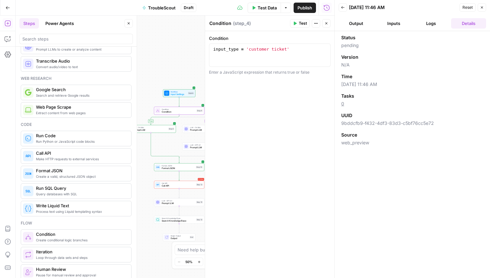
click at [442, 29] on header "Back 10/09/25 at 11:46 AM Reset Close Output Inputs Logs Details" at bounding box center [412, 15] width 155 height 31
click at [430, 25] on button "Logs" at bounding box center [431, 23] width 35 height 10
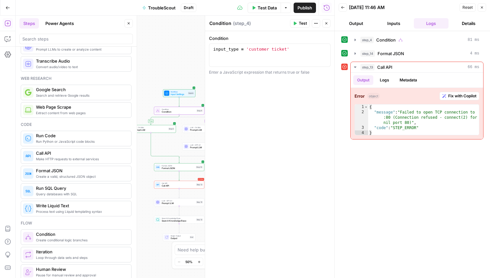
click at [458, 22] on button "Details" at bounding box center [469, 23] width 35 height 10
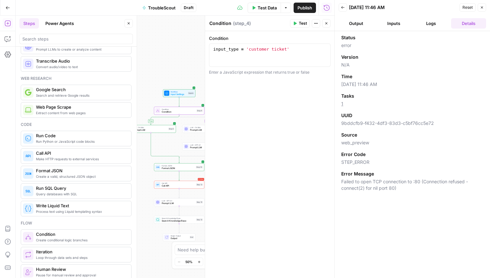
click at [437, 24] on button "Logs" at bounding box center [431, 23] width 35 height 10
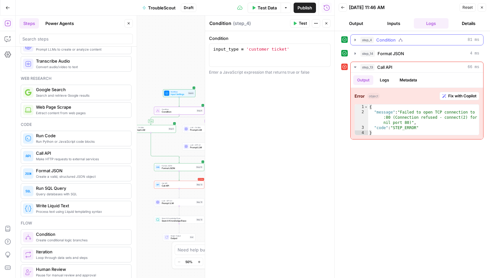
click at [375, 40] on div "step_4 Condition 81 ms" at bounding box center [420, 40] width 119 height 6
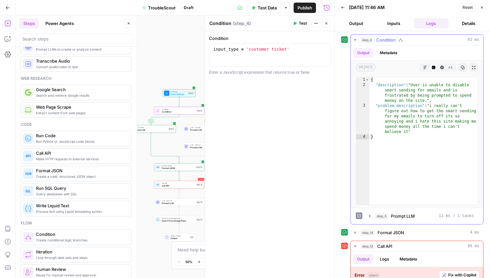
click at [375, 40] on div "step_4 Condition 81 ms" at bounding box center [420, 40] width 119 height 6
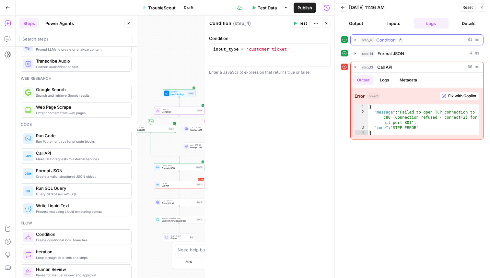
click at [375, 40] on div "step_4 Condition 81 ms" at bounding box center [420, 40] width 119 height 6
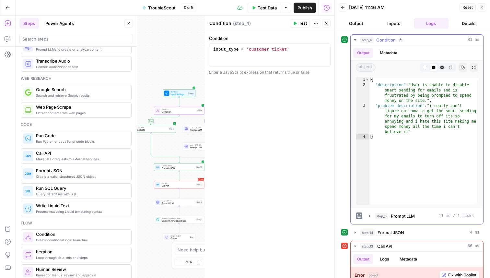
click at [366, 39] on span "step_4" at bounding box center [367, 40] width 13 height 6
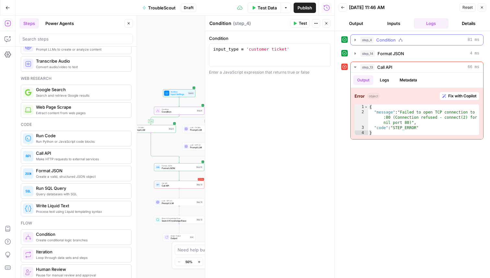
click at [366, 39] on span "step_4" at bounding box center [367, 40] width 13 height 6
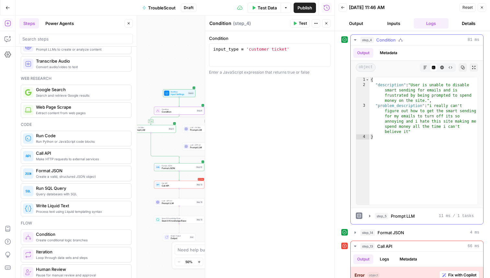
click at [366, 39] on span "step_4" at bounding box center [367, 40] width 13 height 6
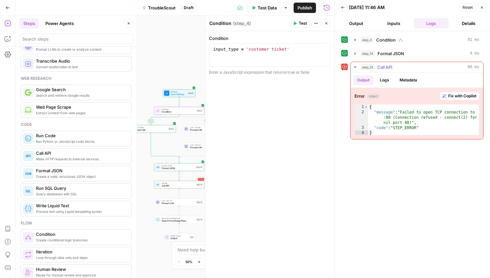
click at [369, 55] on span "step_14" at bounding box center [368, 53] width 15 height 6
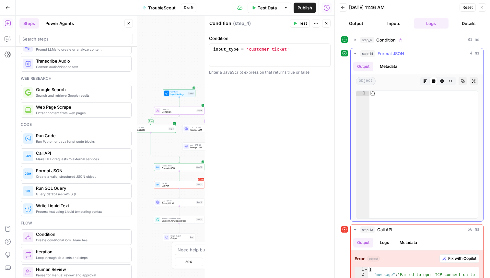
click at [369, 55] on span "step_14" at bounding box center [368, 53] width 15 height 6
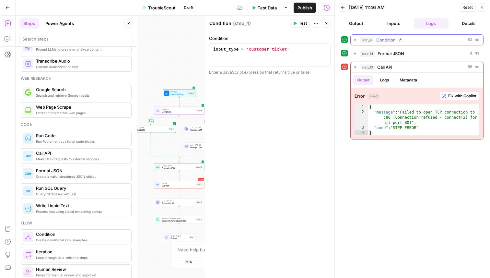
click at [355, 41] on icon "button" at bounding box center [355, 39] width 5 height 5
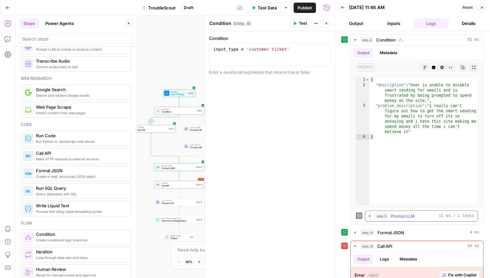
click at [372, 217] on icon "button" at bounding box center [370, 215] width 5 height 5
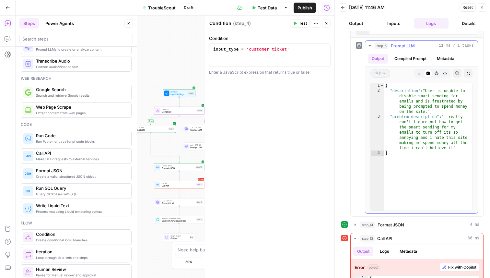
scroll to position [181, 0]
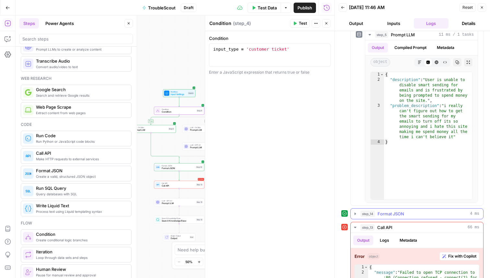
click at [357, 213] on icon "button" at bounding box center [355, 213] width 5 height 5
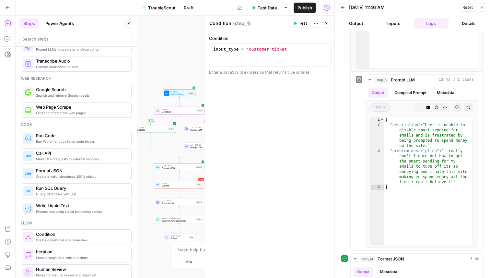
scroll to position [7, 0]
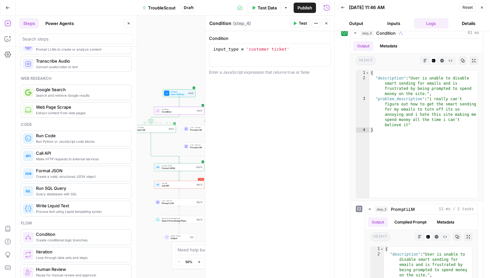
click at [183, 114] on div "Condition Condition Step 4 Copy step Delete step Add Note Test" at bounding box center [179, 111] width 50 height 8
click at [186, 94] on span "Input Settings" at bounding box center [179, 94] width 16 height 3
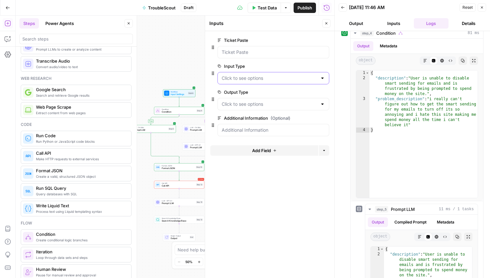
click at [247, 80] on Type "Input Type" at bounding box center [270, 78] width 96 height 6
click at [181, 110] on span "Condition" at bounding box center [179, 111] width 34 height 3
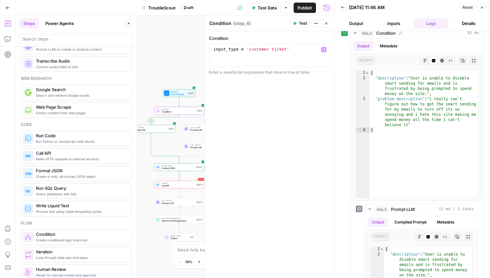
click at [238, 50] on div "input_type = 'customer ticket'" at bounding box center [270, 60] width 116 height 29
drag, startPoint x: 240, startPoint y: 50, endPoint x: 204, endPoint y: 53, distance: 35.4
click at [205, 53] on div "**********" at bounding box center [270, 147] width 130 height 262
click at [229, 52] on div "input_type = 'customer ticket'" at bounding box center [270, 60] width 116 height 29
drag, startPoint x: 239, startPoint y: 51, endPoint x: 208, endPoint y: 51, distance: 30.8
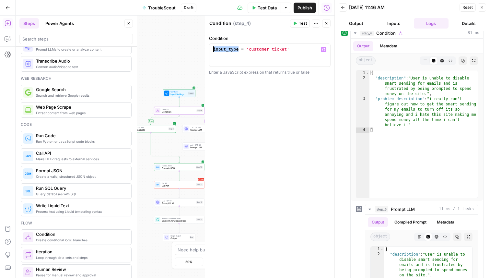
click at [208, 51] on div "**********" at bounding box center [270, 147] width 130 height 262
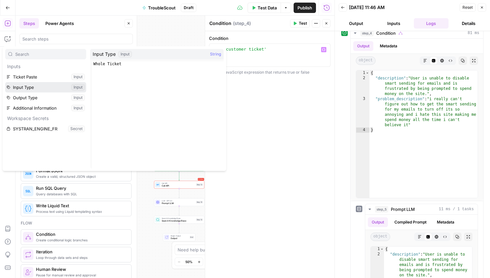
click at [61, 84] on button "Select variable Input Type" at bounding box center [45, 87] width 81 height 10
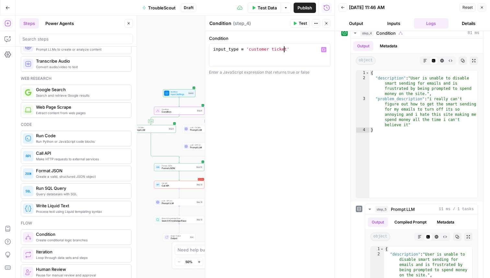
click at [285, 48] on div "input_type = 'customer ticket'" at bounding box center [270, 60] width 116 height 29
type textarea "**********"
click at [177, 98] on div "true false Workflow Input Settings Inputs Test Step Condition Condition Step 4 …" at bounding box center [175, 147] width 319 height 262
click at [178, 95] on span "Input Settings" at bounding box center [179, 94] width 16 height 3
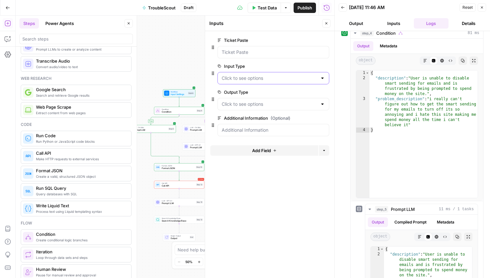
click at [272, 76] on Type "Input Type" at bounding box center [270, 78] width 96 height 6
click at [188, 93] on div "Workflow Input Settings Inputs Test Step" at bounding box center [179, 94] width 30 height 6
click at [260, 79] on Type "Input Type" at bounding box center [270, 78] width 96 height 6
click at [314, 65] on button "edit field" at bounding box center [308, 66] width 25 height 8
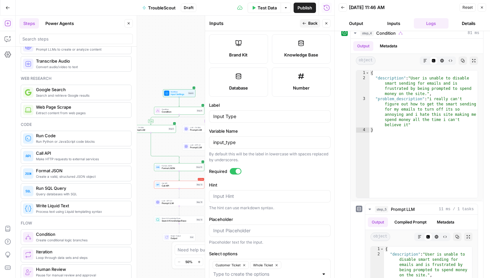
scroll to position [182, 0]
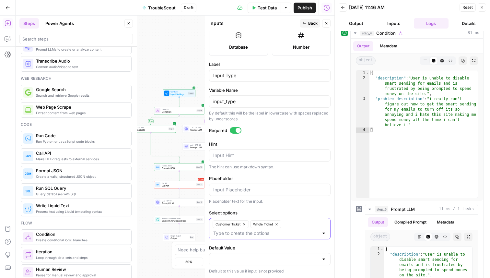
click at [244, 223] on icon "button" at bounding box center [245, 225] width 4 height 4
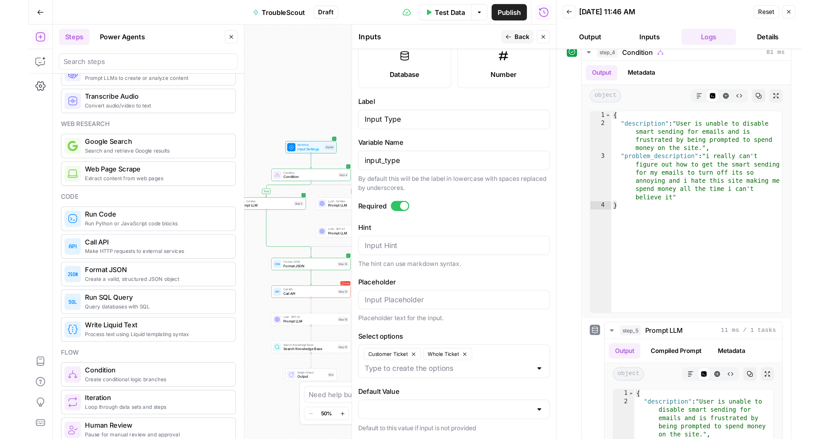
scroll to position [173, 0]
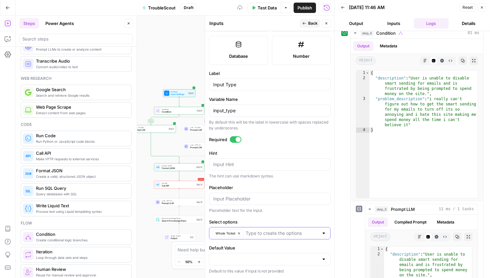
click at [253, 233] on input "Select options" at bounding box center [282, 233] width 73 height 6
click at [239, 234] on icon "button" at bounding box center [239, 234] width 4 height 4
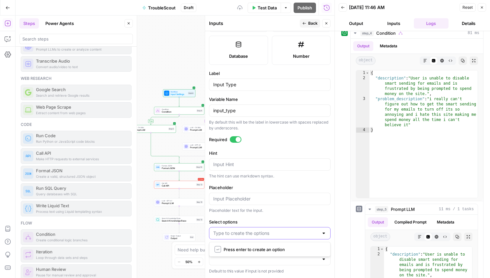
click at [248, 234] on input "Select options" at bounding box center [265, 233] width 105 height 6
type input "customer issue"
type input "w"
click at [243, 234] on icon "button" at bounding box center [243, 234] width 4 height 4
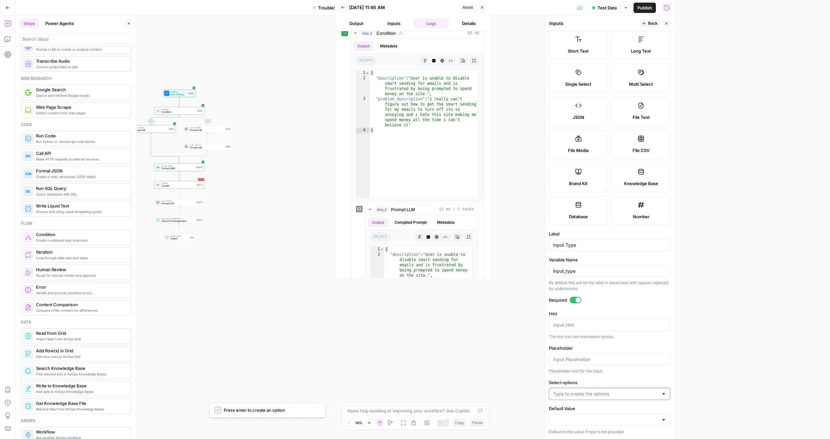
scroll to position [13, 0]
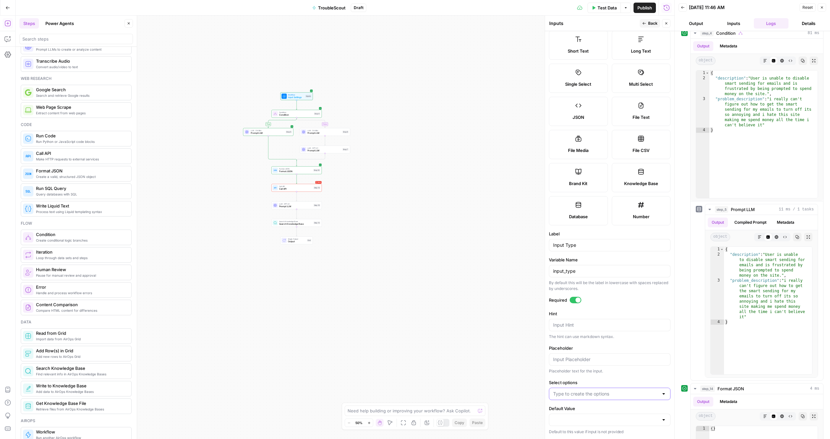
drag, startPoint x: 287, startPoint y: 166, endPoint x: 404, endPoint y: 169, distance: 116.8
click at [404, 169] on div "true false Workflow Input Settings Inputs Condition Condition Step 4 LLM · O4 M…" at bounding box center [345, 227] width 659 height 423
click at [490, 278] on input "Select options" at bounding box center [605, 393] width 105 height 6
type input "a"
type input "Customer Issue"
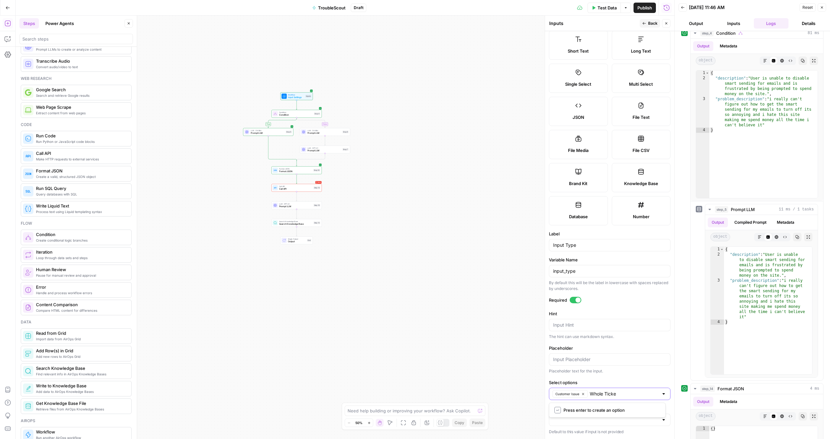
type input "Whole Ticket"
click at [304, 112] on span "Condition" at bounding box center [296, 112] width 34 height 3
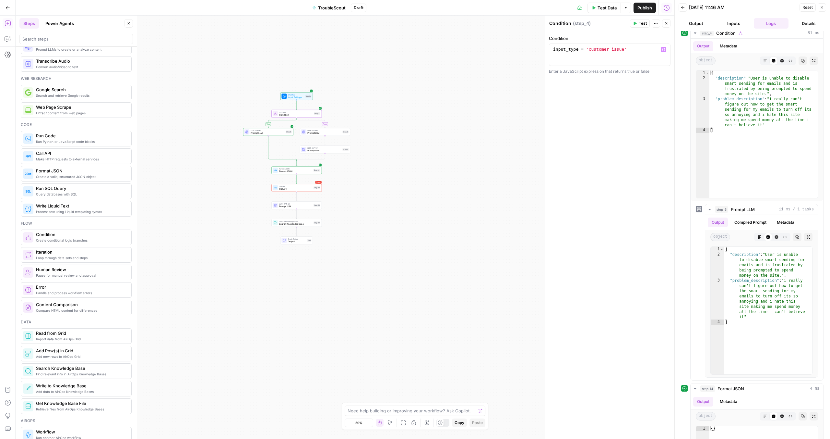
click at [490, 49] on div "input_type = 'customer issue'" at bounding box center [610, 60] width 116 height 28
click at [490, 51] on div "input_type = 'customer issue'" at bounding box center [610, 60] width 116 height 28
drag, startPoint x: 635, startPoint y: 49, endPoint x: 587, endPoint y: 51, distance: 47.7
click at [490, 51] on div "input_type = 'customer issue'" at bounding box center [610, 60] width 116 height 28
type textarea "*"
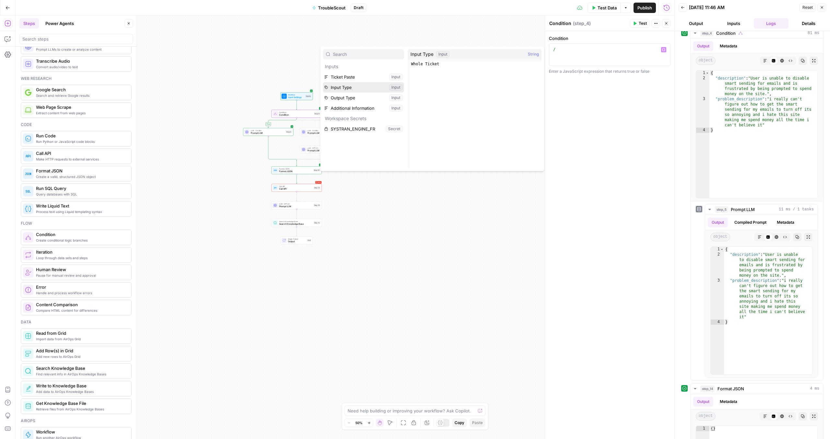
click at [341, 86] on button "Select variable Input Type" at bounding box center [363, 87] width 81 height 10
type textarea "**********"
click at [443, 103] on div "true false Workflow Input Settings Inputs Condition Condition Step 4 LLM · O4 M…" at bounding box center [345, 227] width 659 height 423
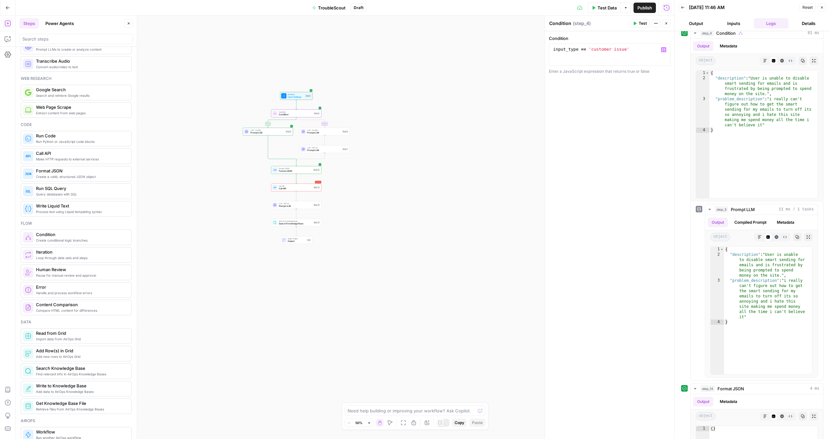
drag, startPoint x: 594, startPoint y: 50, endPoint x: 595, endPoint y: 56, distance: 6.6
click at [490, 50] on div "input_type == 'customer issue'" at bounding box center [610, 60] width 116 height 28
drag, startPoint x: 616, startPoint y: 48, endPoint x: 623, endPoint y: 50, distance: 7.0
click at [490, 47] on div "input_type == 'Customer issue'" at bounding box center [610, 60] width 116 height 28
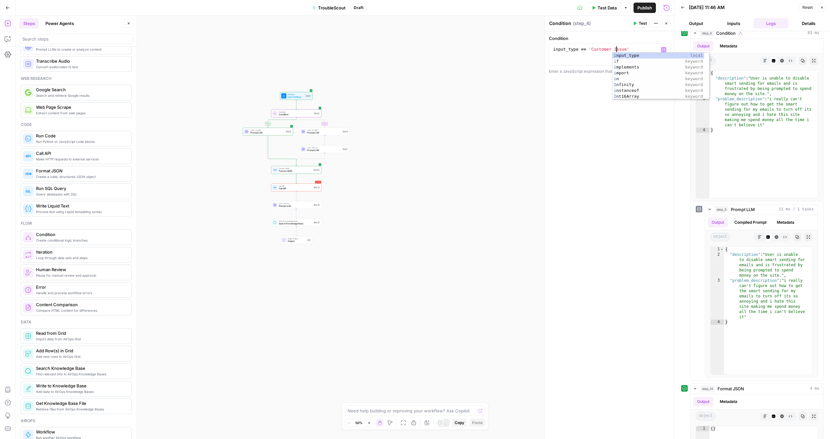
scroll to position [0, 5]
type textarea "**********"
click at [490, 145] on div "**********" at bounding box center [609, 234] width 129 height 407
click at [490, 7] on span "Reset" at bounding box center [808, 8] width 10 height 6
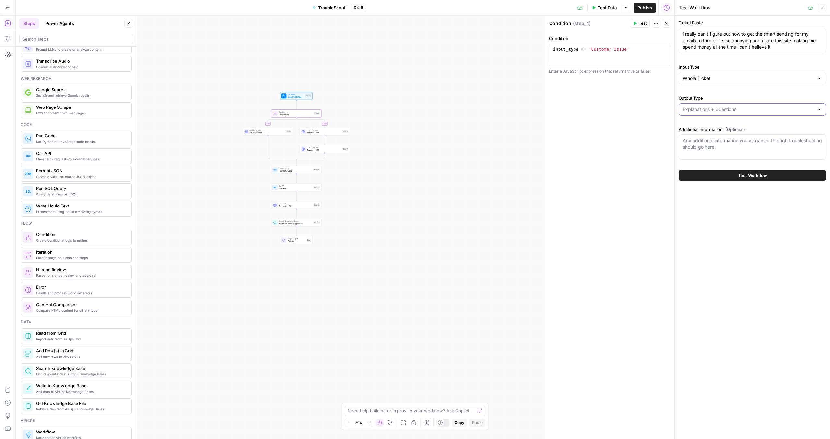
click at [490, 111] on input "Output Type" at bounding box center [748, 109] width 131 height 6
type input "Explanations + Questions"
click at [490, 90] on div "Ticket Paste i really can't figure out how to get the smart sending for my emai…" at bounding box center [753, 90] width 148 height 143
click at [490, 177] on button "Test Workflow" at bounding box center [753, 175] width 148 height 10
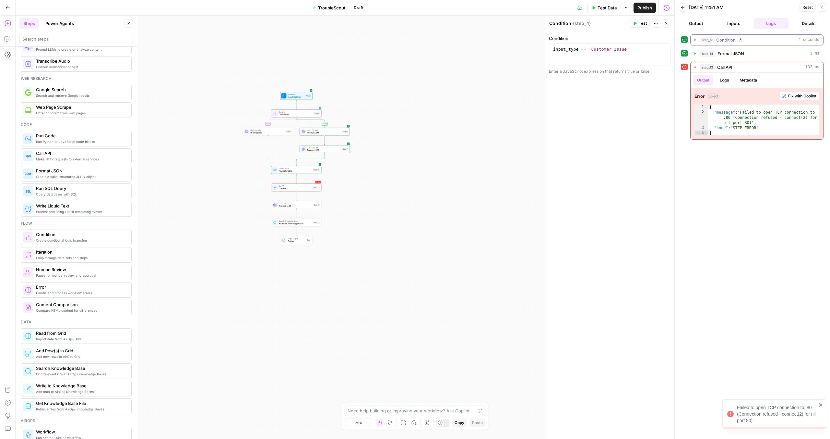
click at [490, 41] on icon "button" at bounding box center [695, 39] width 5 height 5
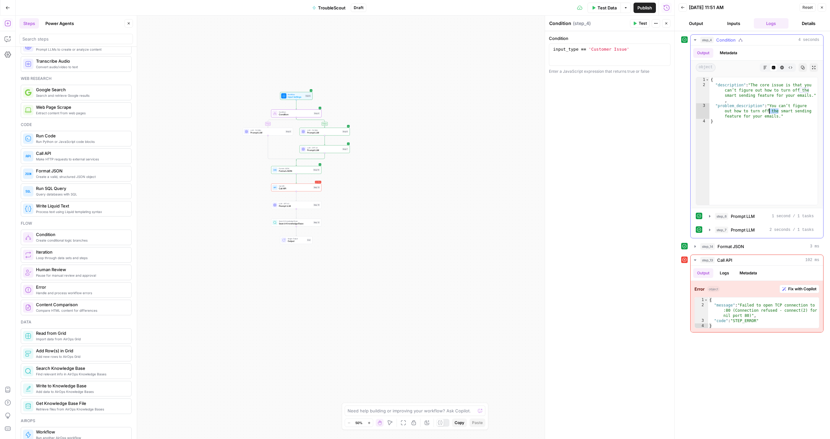
drag, startPoint x: 778, startPoint y: 111, endPoint x: 759, endPoint y: 109, distance: 18.6
click at [490, 109] on div "{ "description" : "The core issue is that you can’t figure out how to turn off …" at bounding box center [764, 146] width 108 height 138
click at [490, 85] on div "**********" at bounding box center [757, 140] width 133 height 133
click at [490, 85] on div "{ "description" : "The core issue is that you can’t figure out how to turn off …" at bounding box center [764, 146] width 108 height 138
click at [490, 84] on div "{ "description" : "The core issue is that you can’t figure out how to turn off …" at bounding box center [764, 146] width 108 height 138
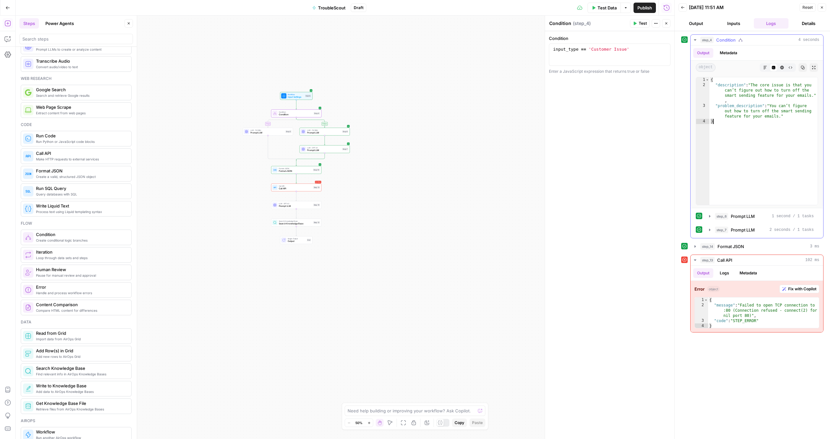
type textarea "**********"
click at [401, 253] on div "true false Workflow Input Settings Inputs Condition Condition Step 4 LLM · O4 M…" at bounding box center [345, 227] width 659 height 423
click at [334, 133] on span "Prompt LLM" at bounding box center [324, 132] width 34 height 3
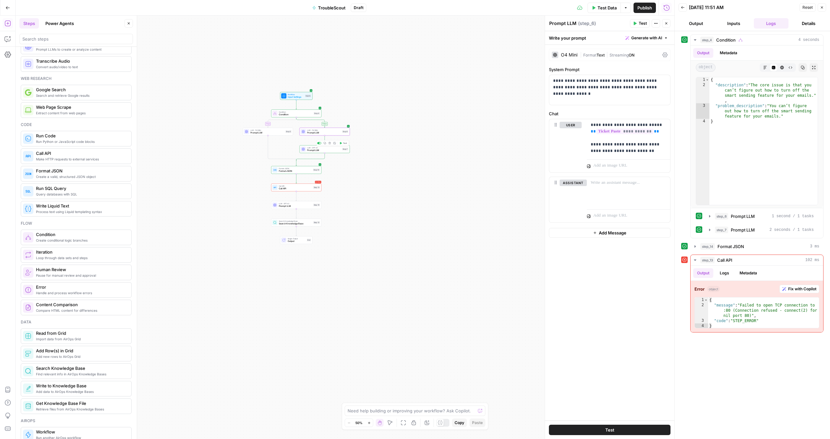
click at [331, 151] on span "Prompt LLM" at bounding box center [324, 150] width 34 height 3
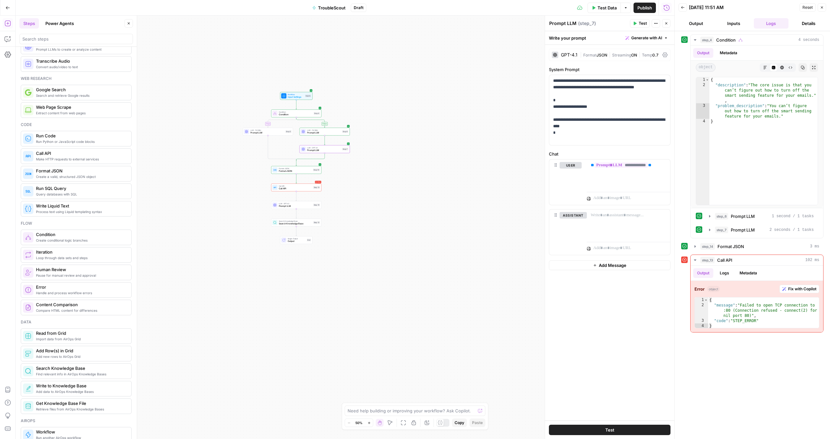
click at [329, 133] on span "Prompt LLM" at bounding box center [324, 132] width 34 height 3
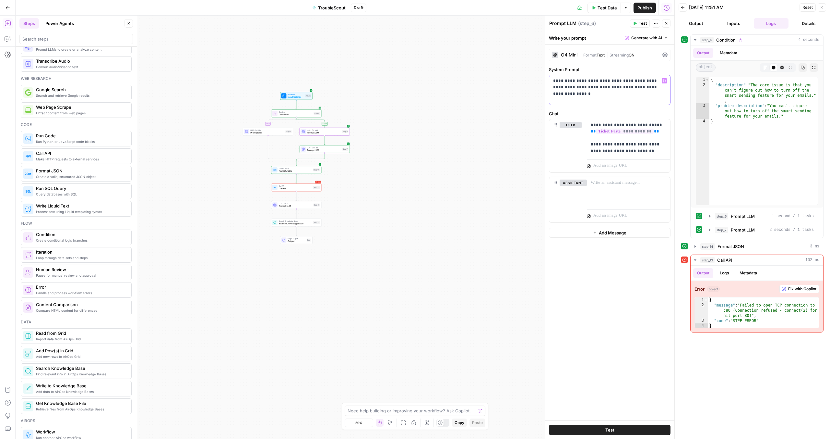
click at [490, 93] on p "**********" at bounding box center [609, 87] width 113 height 19
click at [324, 149] on span "Prompt LLM" at bounding box center [324, 150] width 34 height 3
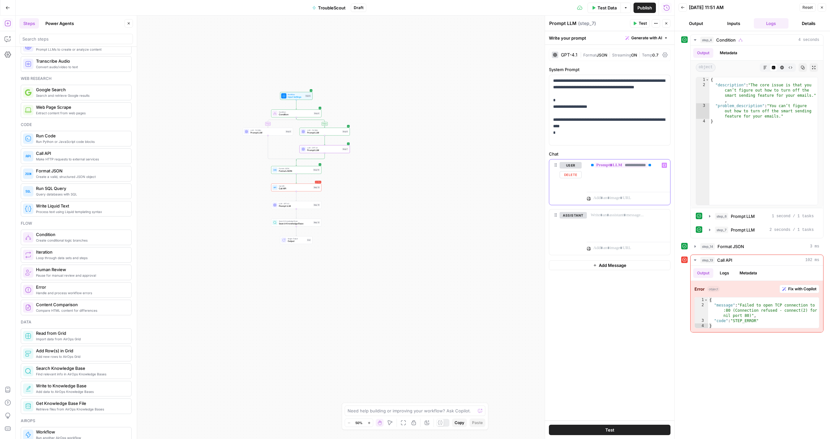
click at [490, 163] on div "**********" at bounding box center [628, 174] width 83 height 30
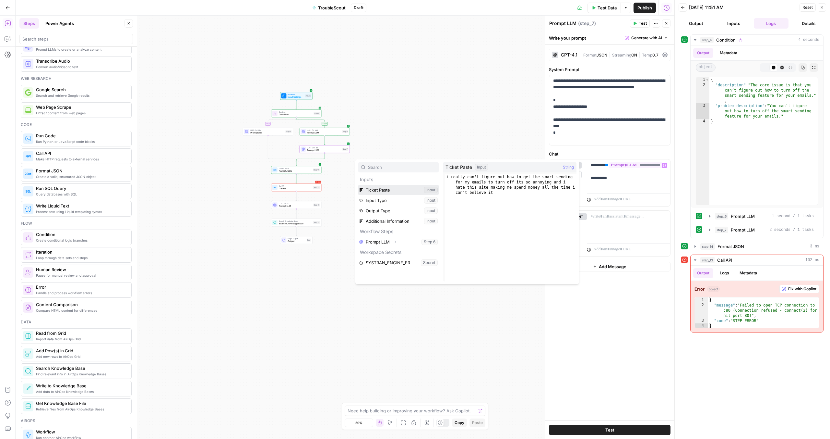
click at [418, 193] on button "Select variable Ticket Paste" at bounding box center [398, 190] width 81 height 10
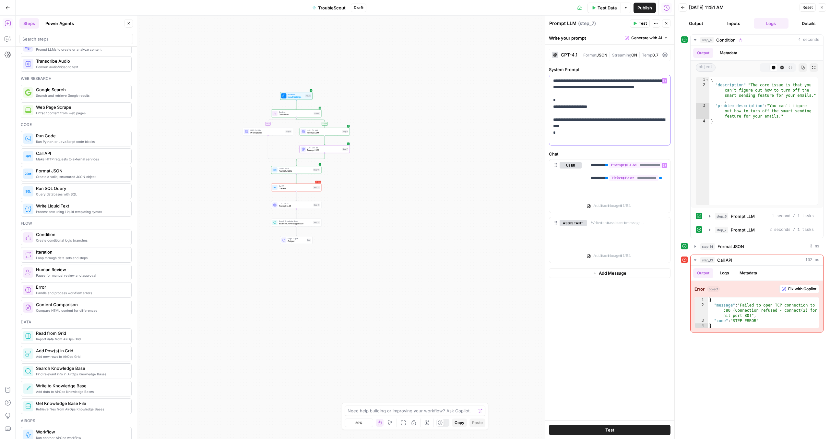
drag, startPoint x: 640, startPoint y: 80, endPoint x: 624, endPoint y: 84, distance: 16.9
click at [490, 84] on p "**********" at bounding box center [609, 110] width 113 height 65
click at [490, 90] on p "**********" at bounding box center [609, 110] width 113 height 65
click at [332, 131] on span "Prompt LLM" at bounding box center [324, 132] width 34 height 3
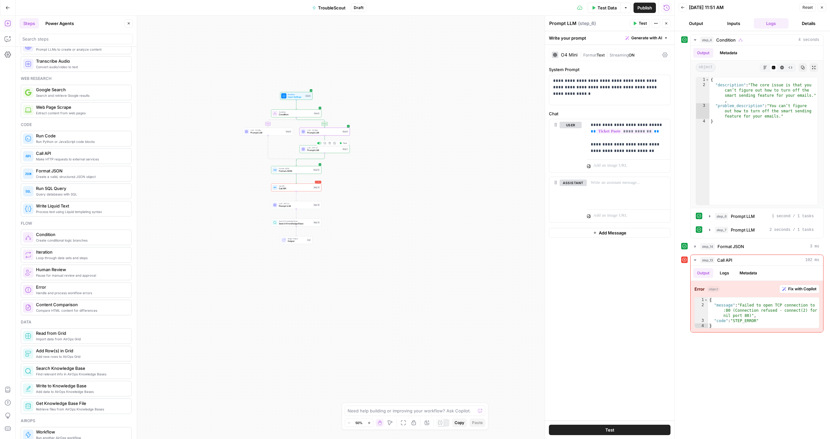
click at [338, 149] on span "Prompt LLM" at bounding box center [324, 150] width 34 height 3
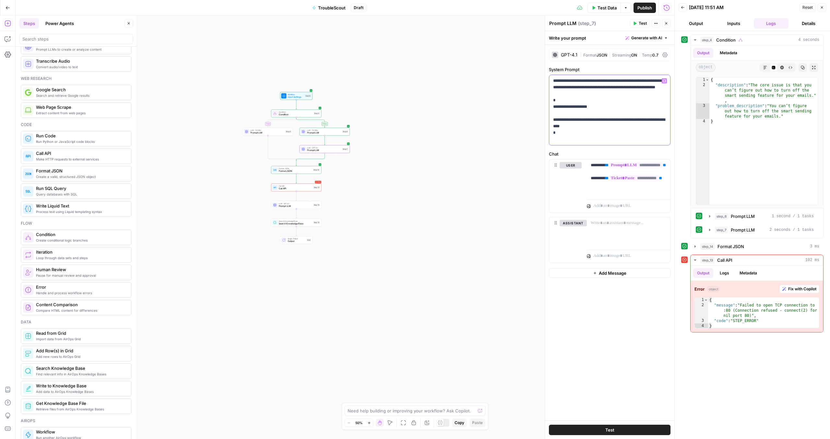
click at [490, 87] on p "**********" at bounding box center [609, 110] width 113 height 65
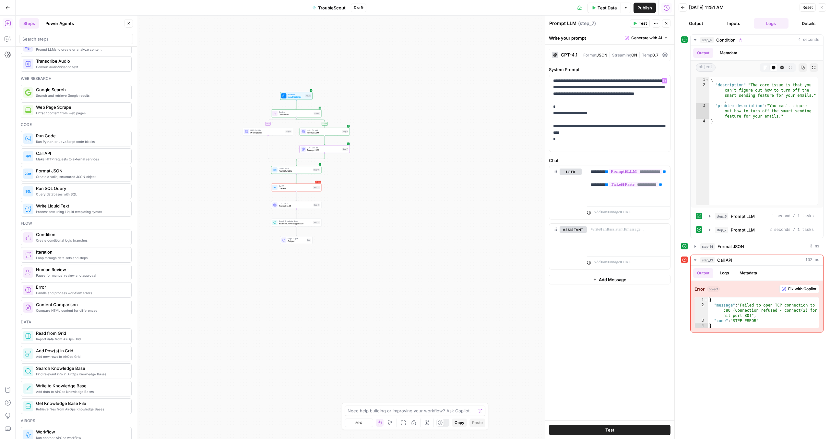
click at [490, 6] on span "Reset" at bounding box center [808, 8] width 10 height 6
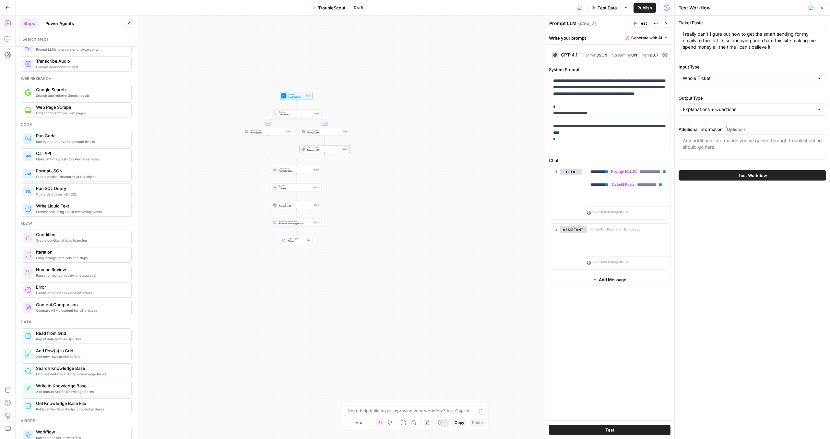
click at [490, 177] on button "Test Workflow" at bounding box center [753, 175] width 148 height 10
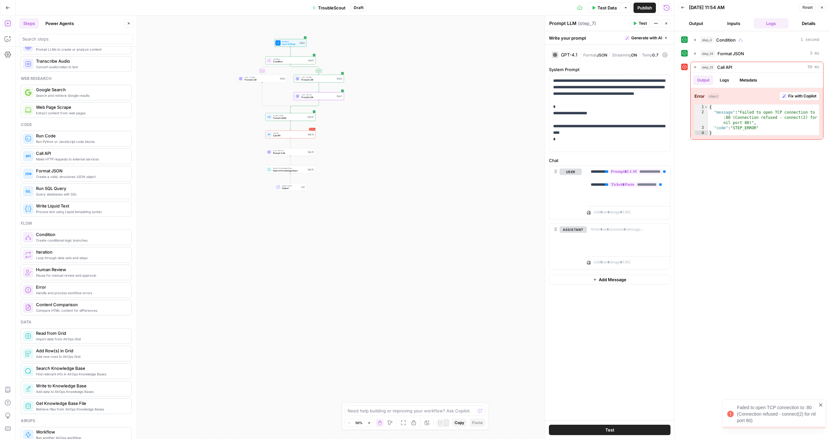
drag, startPoint x: 357, startPoint y: 233, endPoint x: 352, endPoint y: 234, distance: 6.0
click at [352, 234] on div "true false Workflow Input Settings Inputs Condition Condition Step 4 LLM · O4 M…" at bounding box center [345, 227] width 659 height 423
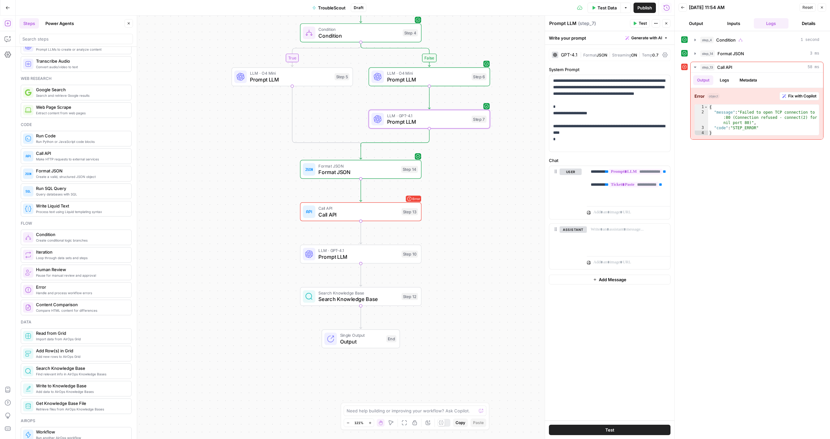
drag, startPoint x: 395, startPoint y: 210, endPoint x: 455, endPoint y: 10, distance: 207.9
click at [455, 10] on div "Go Back TroubleScout Draft Test Data Options Publish Run History Add Steps Copi…" at bounding box center [337, 219] width 675 height 439
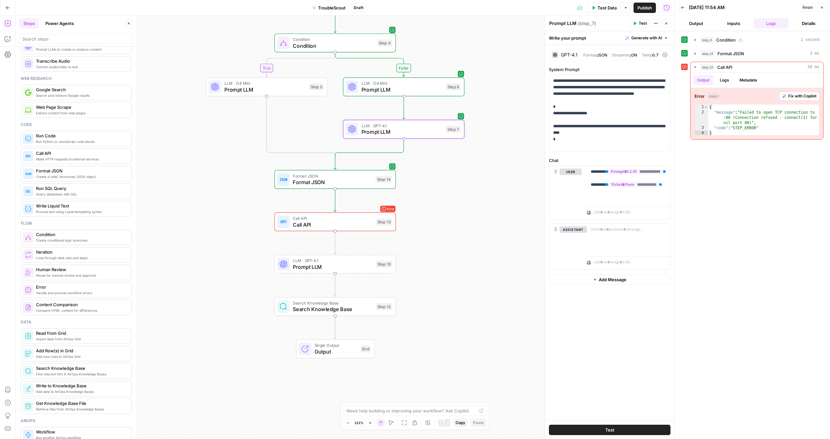
click at [345, 228] on div "Error Call API Call API Step 13 Copy step Delete step Add Note Test" at bounding box center [335, 221] width 122 height 19
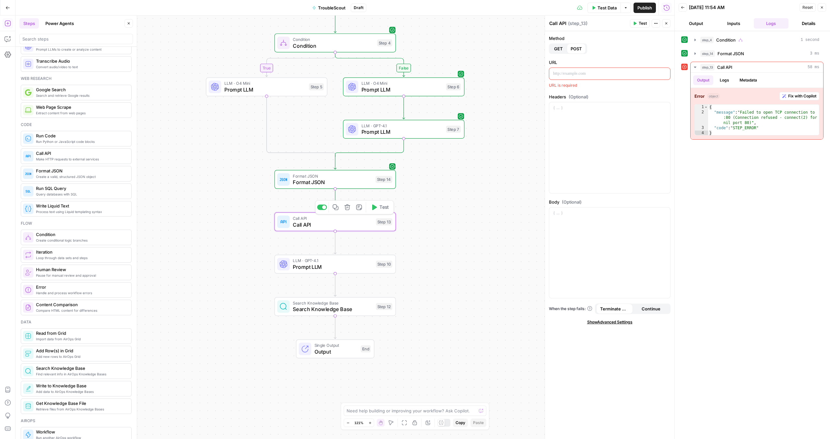
click at [349, 210] on icon "button" at bounding box center [348, 207] width 6 height 6
click at [391, 81] on span "Delete Step" at bounding box center [397, 82] width 25 height 6
click at [347, 207] on icon "button" at bounding box center [348, 207] width 6 height 6
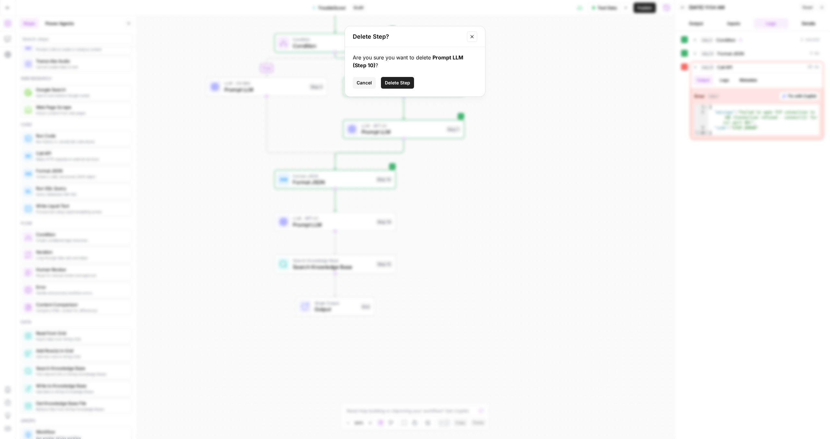
drag, startPoint x: 408, startPoint y: 84, endPoint x: 405, endPoint y: 85, distance: 3.8
click at [408, 84] on span "Delete Step" at bounding box center [397, 82] width 25 height 6
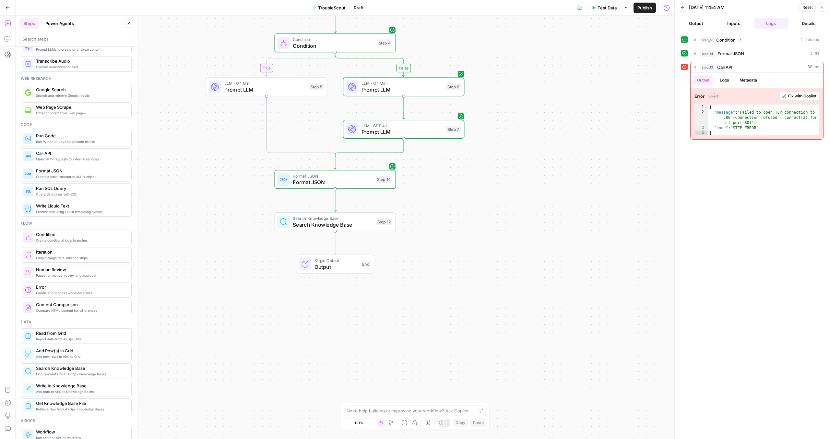
click at [348, 219] on span "Search Knowledge Base" at bounding box center [333, 218] width 80 height 6
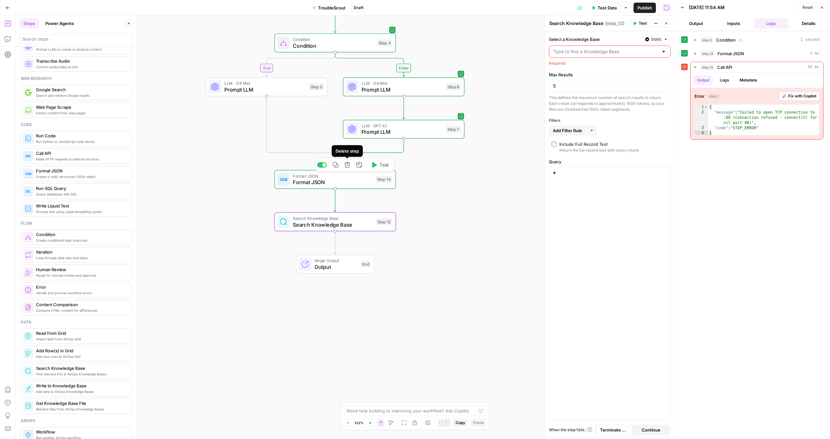
click at [351, 166] on button "Delete step" at bounding box center [347, 165] width 10 height 10
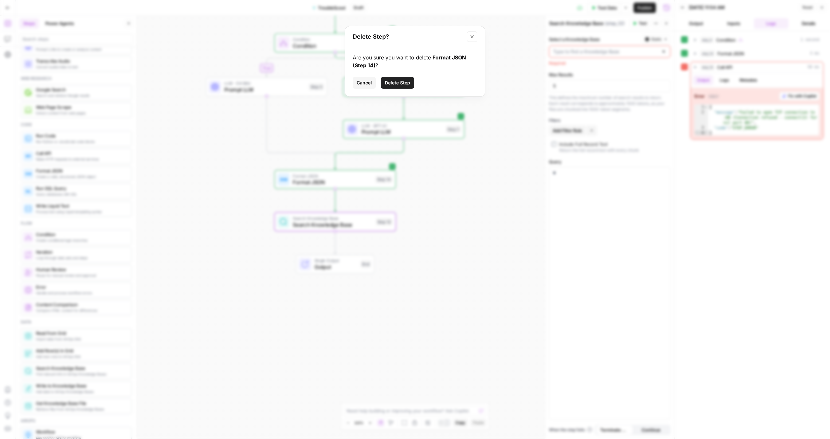
click at [401, 94] on div "Are you sure you want to delete Format JSON (Step 14) ? Cancel Delete Step" at bounding box center [415, 71] width 140 height 49
click at [402, 90] on div "Are you sure you want to delete Format JSON (Step 14) ? Cancel Delete Step" at bounding box center [415, 71] width 140 height 49
click at [403, 85] on span "Delete Step" at bounding box center [397, 82] width 25 height 6
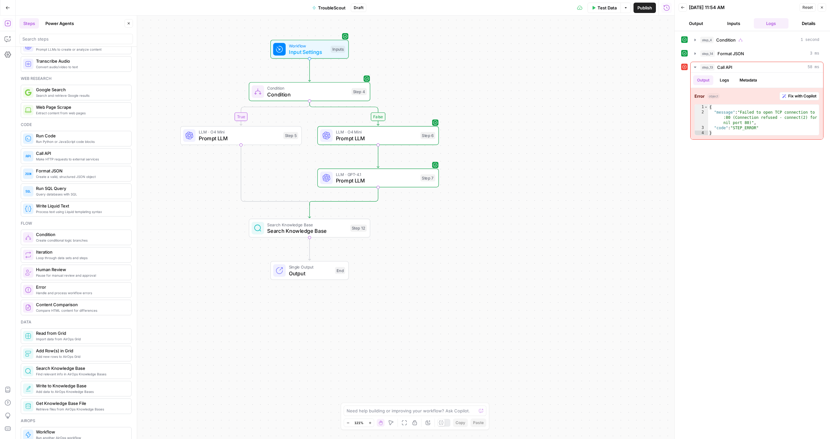
drag, startPoint x: 497, startPoint y: 178, endPoint x: 475, endPoint y: 239, distance: 65.2
click at [470, 248] on div "true false Workflow Input Settings Inputs Condition Condition Step 4 LLM · O4 M…" at bounding box center [345, 227] width 659 height 423
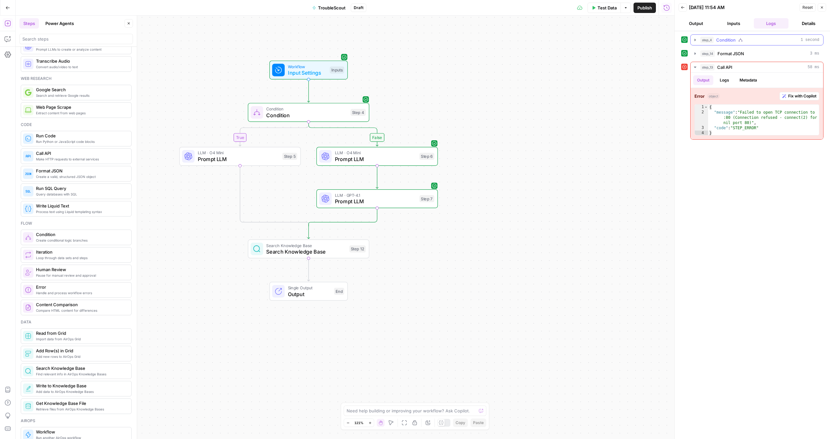
click at [490, 40] on icon "button" at bounding box center [695, 40] width 1 height 2
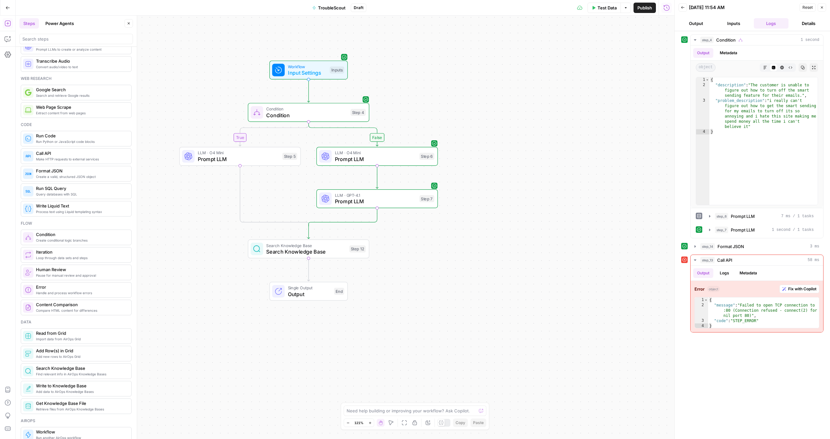
click at [267, 157] on span "Prompt LLM" at bounding box center [238, 159] width 81 height 8
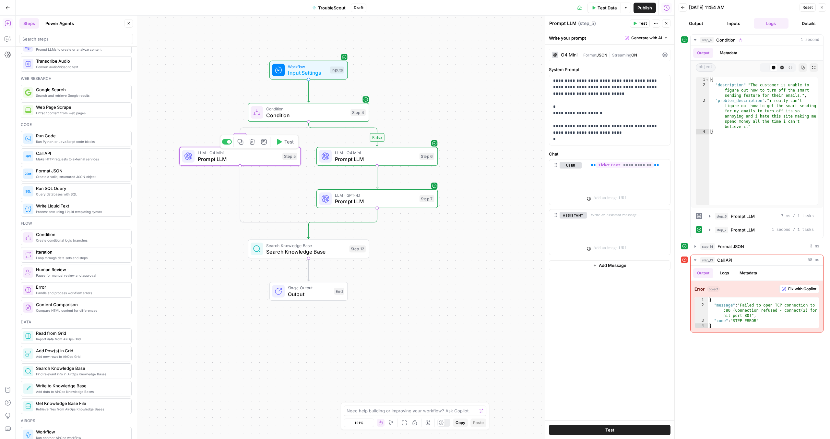
click at [368, 153] on span "LLM · O4 Mini" at bounding box center [375, 153] width 81 height 6
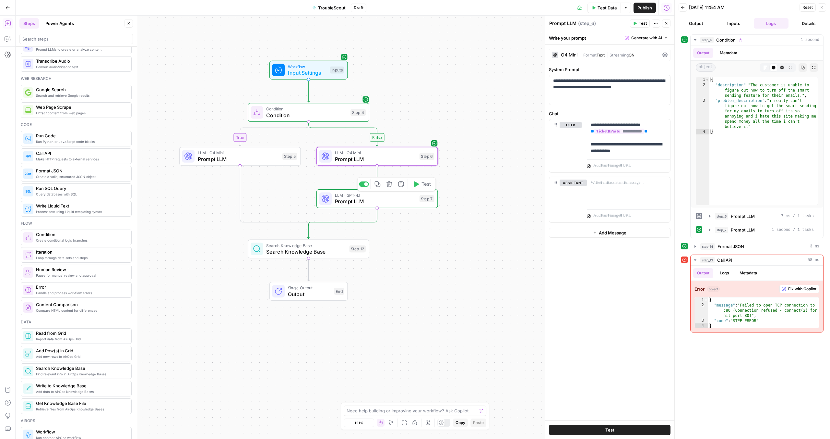
click at [376, 195] on span "LLM · GPT-4.1" at bounding box center [375, 195] width 81 height 6
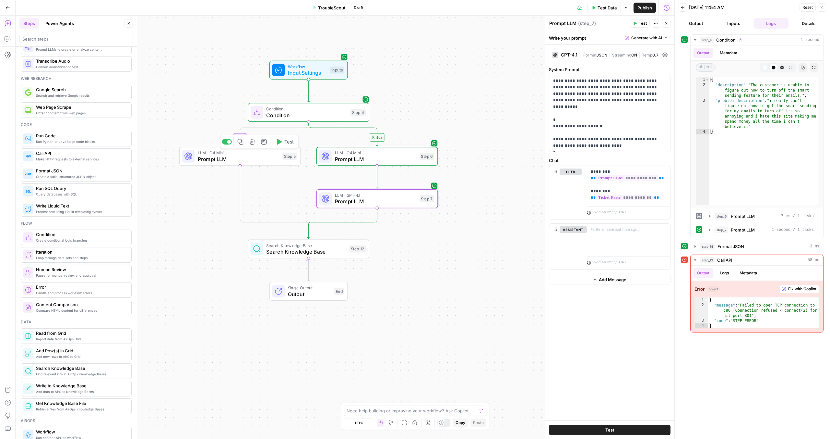
click at [258, 157] on span "Prompt LLM" at bounding box center [238, 159] width 81 height 8
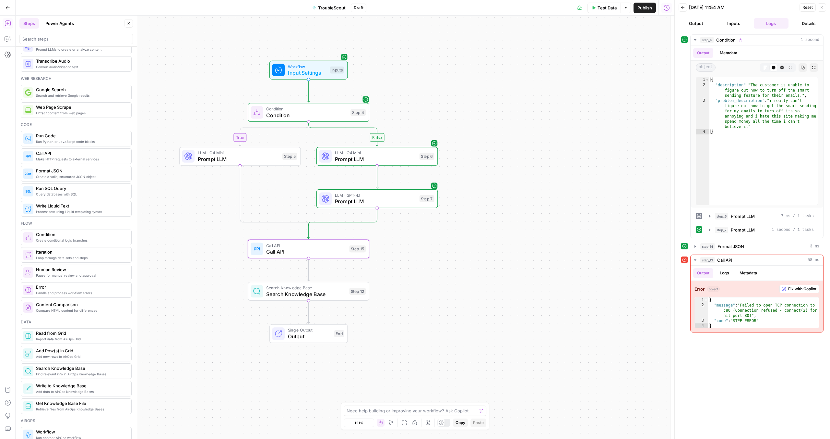
type textarea "Call API"
click at [490, 105] on div at bounding box center [610, 139] width 121 height 91
click at [490, 71] on p at bounding box center [609, 73] width 113 height 6
